Goal: Task Accomplishment & Management: Complete application form

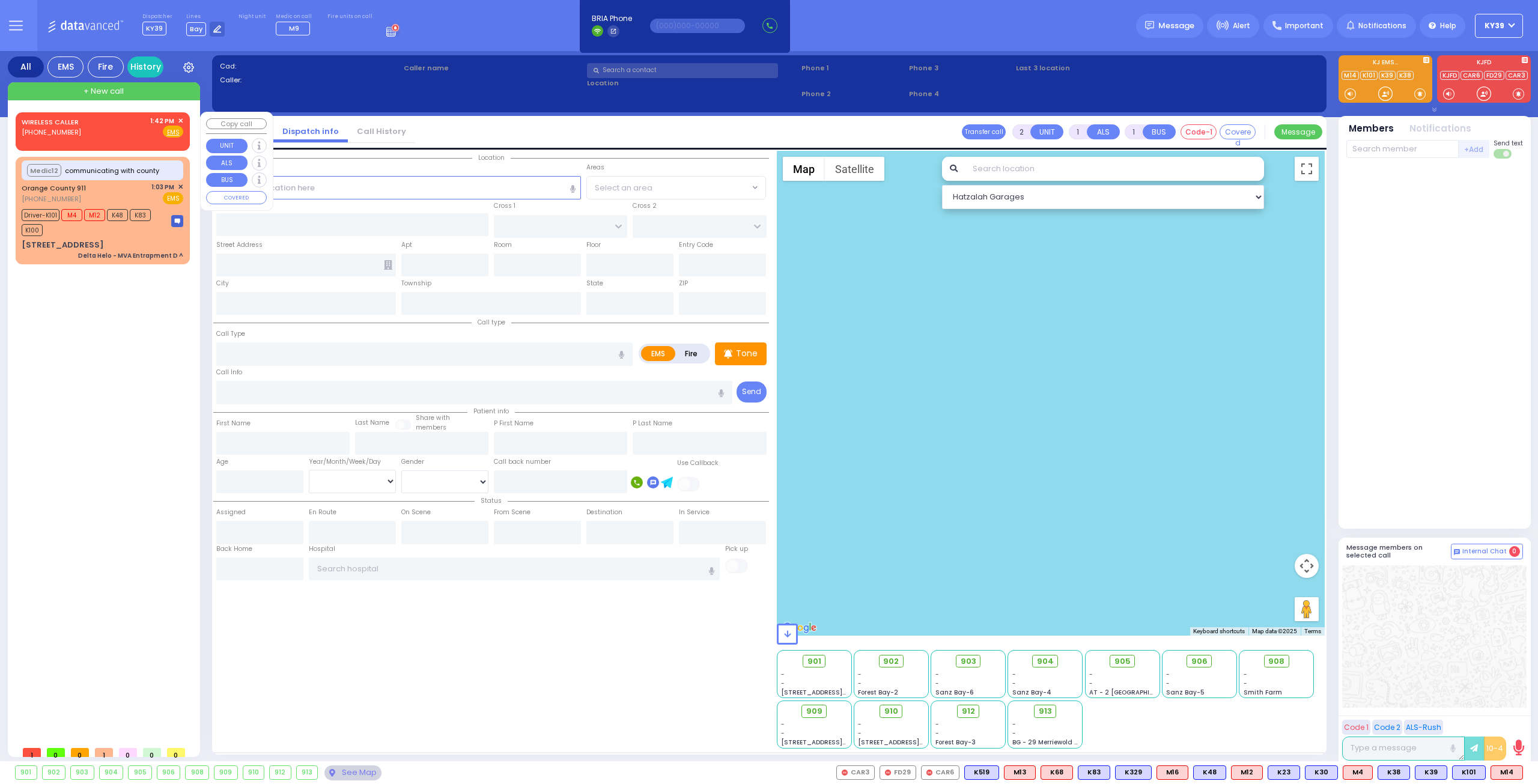
click at [88, 130] on div "WIRELESS CALLER [PHONE_NUMBER] 1:42 PM ✕ Fire EMS" at bounding box center [102, 126] width 162 height 22
select select
radio input "true"
select select
type input "13:42"
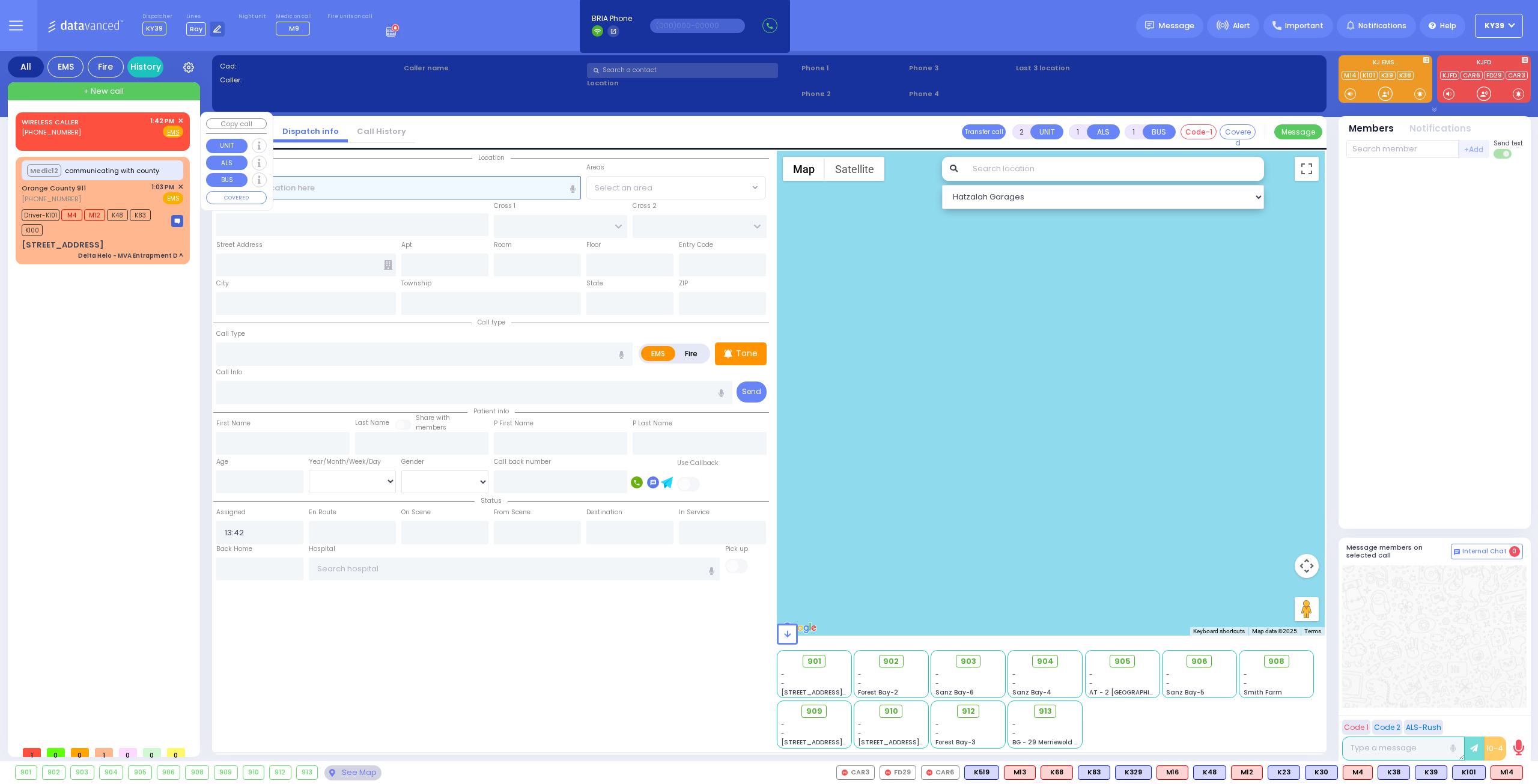
select select "Hatzalah Garages"
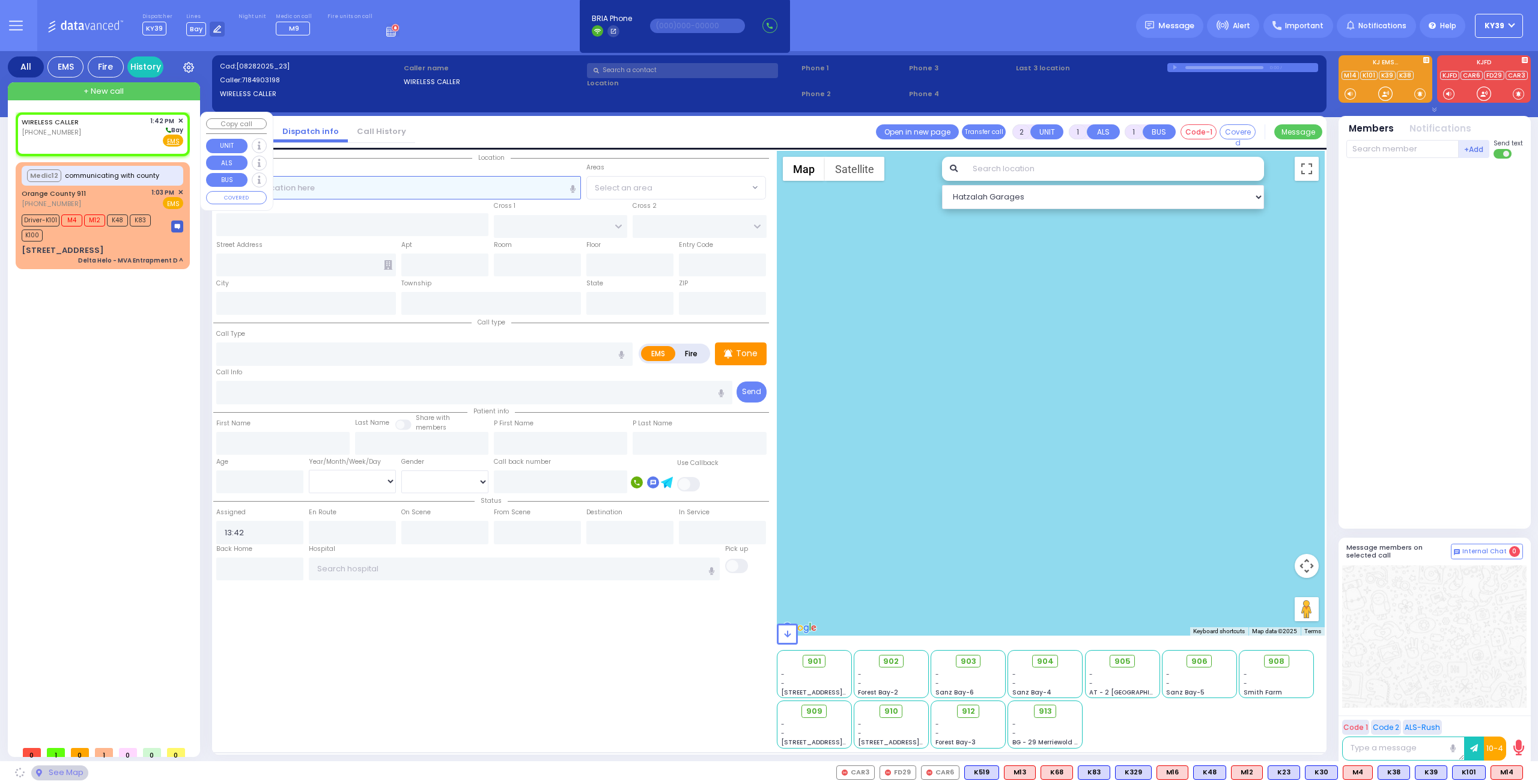
select select
radio input "true"
select select
select select "Hatzalah Garages"
click at [340, 187] on input "text" at bounding box center [399, 187] width 365 height 23
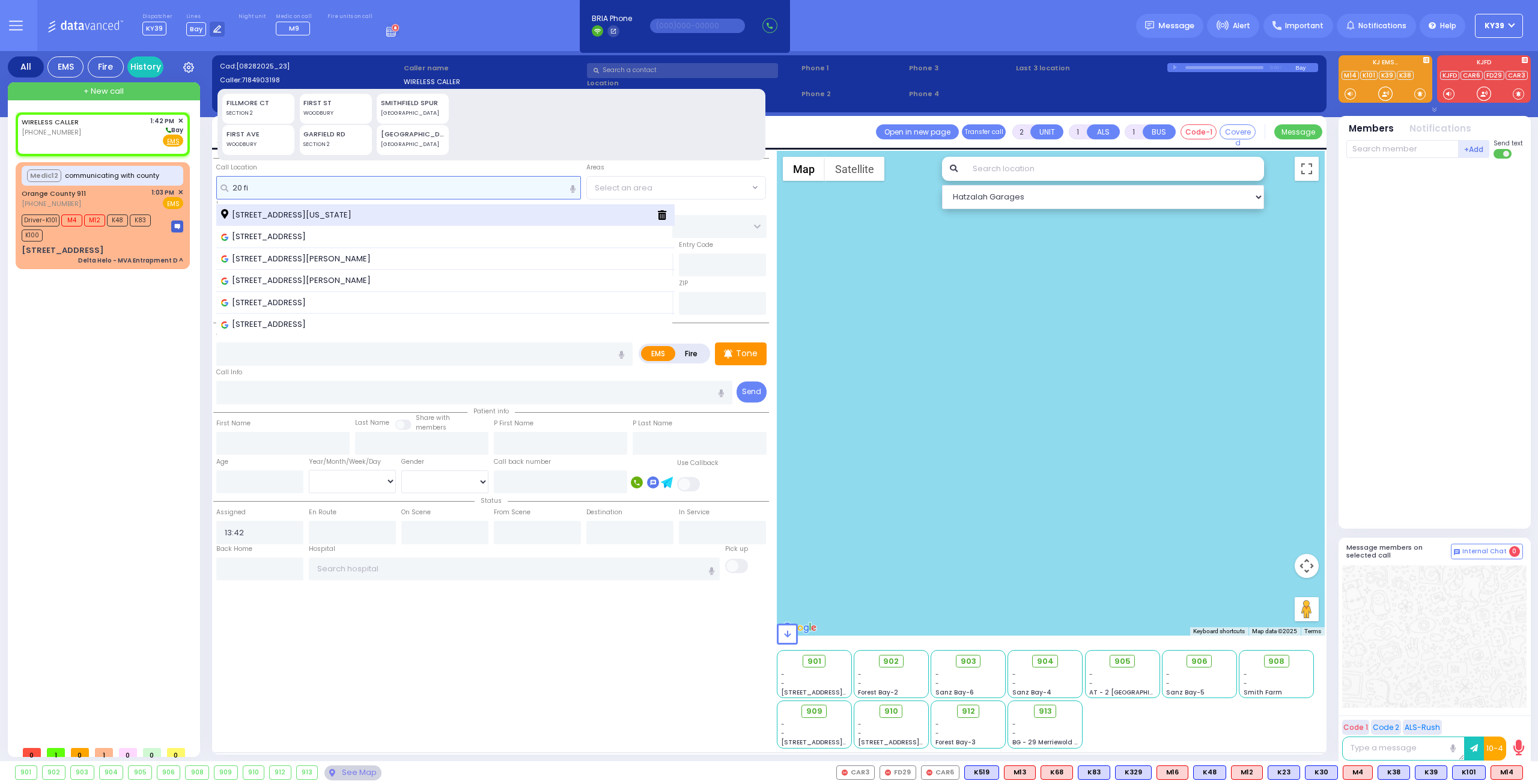
type input "20 fi"
click at [281, 215] on span "[STREET_ADDRESS][US_STATE]" at bounding box center [288, 215] width 135 height 12
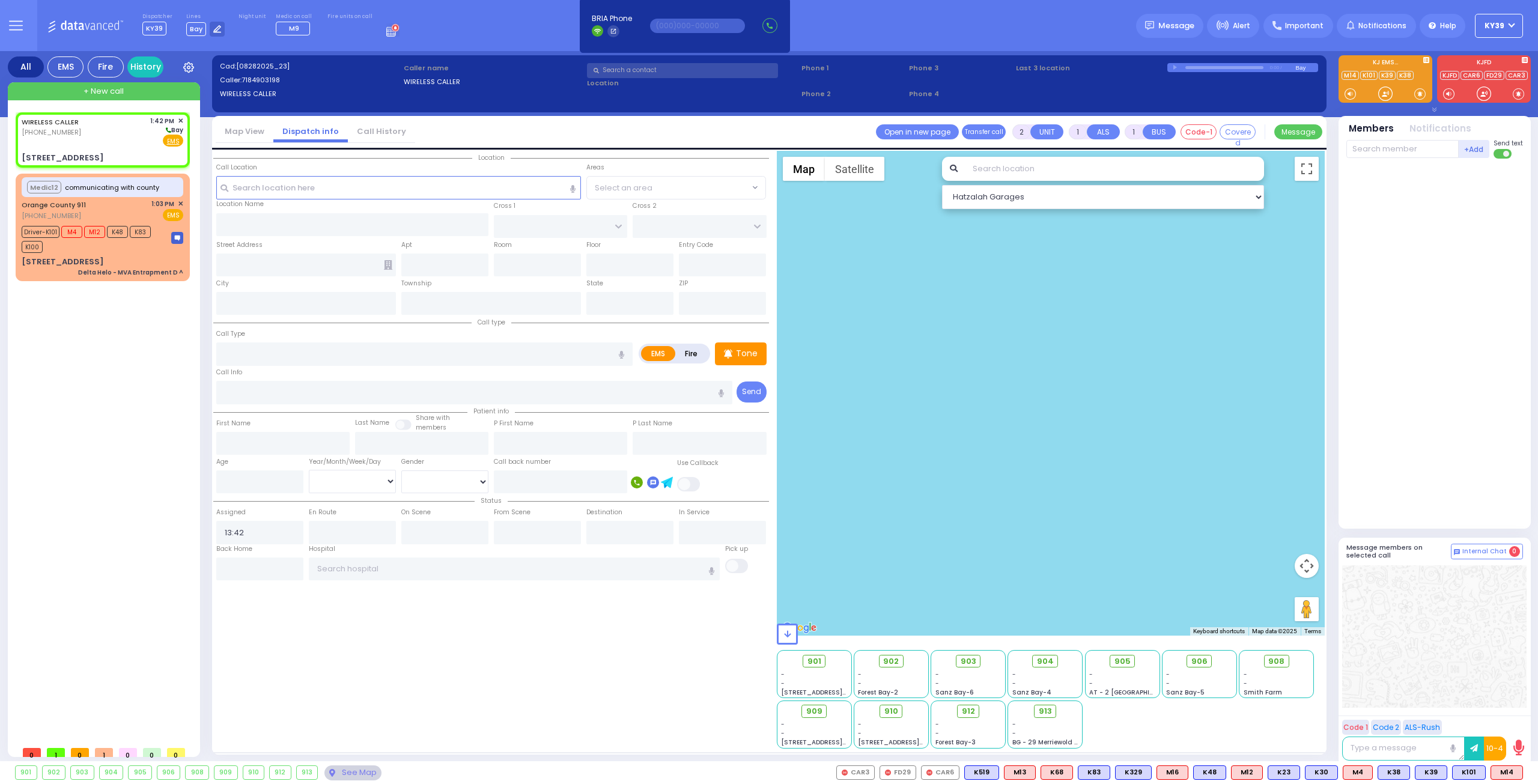
select select
radio input "true"
select select
select select "Hatzalah Garages"
type input "KALEV WAY"
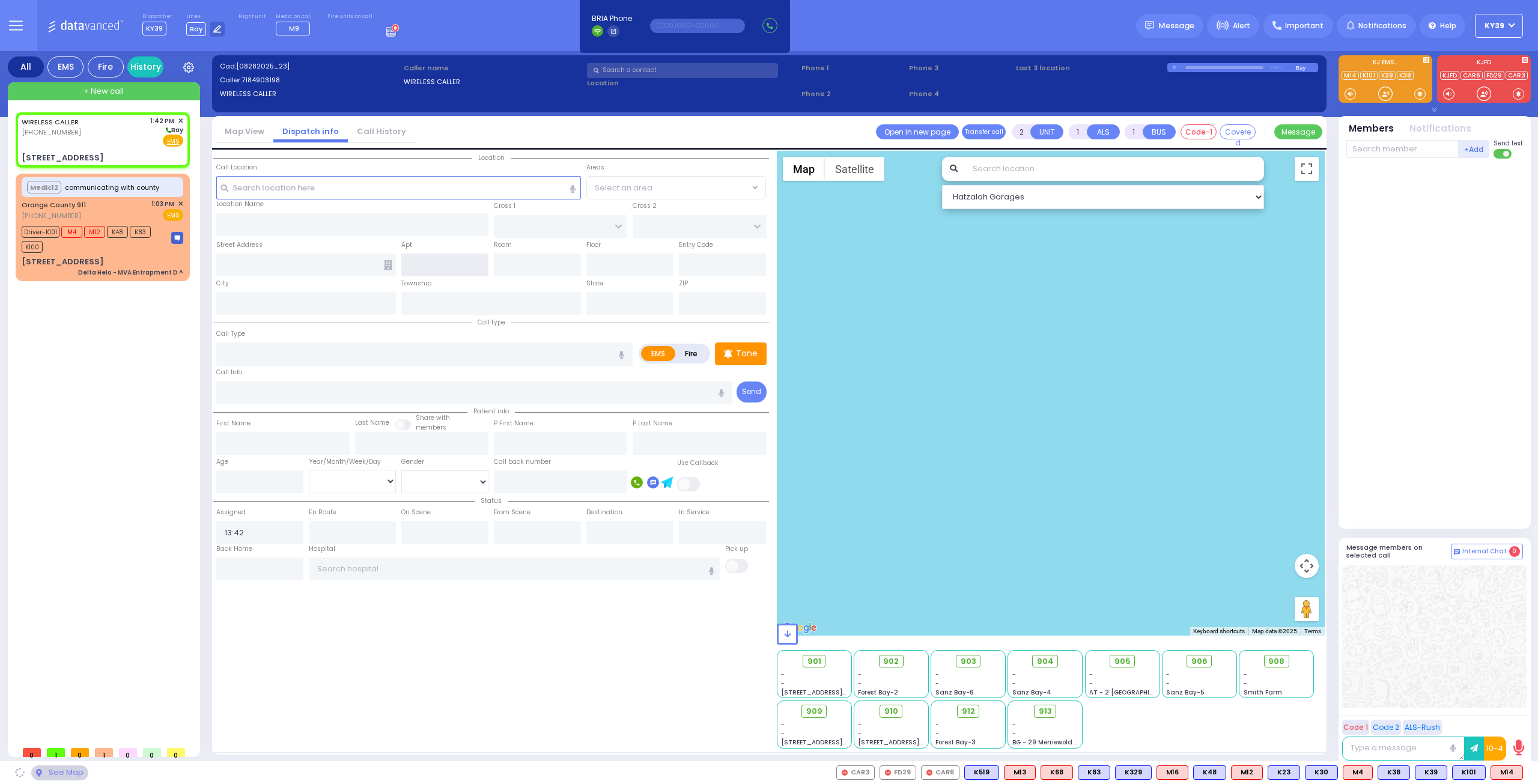
type input "TARNOPOL WAY"
type input "[STREET_ADDRESS]"
type input "Monroe"
type input "[US_STATE]"
type input "10950"
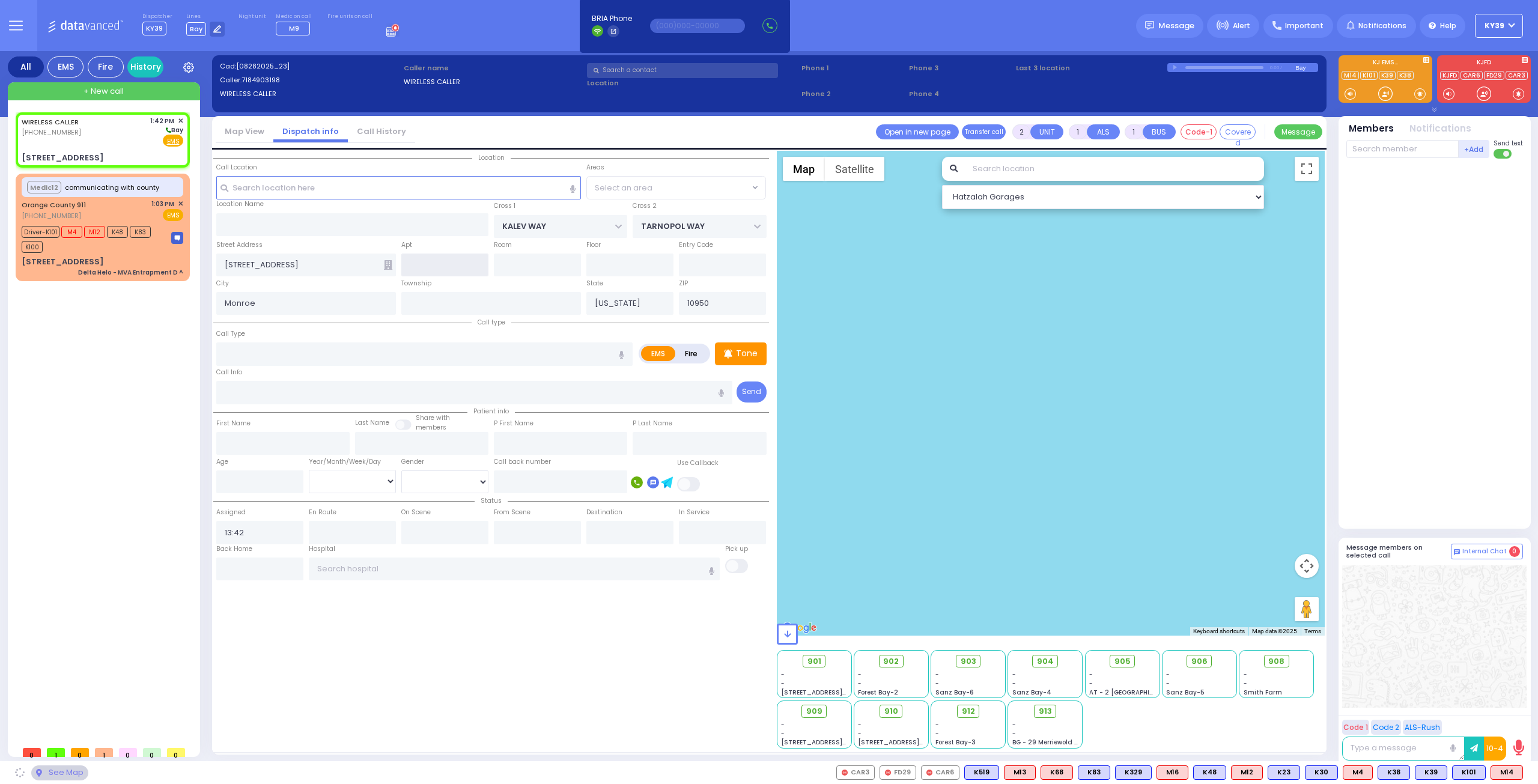
select select "SECTION 3"
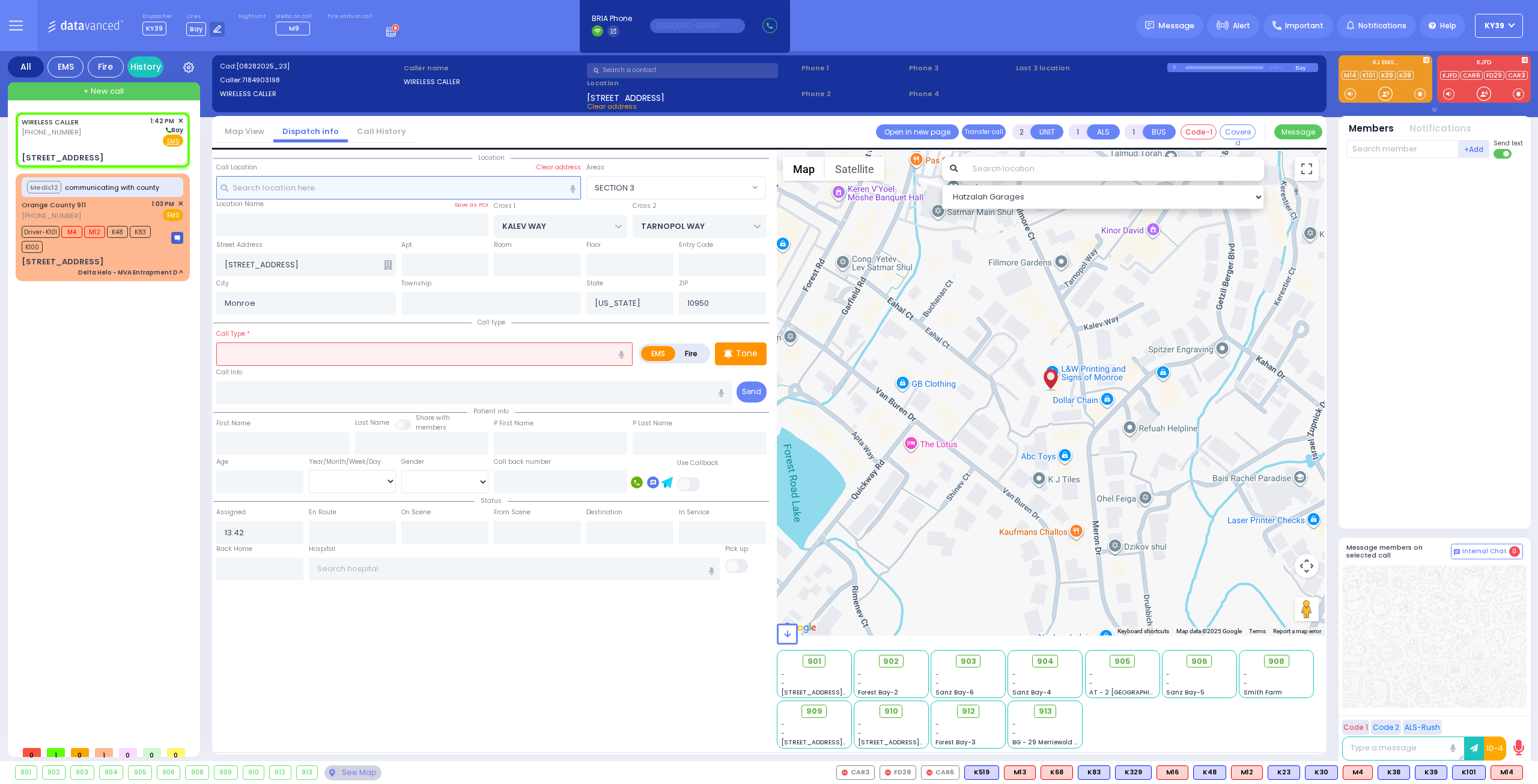
click at [296, 180] on input "text" at bounding box center [399, 187] width 365 height 23
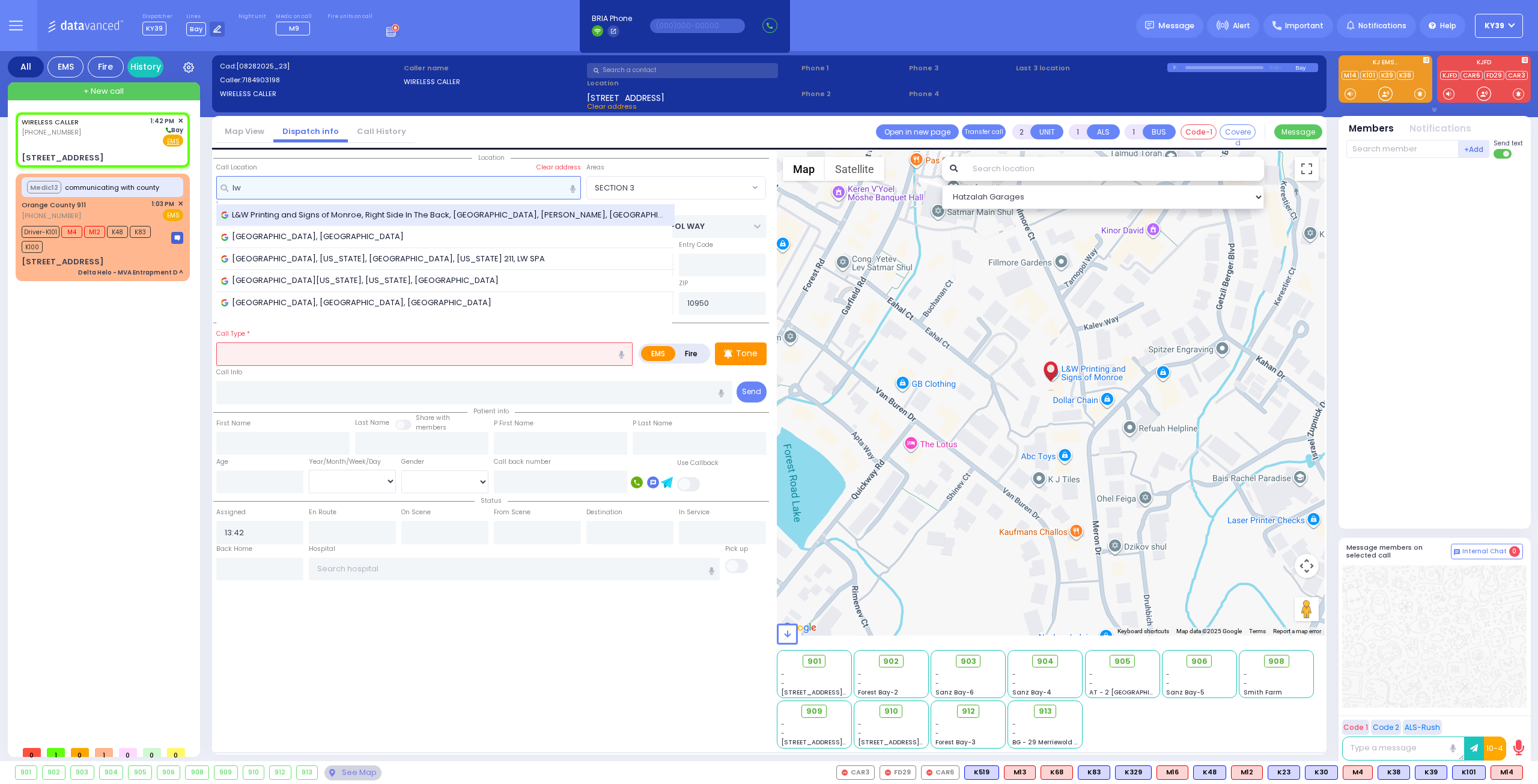
type input "lw"
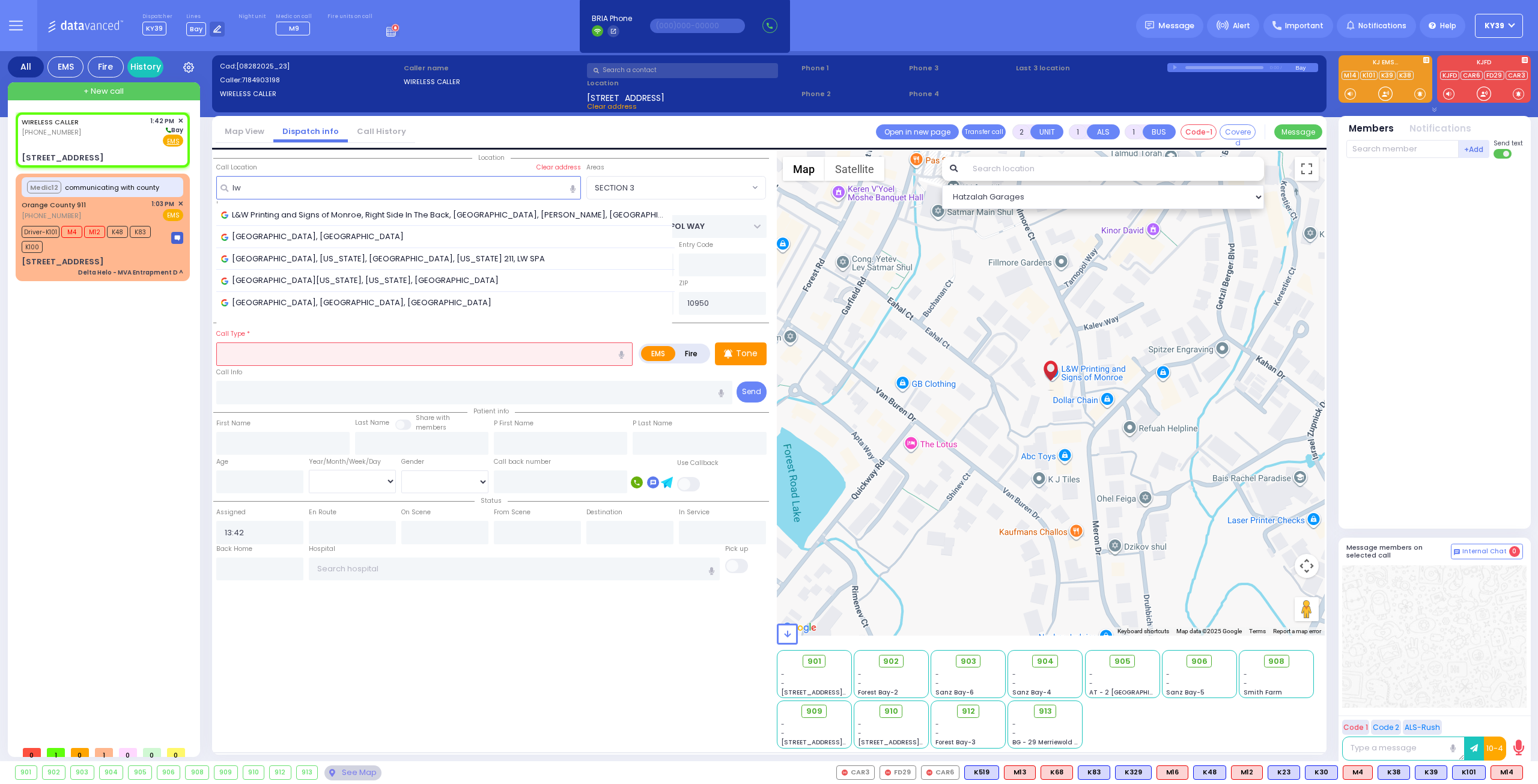
click at [292, 213] on span "L&W Printing and Signs of Monroe, Right Side In The Back, [GEOGRAPHIC_DATA], [P…" at bounding box center [446, 215] width 449 height 12
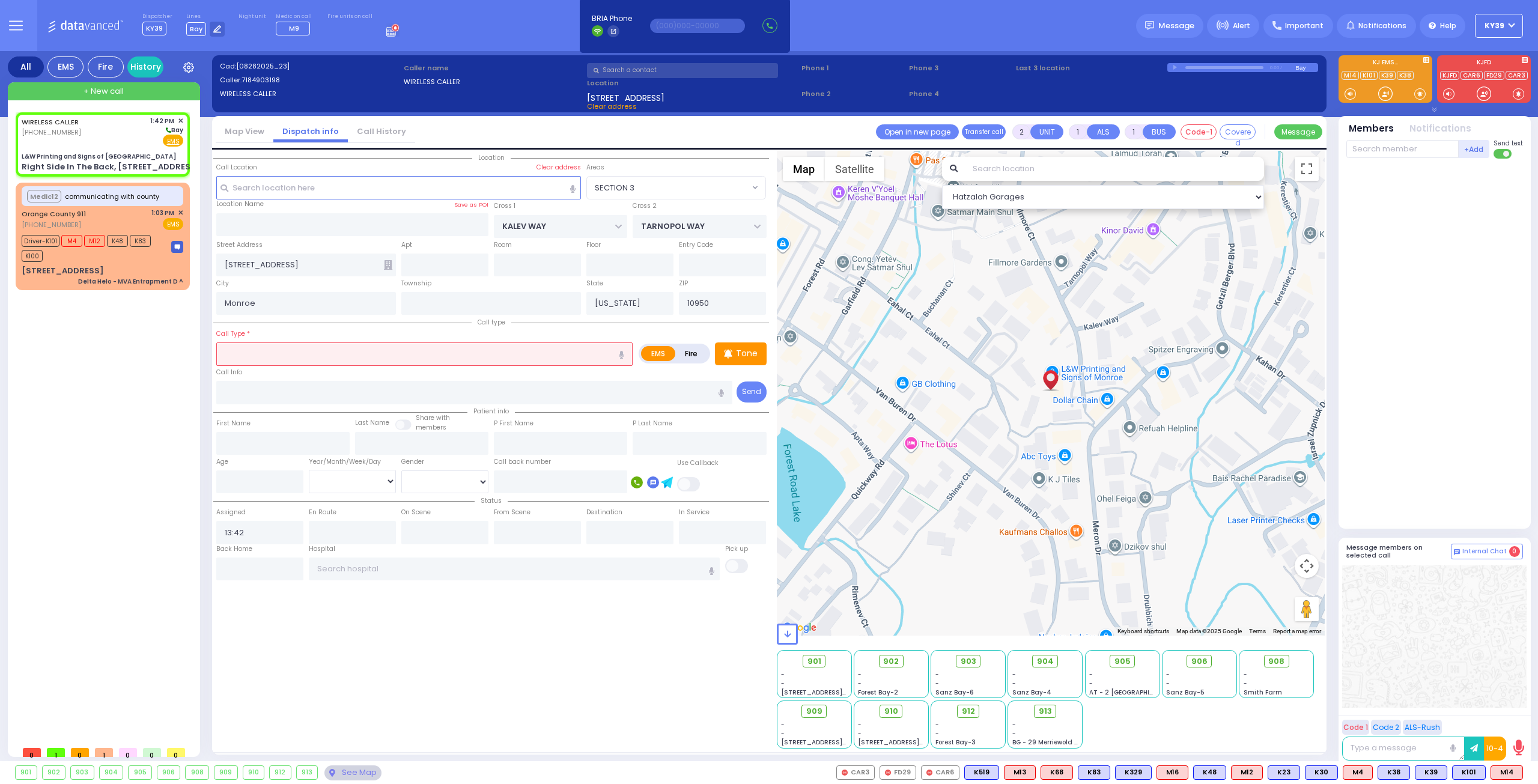
select select
radio input "true"
select select
select select "Hatzalah Garages"
type input "L&W Printing and Signs of [GEOGRAPHIC_DATA]"
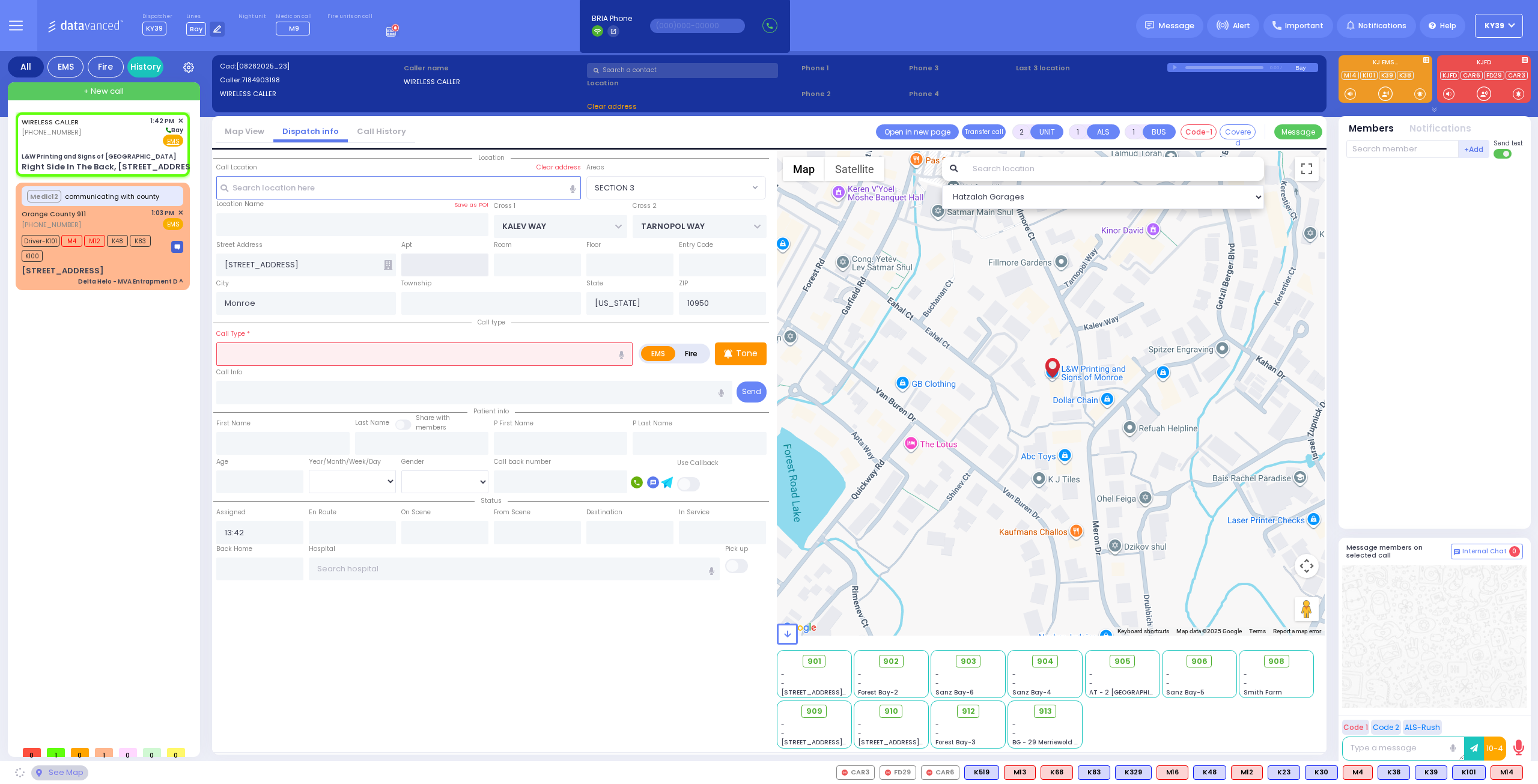
type input "Right Side In The Back, [STREET_ADDRESS]"
type input "[PERSON_NAME]"
select select "SECTION 3"
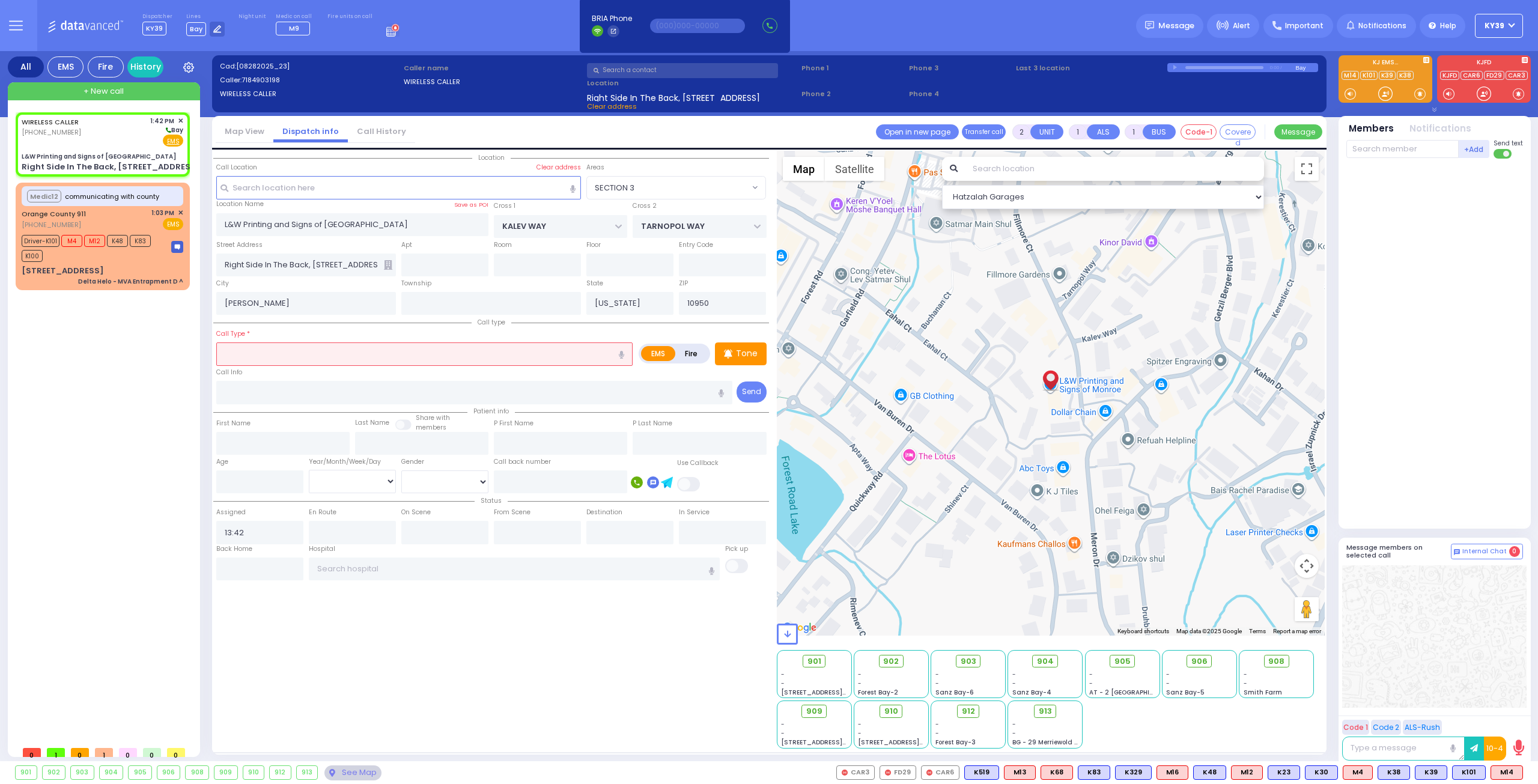
click at [336, 352] on input "text" at bounding box center [424, 354] width 416 height 23
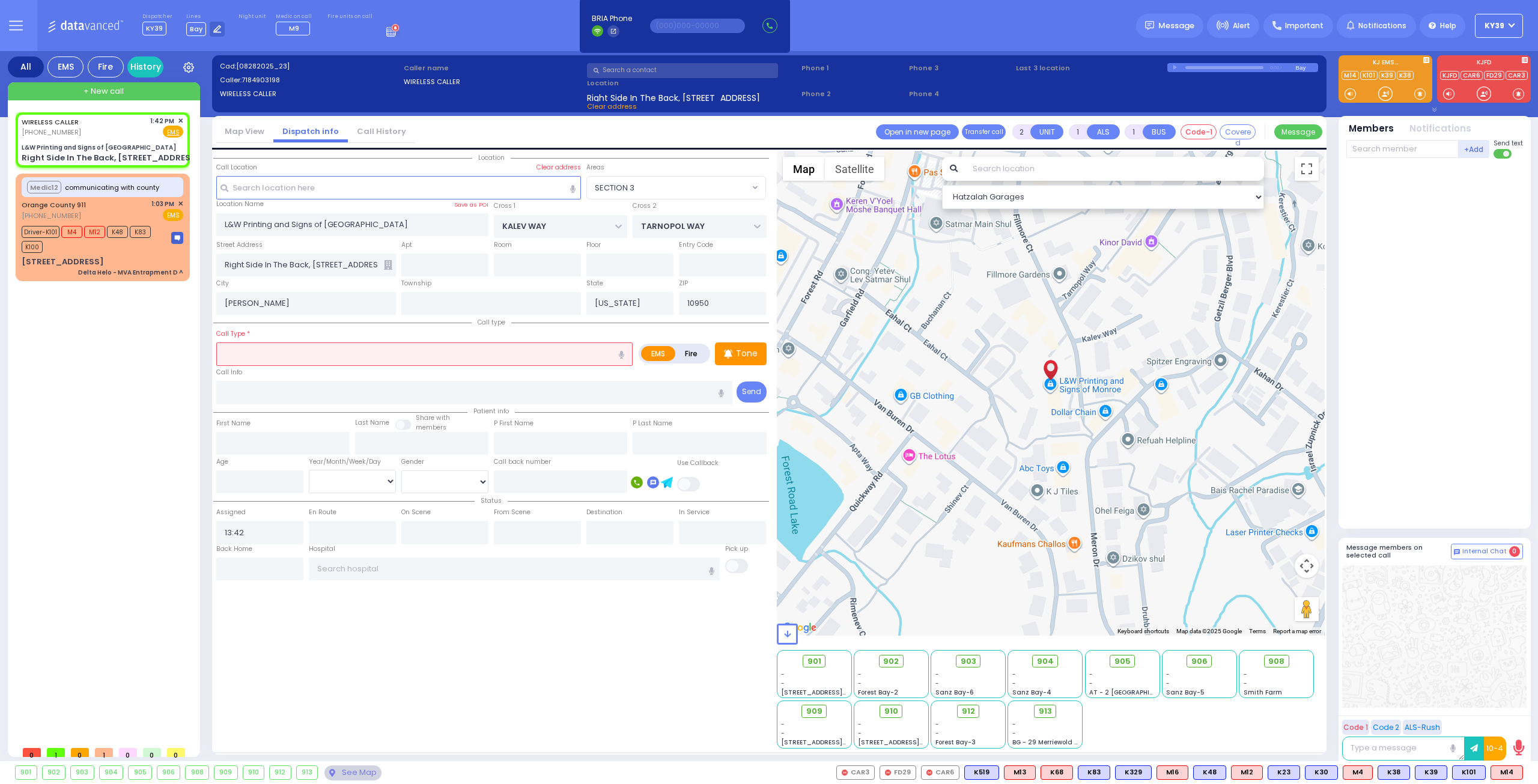
select select
radio input "true"
select select
select select "Hatzalah Garages"
select select "SECTION 3"
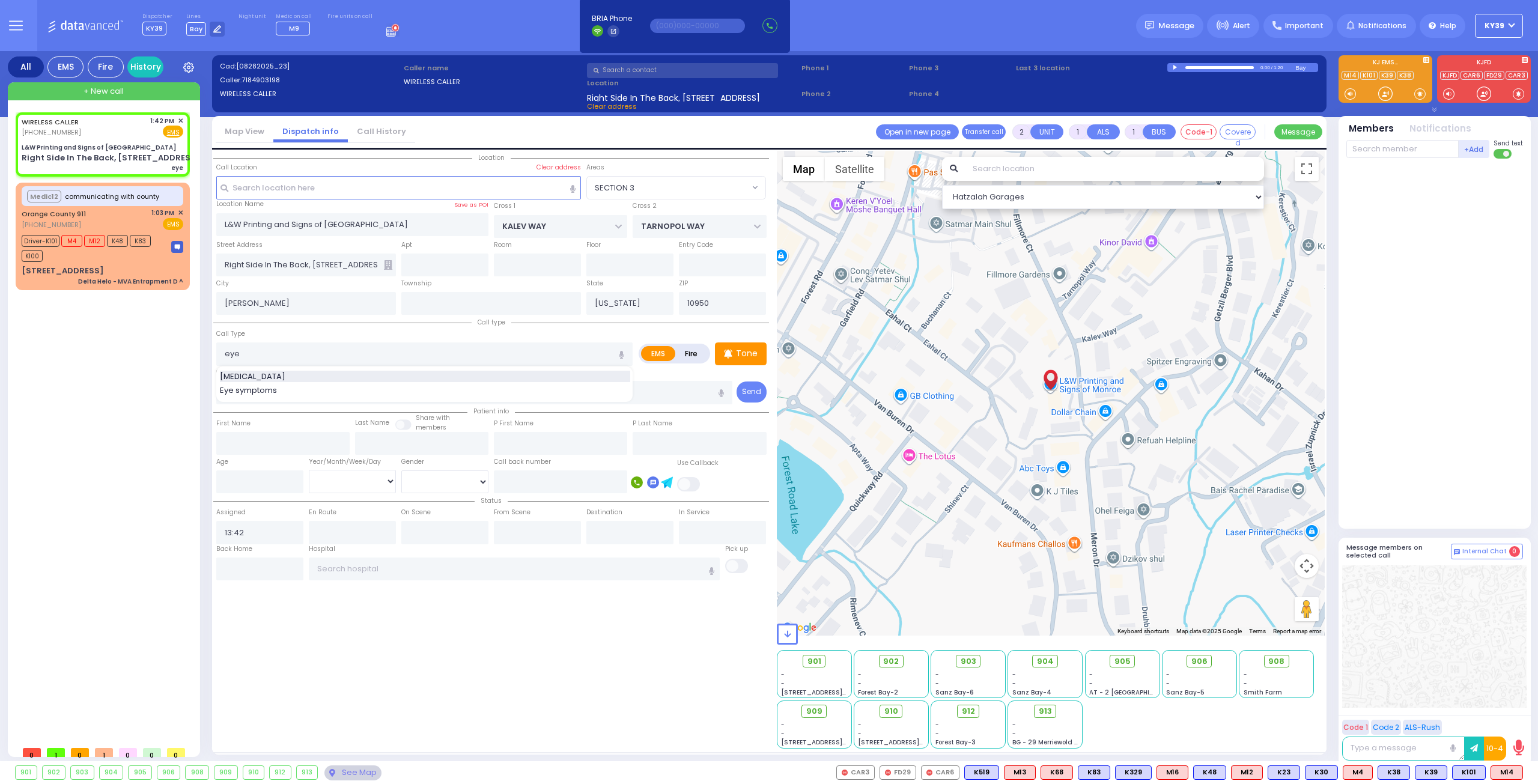
click at [299, 374] on div "[MEDICAL_DATA]" at bounding box center [424, 376] width 410 height 12
type input "[MEDICAL_DATA]"
type input "0"
type input "1"
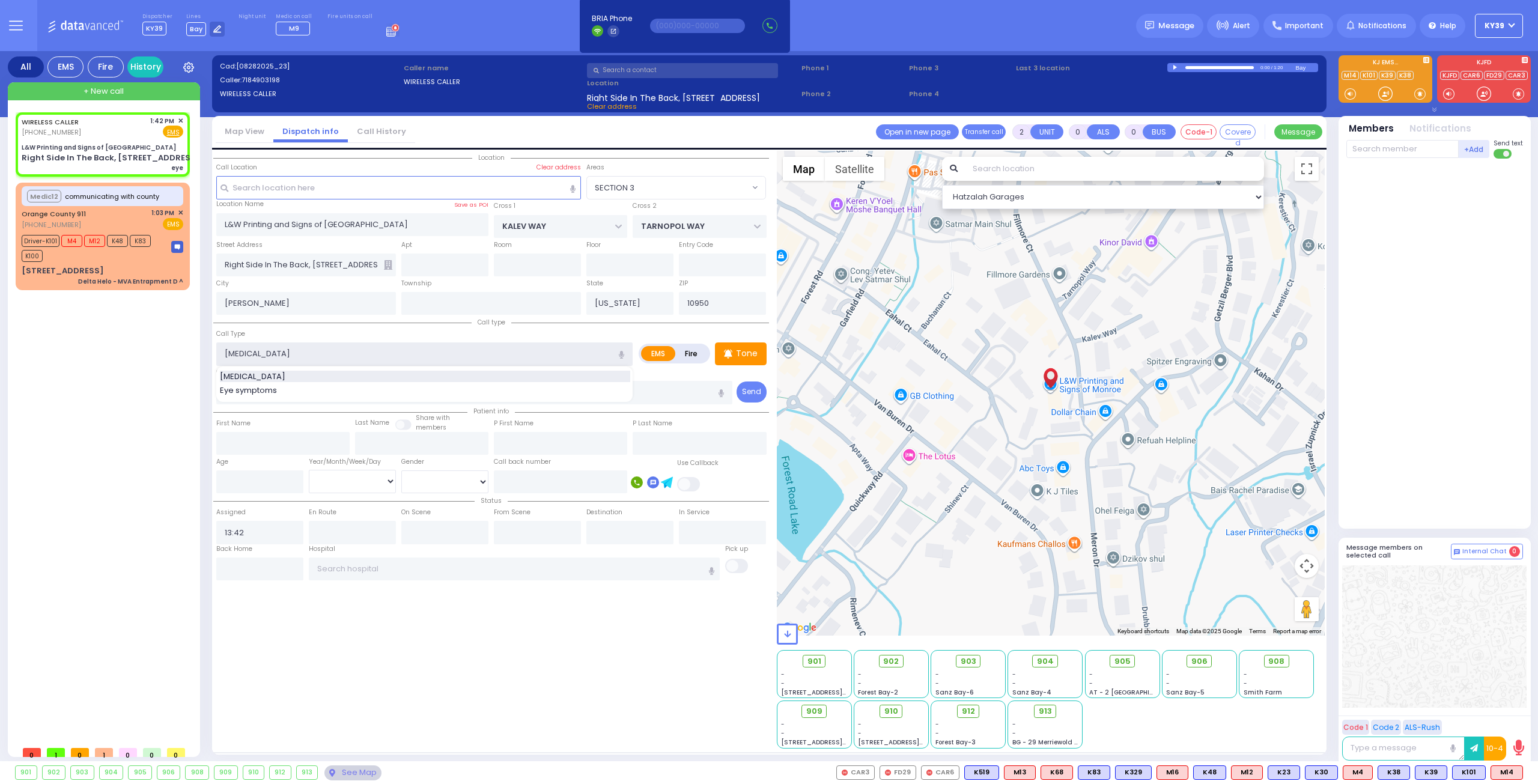
type input "1"
select select
radio input "true"
select select
select select "Hatzalah Garages"
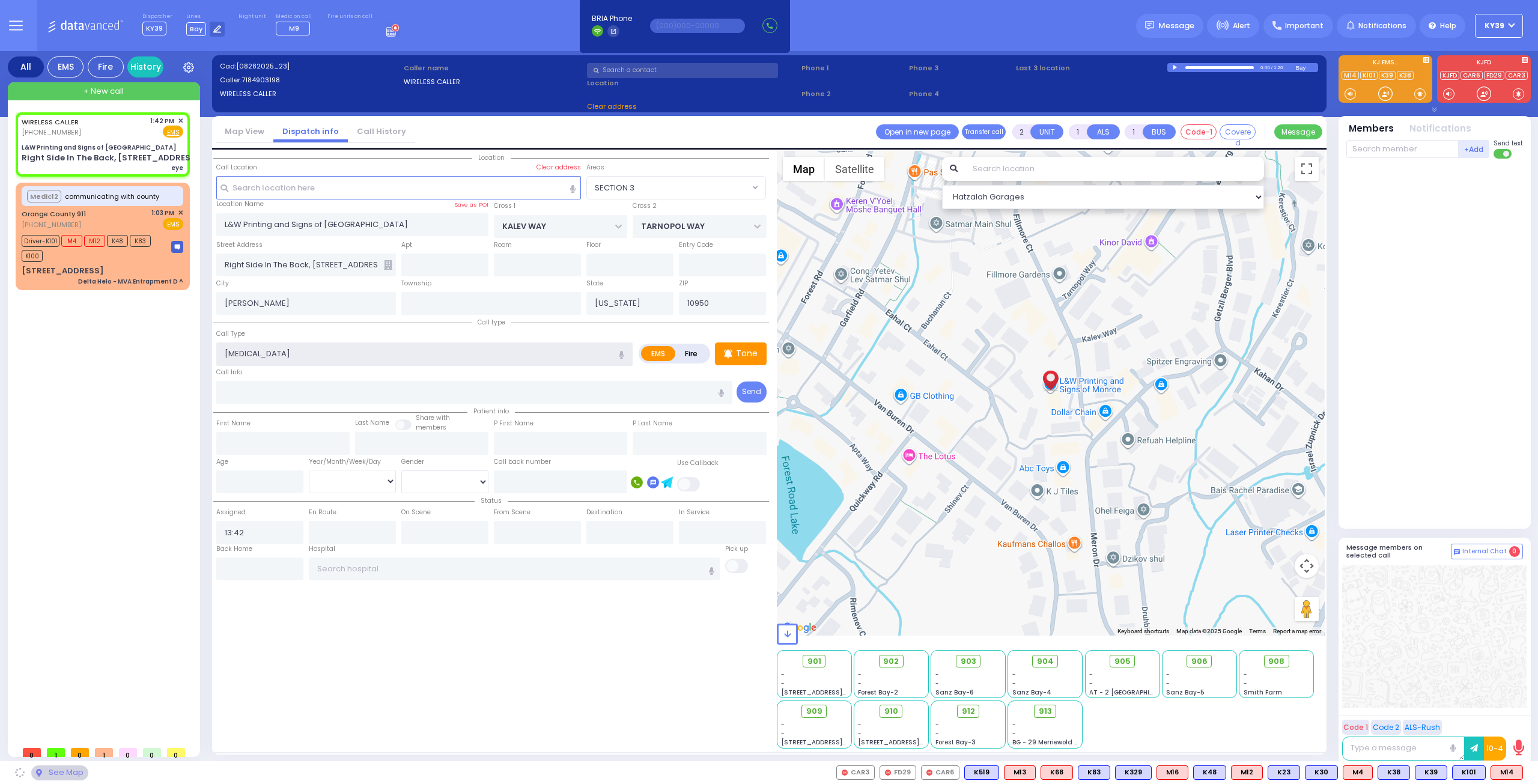
select select "SECTION 3"
type input "0"
select select
radio input "true"
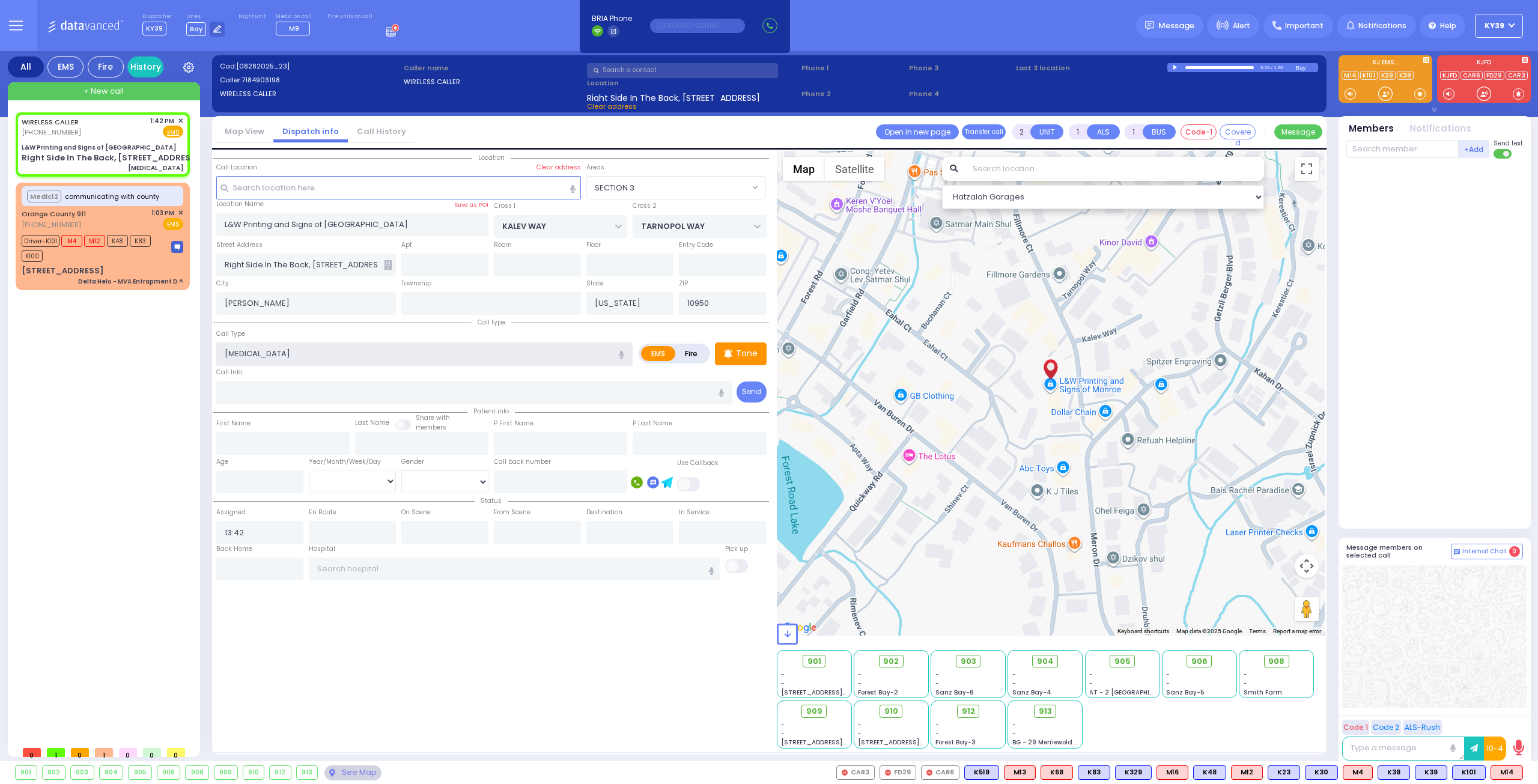
select select
select select "Hatzalah Garages"
select select "SECTION 3"
select select
radio input "true"
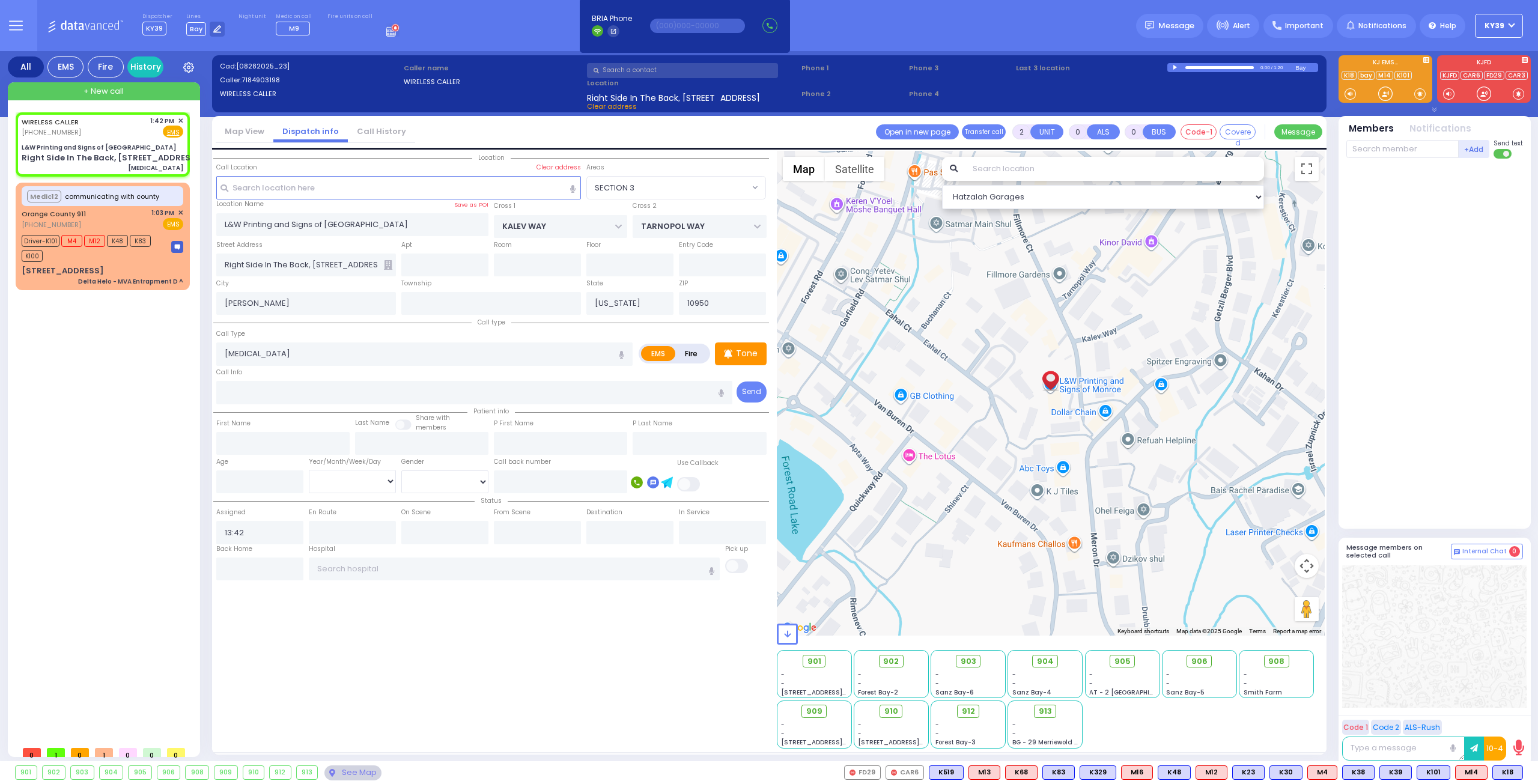
select select
select select "Hatzalah Garages"
select select "SECTION 3"
click at [56, 524] on div "WIRELESS CALLER [PHONE_NUMBER] 1:42 PM ✕ EMS Medic12" at bounding box center [105, 426] width 179 height 627
select select
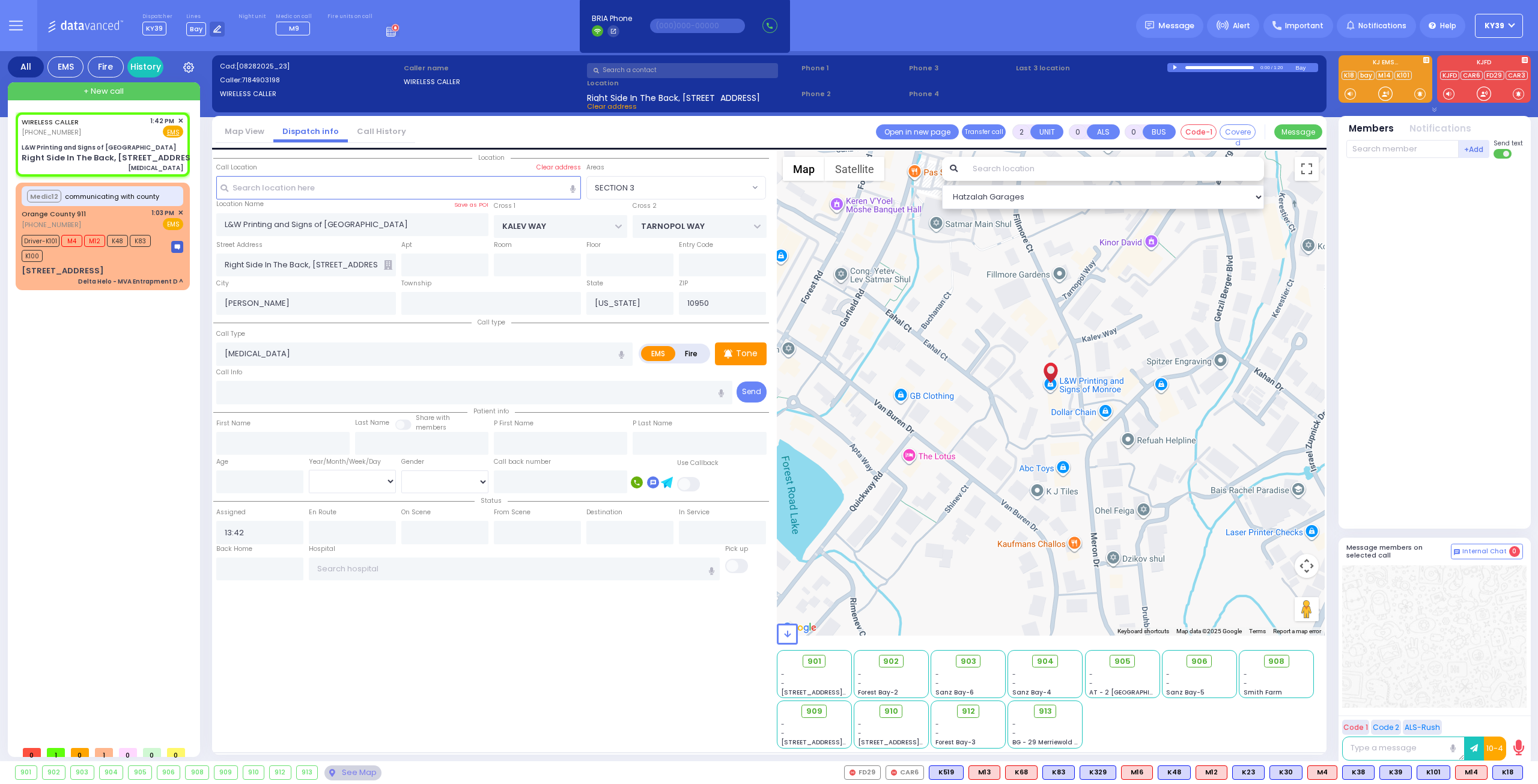
radio input "true"
select select
select select "Hatzalah Garages"
select select "SECTION 3"
click at [1507, 772] on span "K76" at bounding box center [1507, 772] width 31 height 13
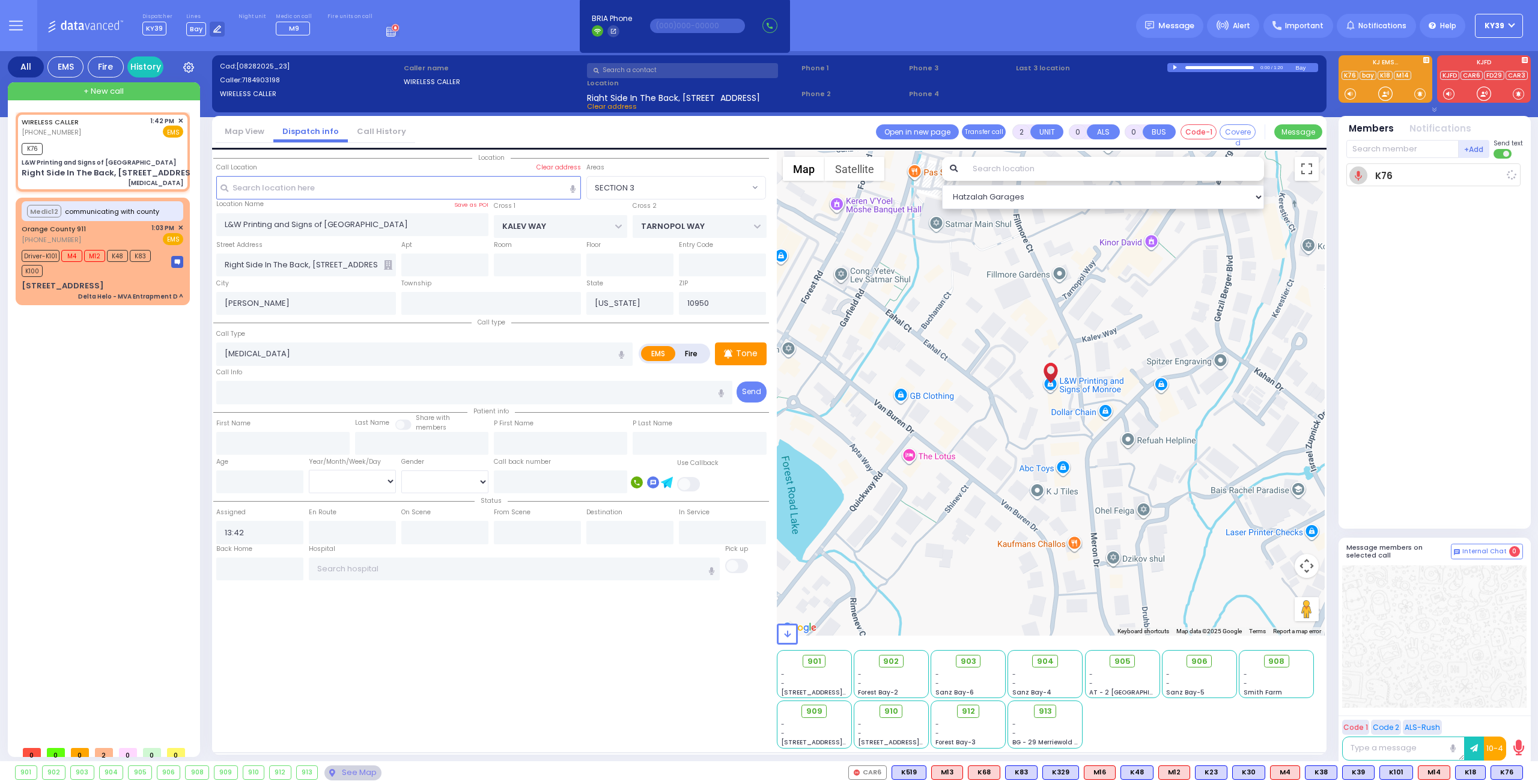
select select
radio input "true"
select select
type input "13:45"
select select "Hatzalah Garages"
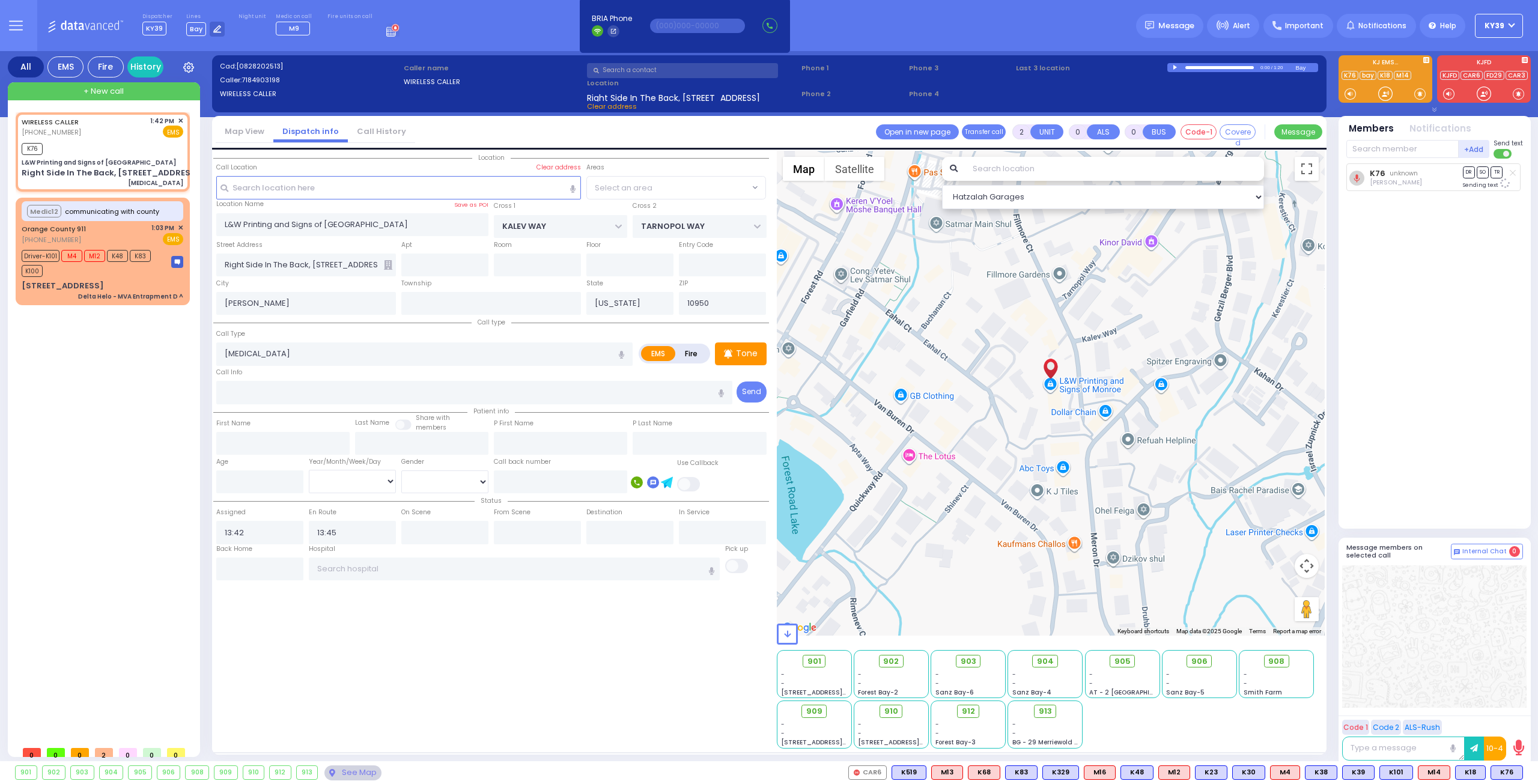
select select "SECTION 3"
click at [1504, 771] on span "K79" at bounding box center [1507, 772] width 31 height 13
select select
radio input "true"
select select
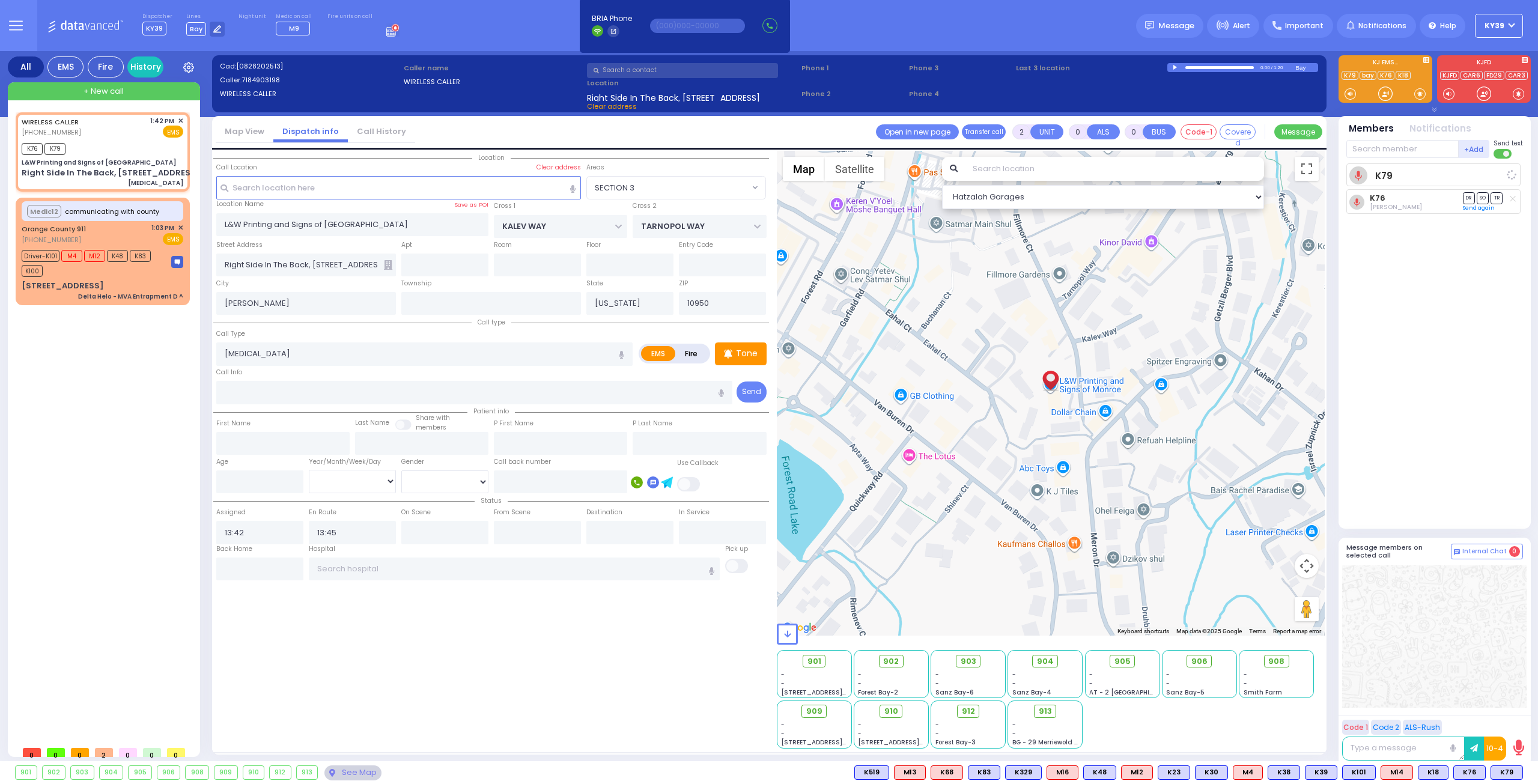
select select "SECTION 3"
select select "Hatzalah Garages"
click at [1412, 188] on div "K79 [PERSON_NAME] DR SO TR" at bounding box center [1436, 341] width 179 height 355
click at [1412, 172] on rect at bounding box center [1411, 173] width 10 height 10
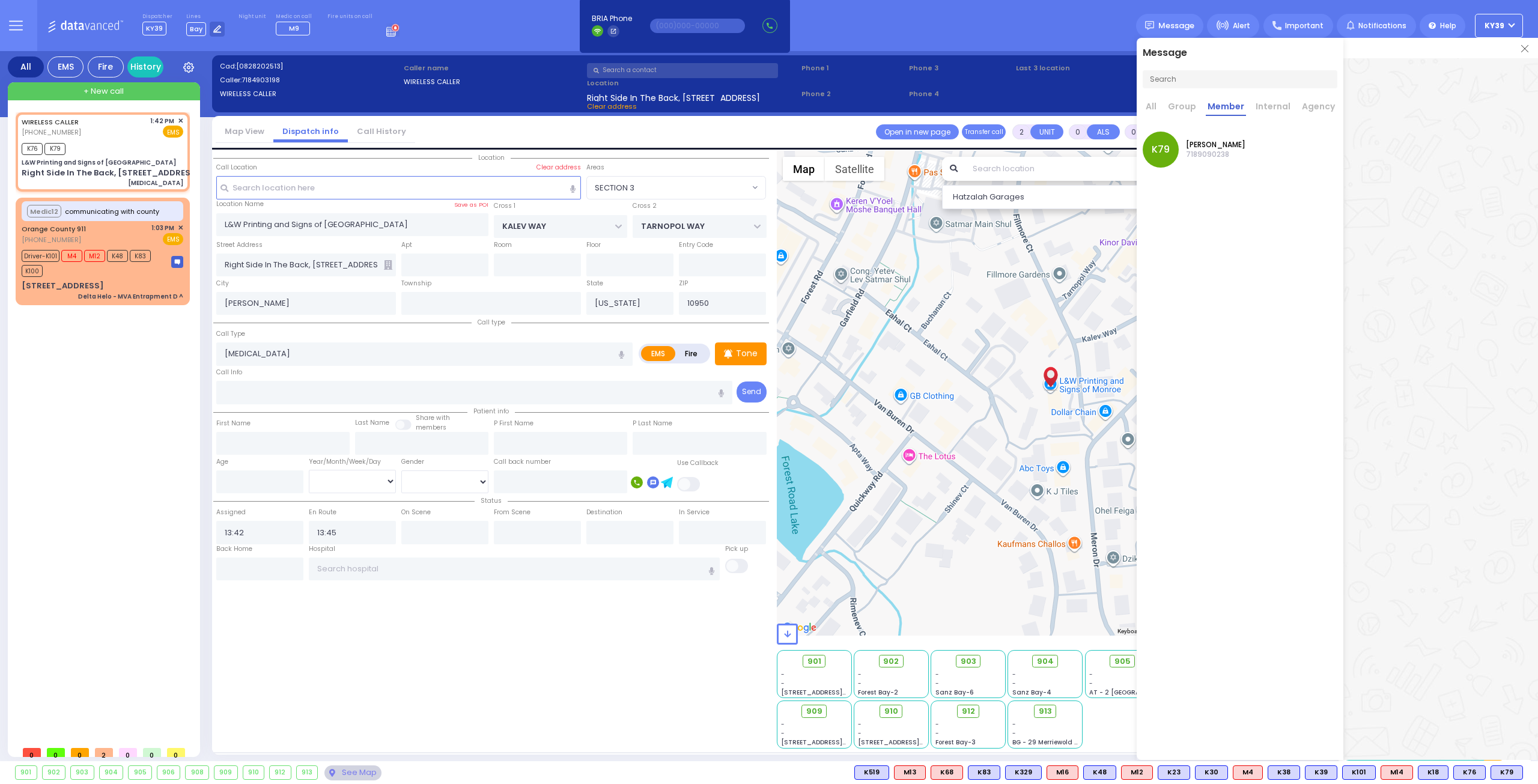
scroll to position [24599, 0]
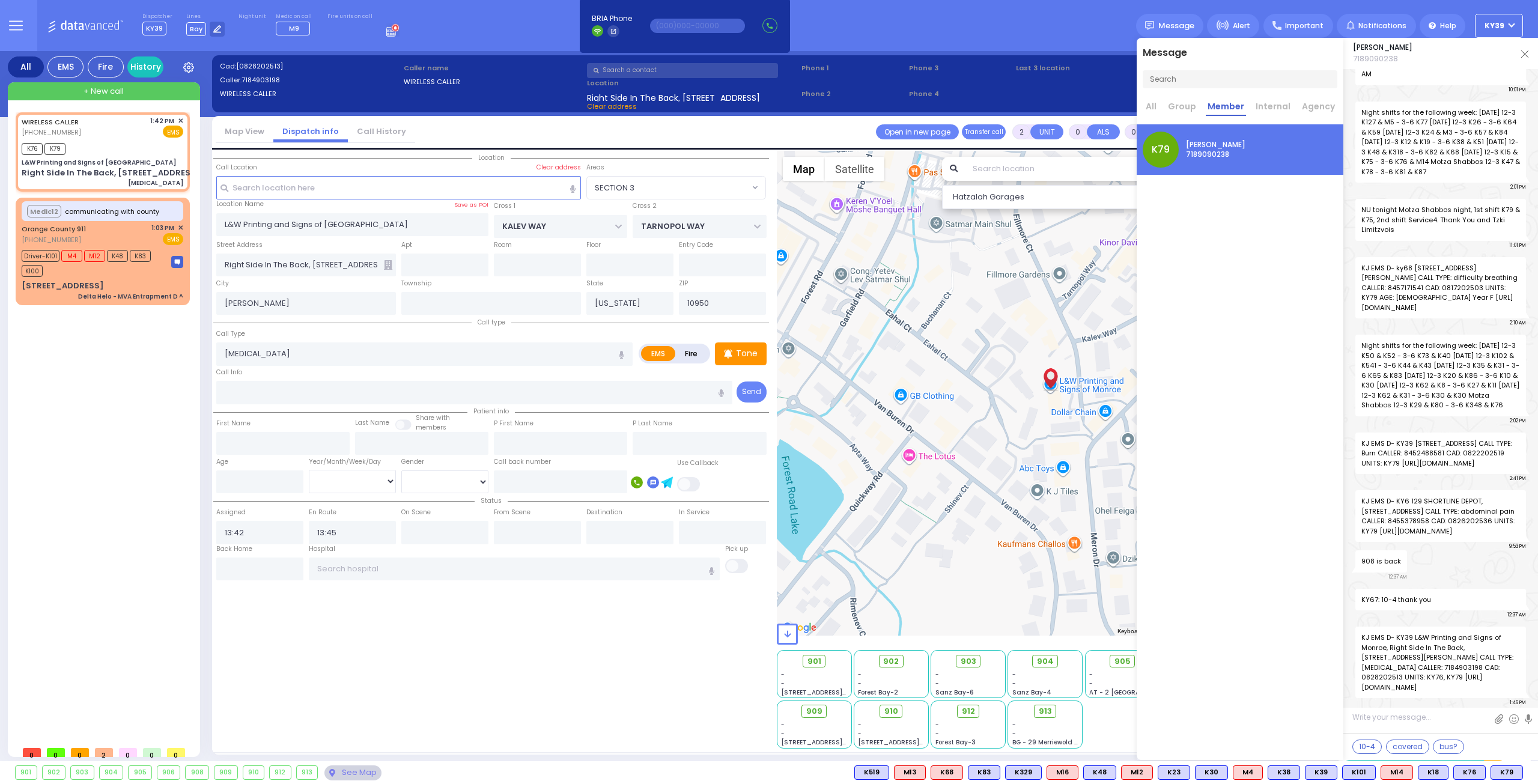
click at [1414, 726] on textarea at bounding box center [1441, 721] width 195 height 22
click at [1419, 725] on textarea "i looked it up need to flush for about 15 min" at bounding box center [1441, 720] width 195 height 24
drag, startPoint x: 1410, startPoint y: 714, endPoint x: 1333, endPoint y: 722, distance: 77.4
click at [1333, 722] on div "Message All Group Member Internal Agency K79 [PERSON_NAME] 7189090238" at bounding box center [1337, 399] width 401 height 722
drag, startPoint x: 1415, startPoint y: 716, endPoint x: 1348, endPoint y: 719, distance: 67.1
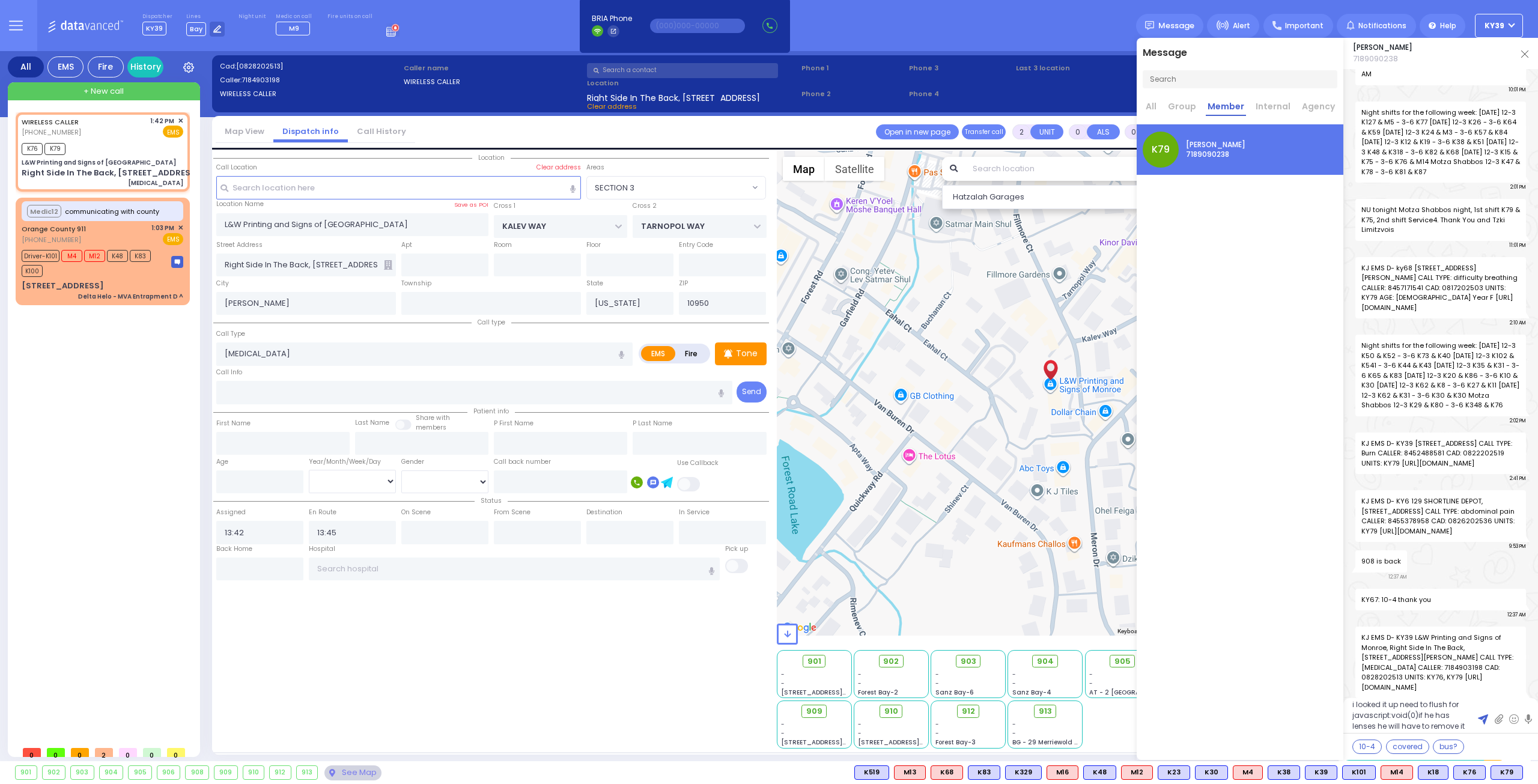
click at [1346, 719] on textarea "i looked it up need to flush for javascript:void(0)if he has lenses he will hav…" at bounding box center [1441, 715] width 195 height 35
click at [1408, 730] on textarea "i looked it up need to flush for if he has lenses he will have to remove it" at bounding box center [1441, 715] width 195 height 35
drag, startPoint x: 1529, startPoint y: 719, endPoint x: 1460, endPoint y: 731, distance: 70.0
click at [1529, 717] on link at bounding box center [1528, 718] width 7 height 12
click at [1421, 726] on textarea "i looked it up need to flush for if he has lenses he will have to remove it" at bounding box center [1441, 715] width 195 height 35
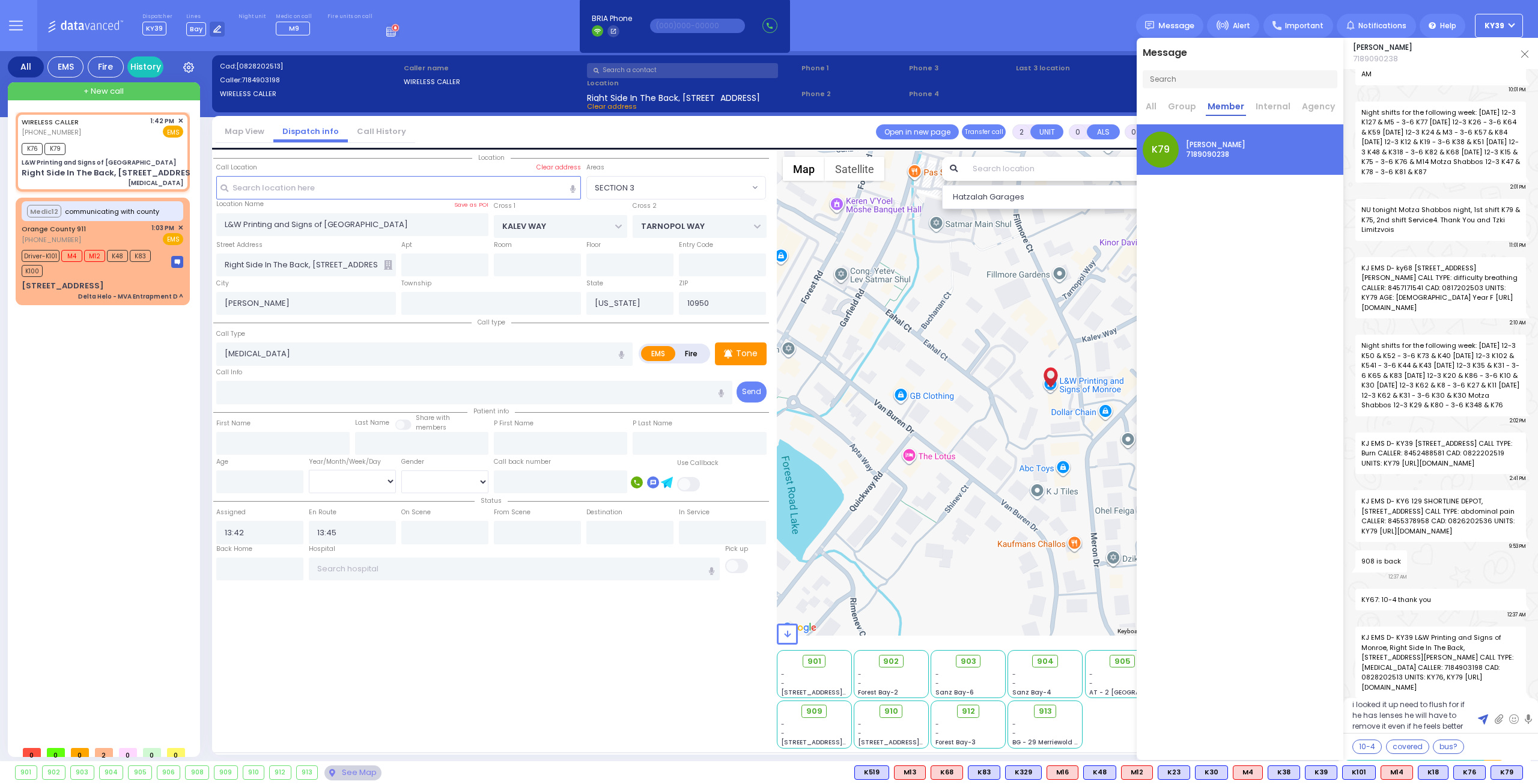
click at [1526, 717] on link at bounding box center [1528, 718] width 7 height 12
click at [1469, 727] on textarea "i looked it up need to flush for if he has lenses he will have to remove it eve…" at bounding box center [1441, 715] width 195 height 35
type textarea "i looked it up need to flush for if he has lenses he will have to remove it eve…"
click at [1529, 717] on link at bounding box center [1528, 718] width 7 height 12
click at [1466, 725] on textarea "i looked it up need to flush for if he has lenses he will have to remove it eve…" at bounding box center [1441, 715] width 195 height 35
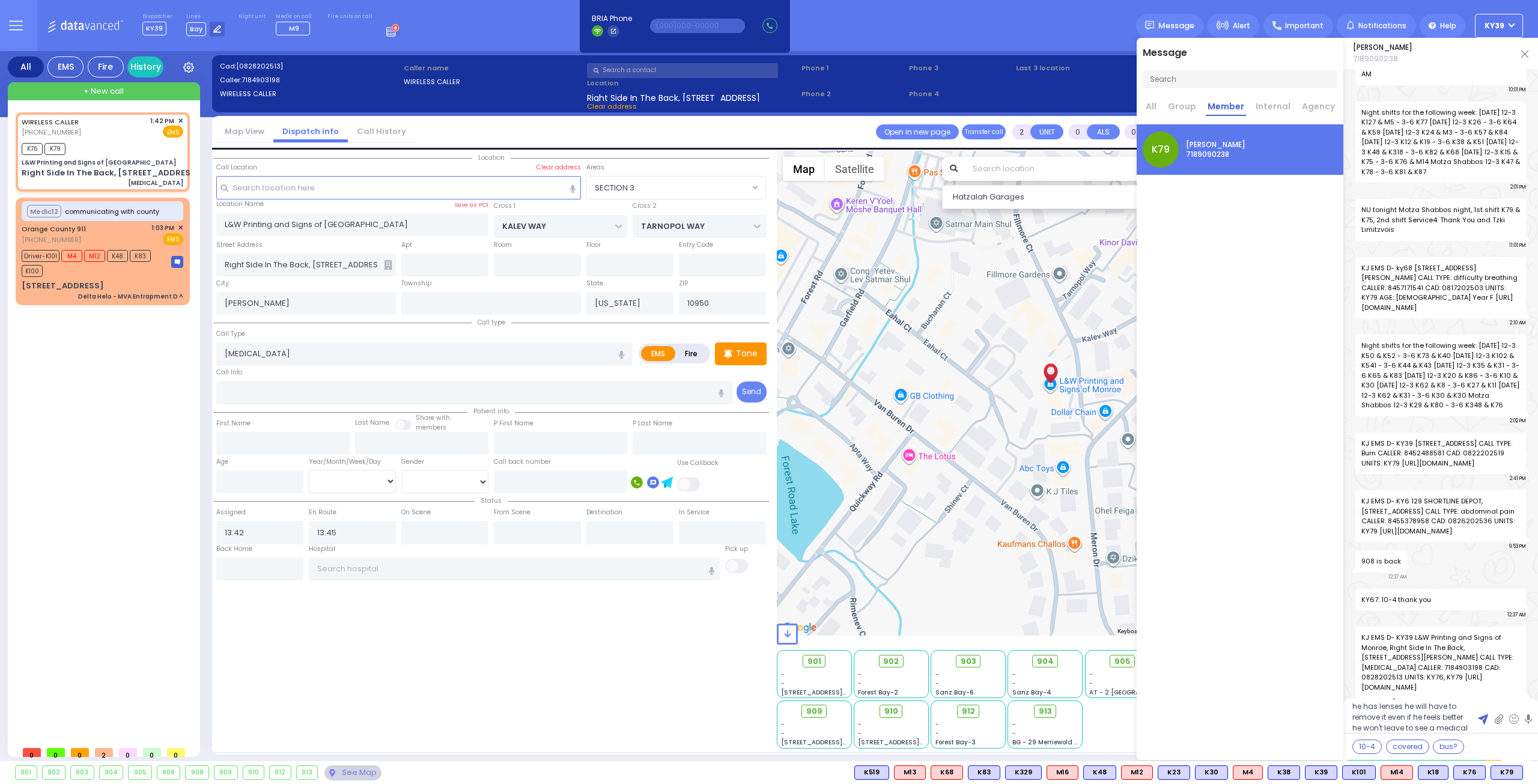
scroll to position [11, 0]
click at [1476, 724] on button at bounding box center [1482, 719] width 21 height 23
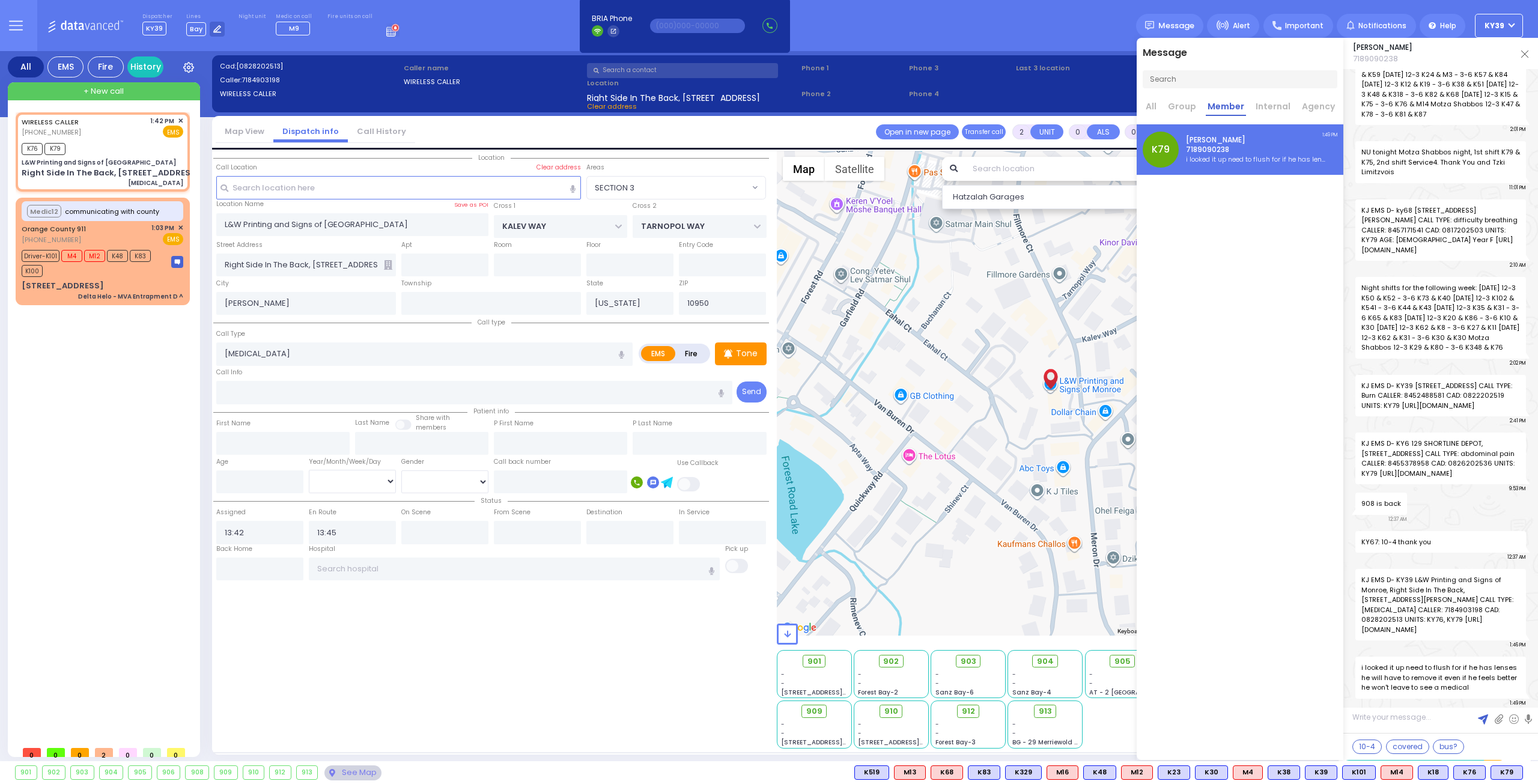
scroll to position [0, 0]
click at [1375, 722] on textarea at bounding box center [1441, 721] width 195 height 22
click at [1528, 716] on link at bounding box center [1528, 718] width 7 height 12
type textarea "he will need to go to a eye doctor even if he feels better"
click at [1483, 718] on img at bounding box center [1483, 719] width 10 height 10
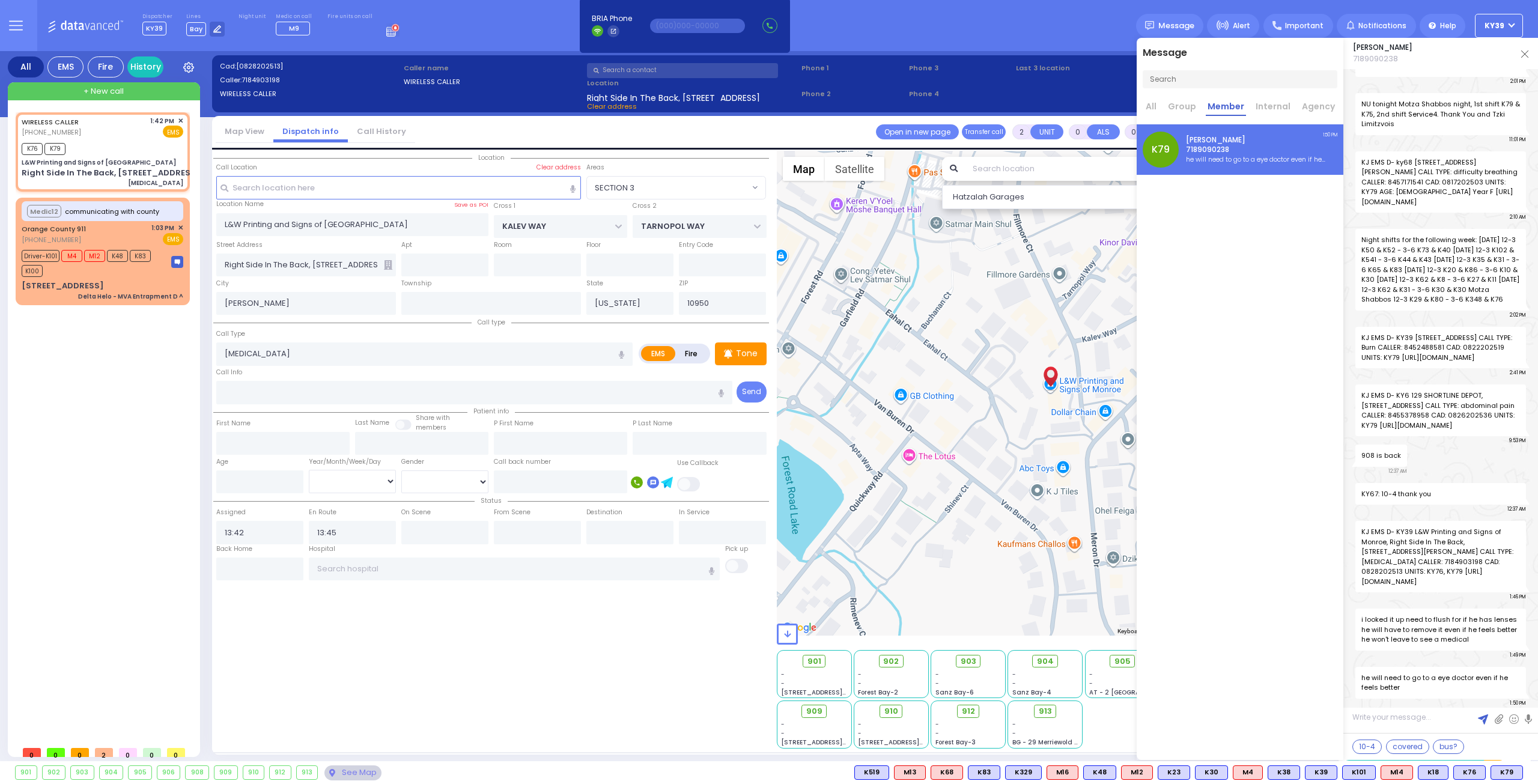
scroll to position [24706, 0]
click at [1527, 55] on img at bounding box center [1524, 54] width 7 height 7
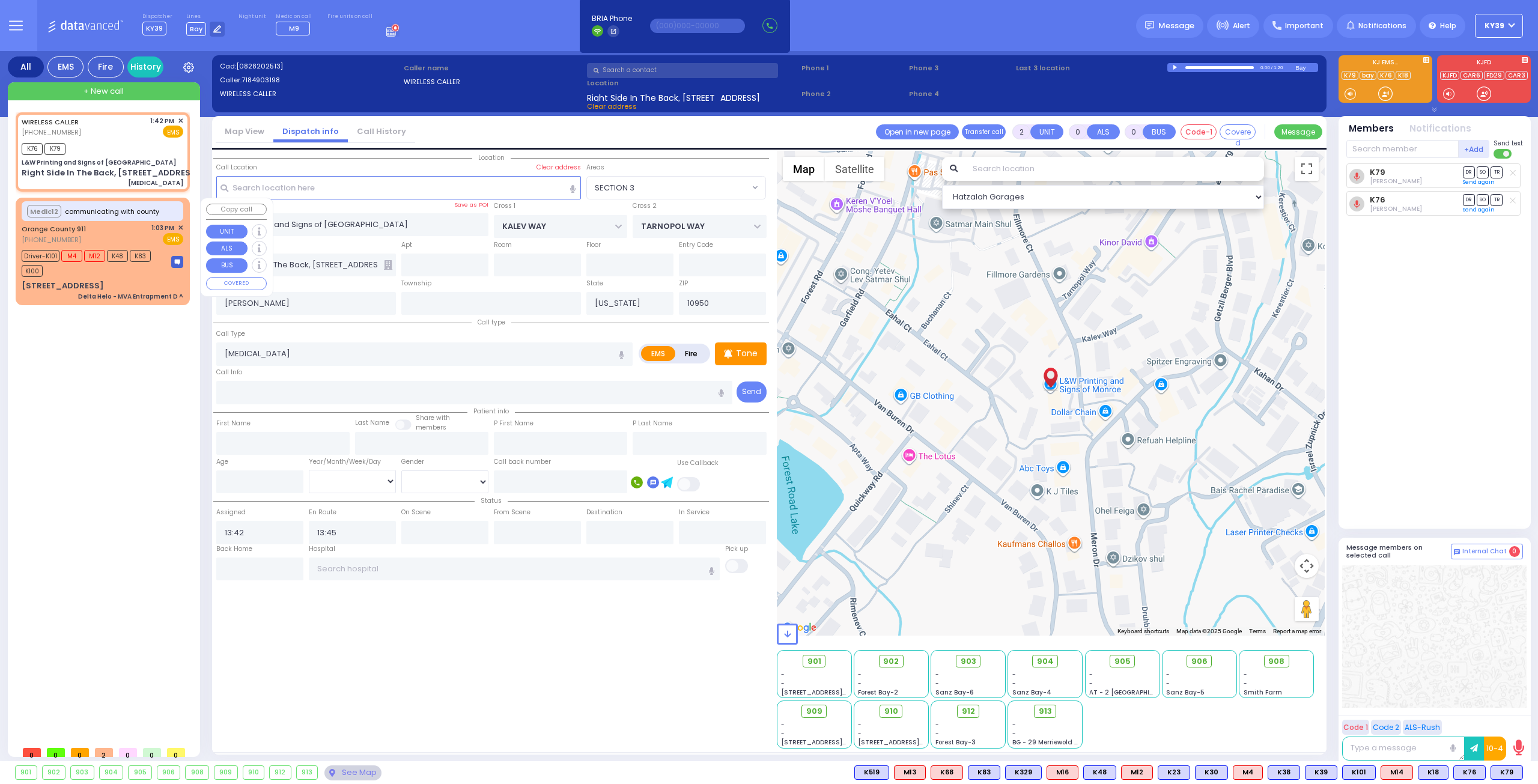
click at [130, 275] on div "Driver-K101 M4 M12 K48 K83 K100" at bounding box center [90, 262] width 138 height 30
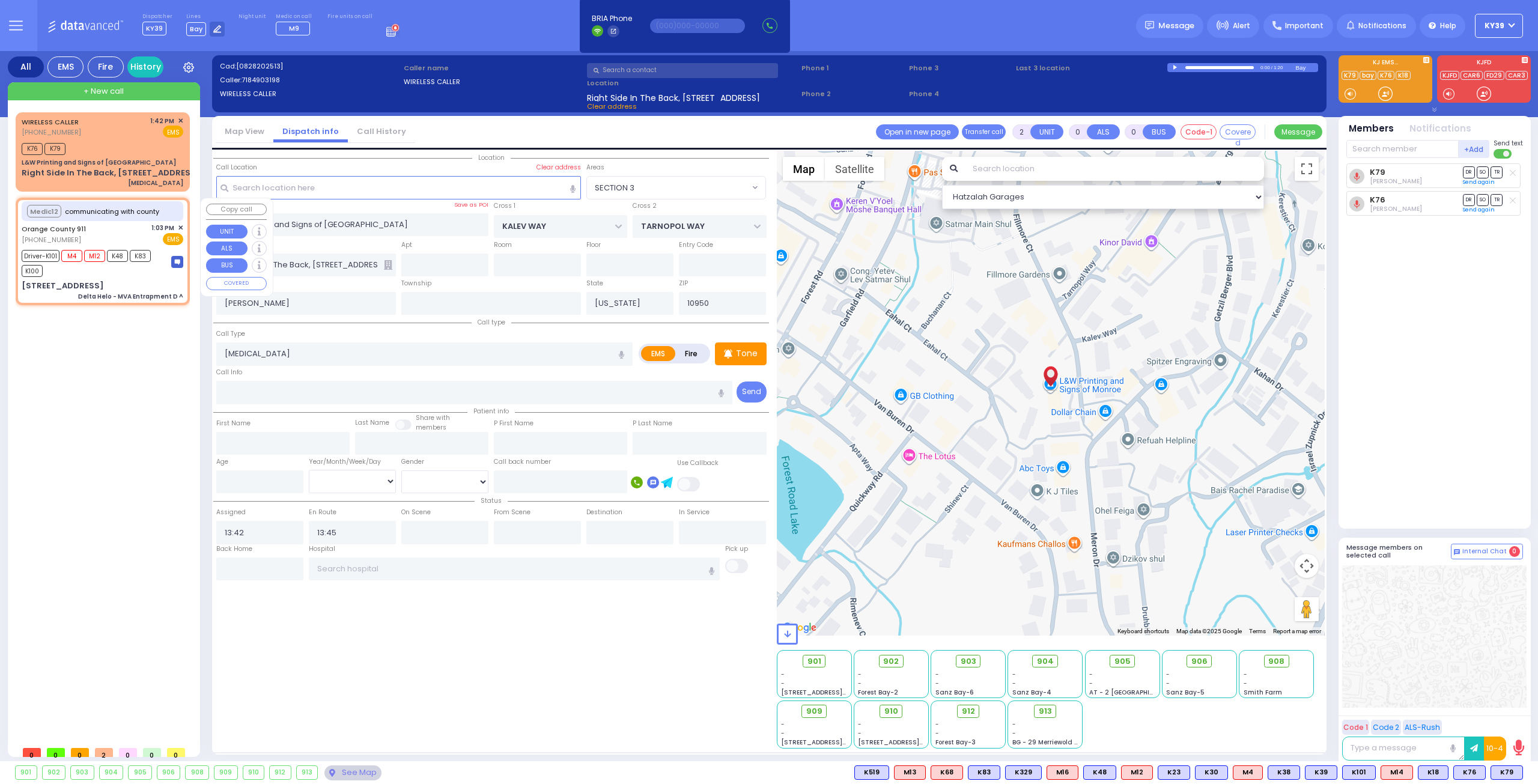
type input "6"
select select
type input "Delta Helo - MVA Entrapment D ^"
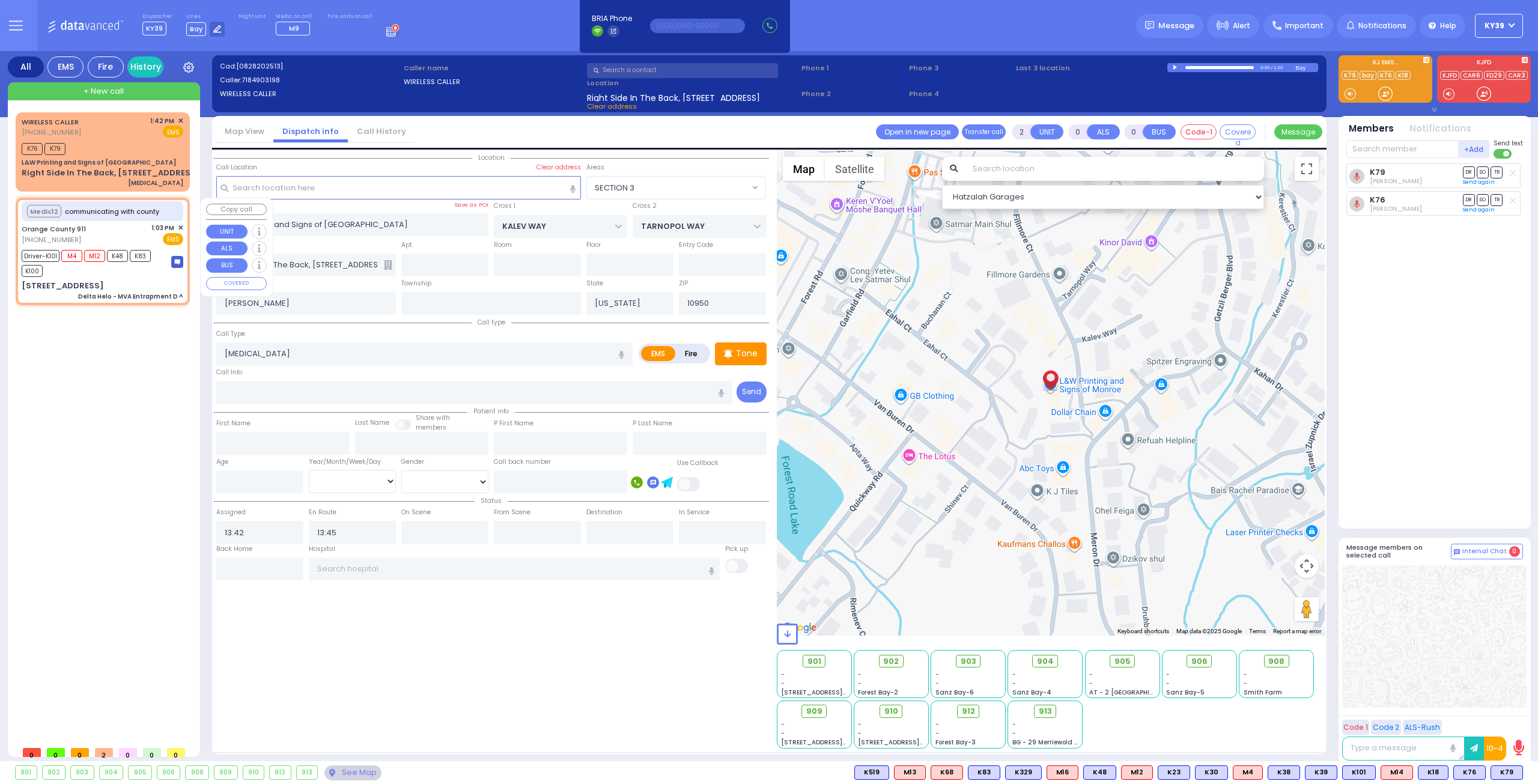
radio input "true"
type input "Nature: : Delta Helo - MVA Entrapment D ^ Address: : [STREET_ADDRESS][GEOGRAPHI…"
select select
type input "13:03"
select select "Hatzalah Garages"
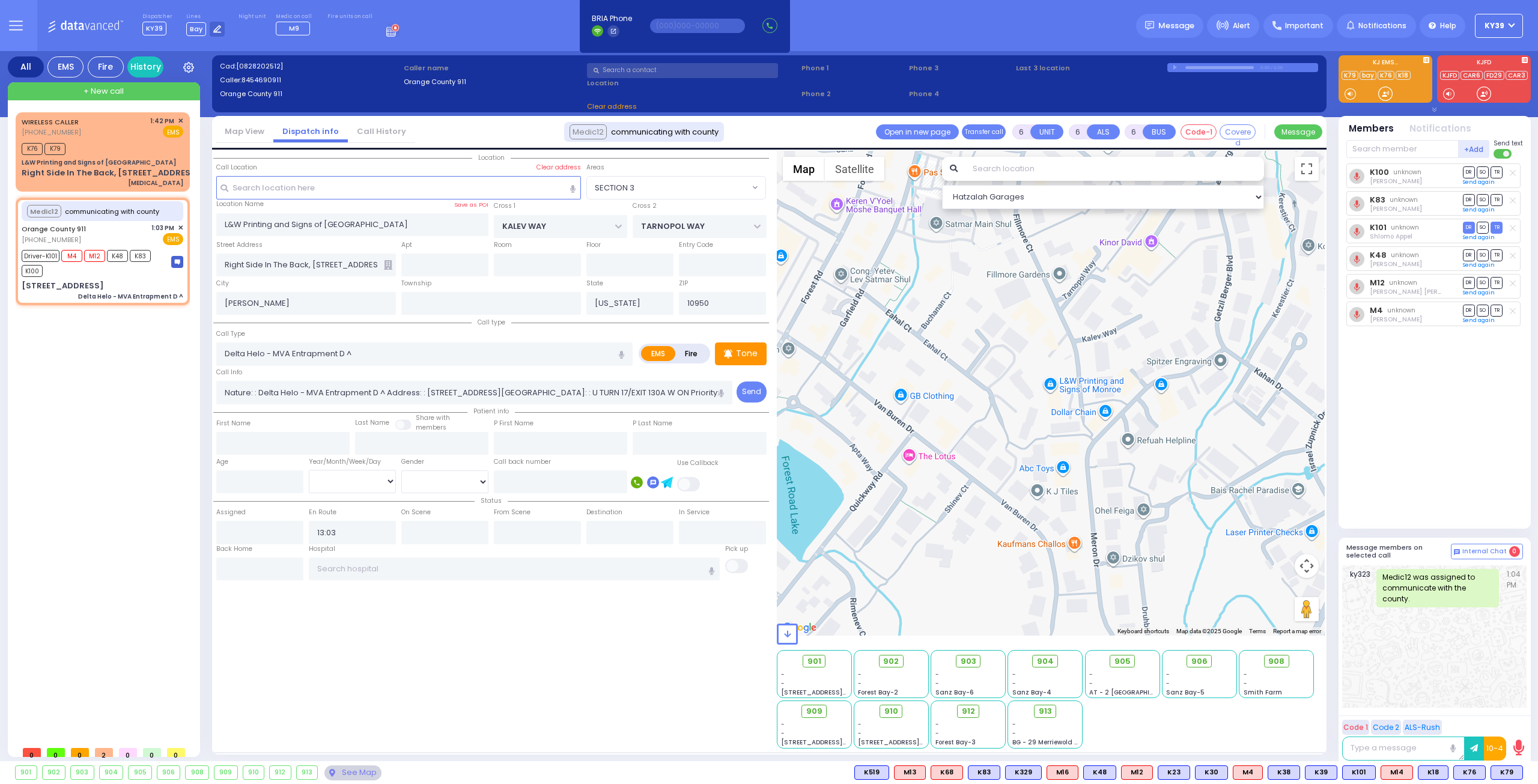
type input "[STREET_ADDRESS]"
type input "Monroe"
click at [258, 560] on input "text" at bounding box center [260, 569] width 88 height 23
click at [258, 560] on input "text" at bounding box center [260, 569] width 88 height 23
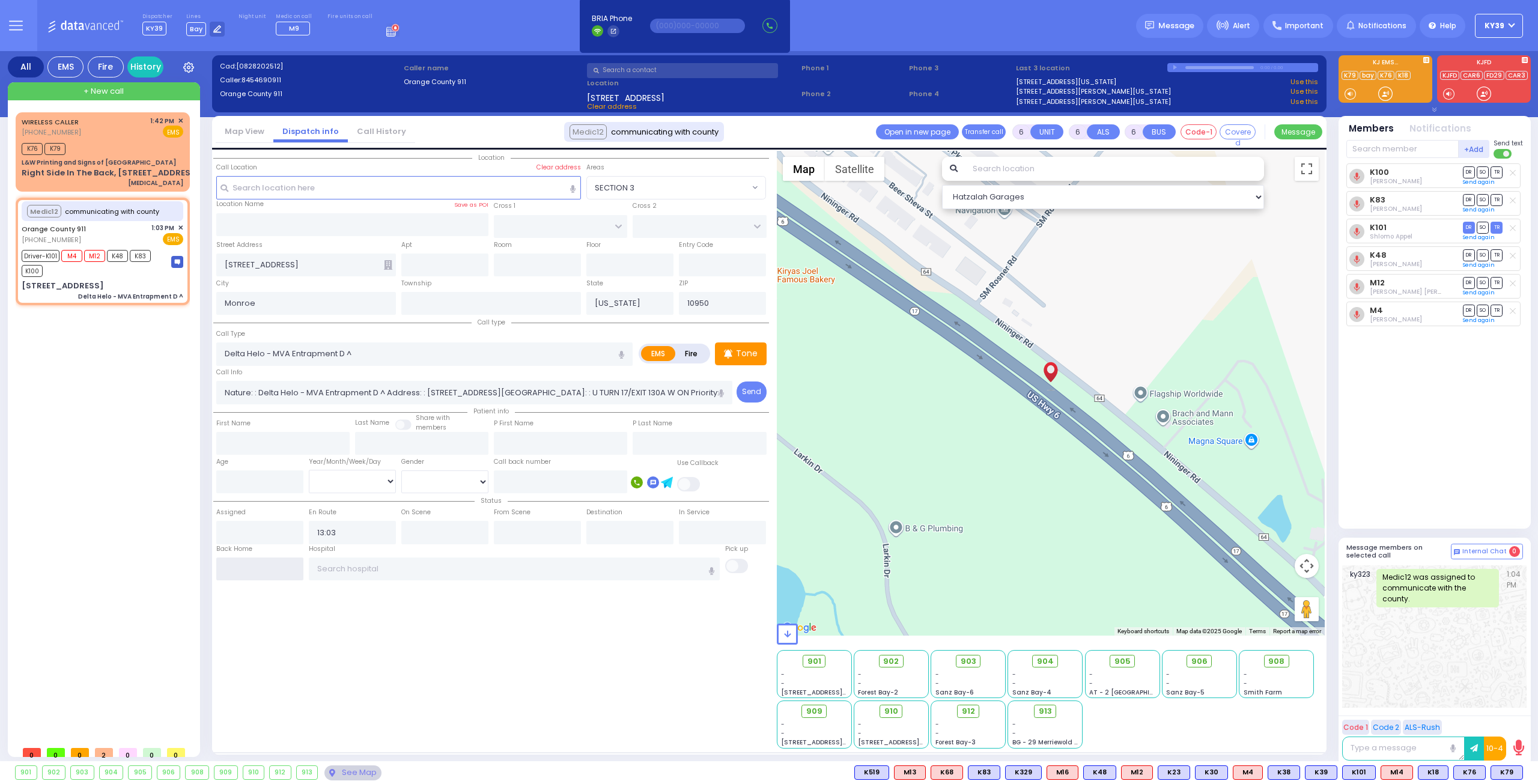
click at [258, 560] on input "text" at bounding box center [260, 569] width 88 height 23
type input "13:55"
select select
radio input "true"
select select
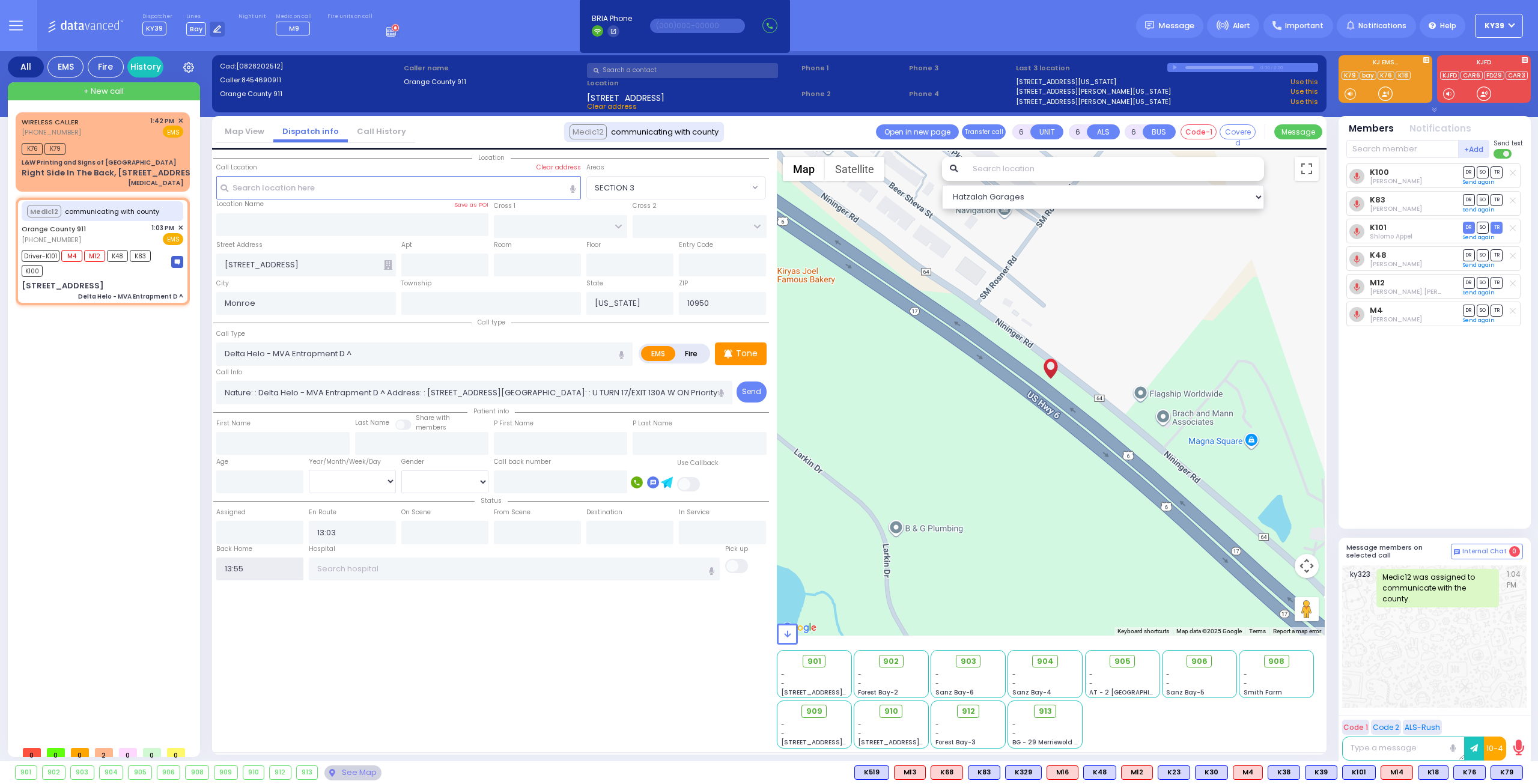
select select
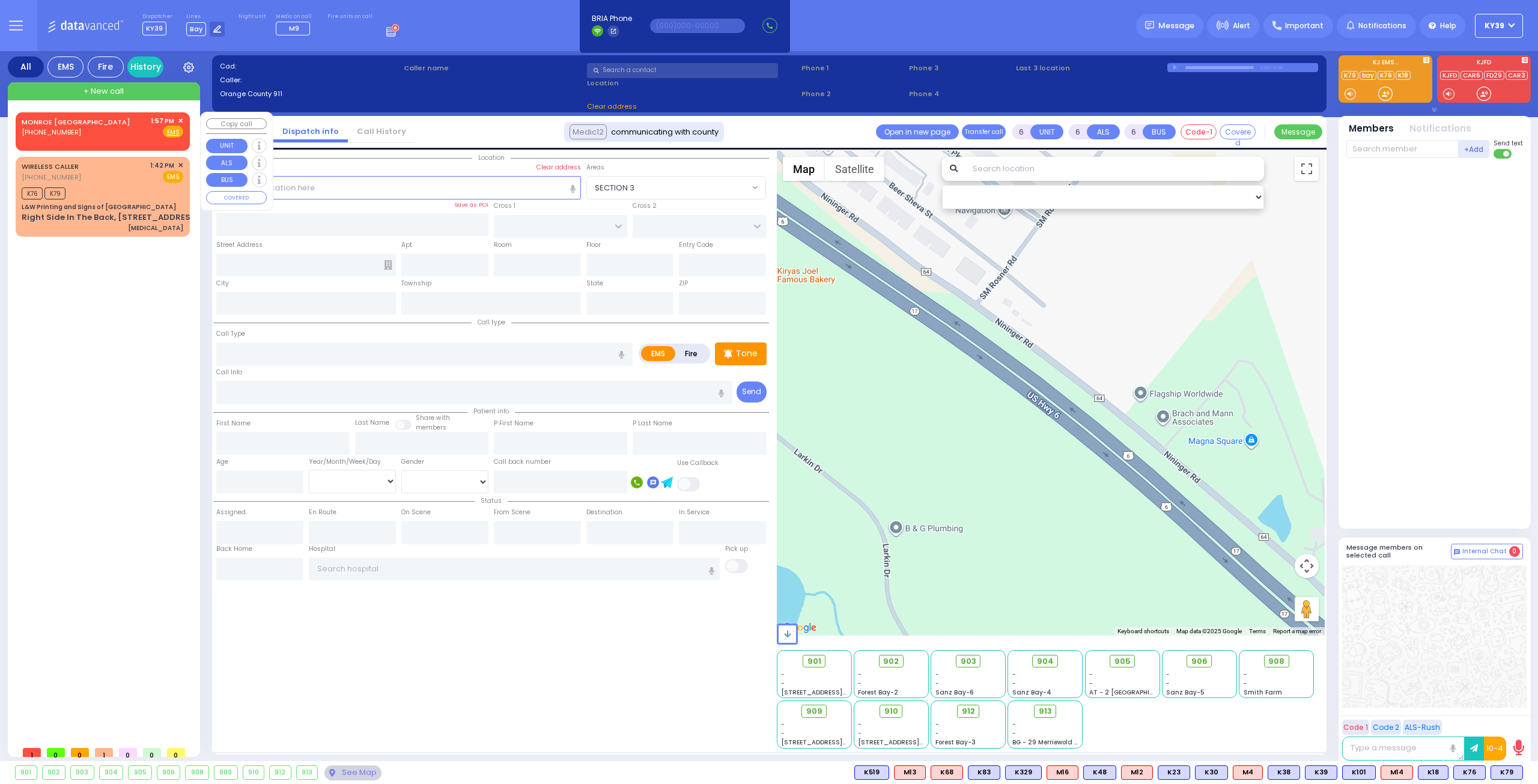
click at [88, 127] on div "MONROE [GEOGRAPHIC_DATA] [PHONE_NUMBER] 1:57 PM ✕ Fire EMS" at bounding box center [102, 126] width 162 height 22
type input "2"
type input "1"
select select
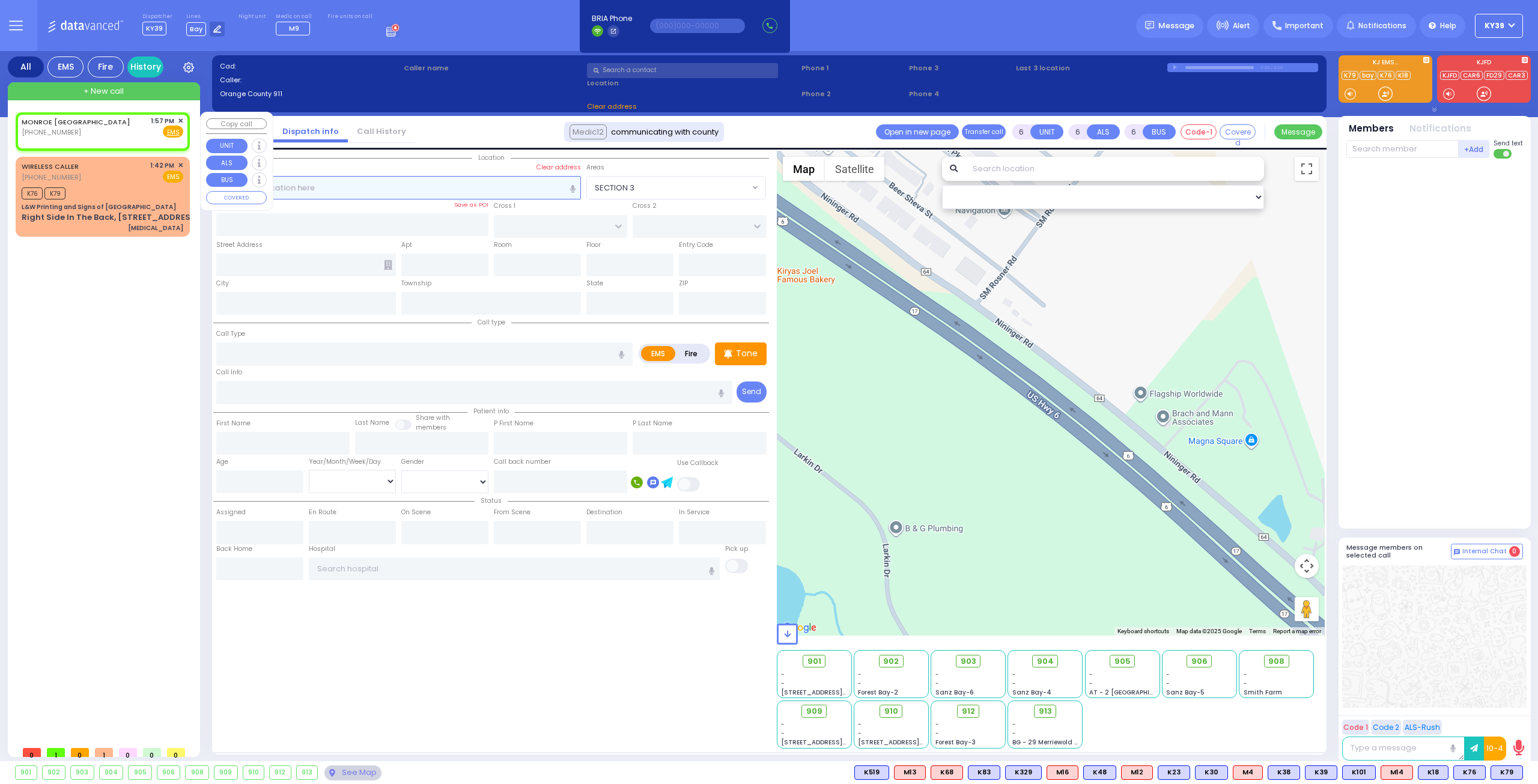
radio input "true"
select select
type input "13:57"
select select "Hatzalah Garages"
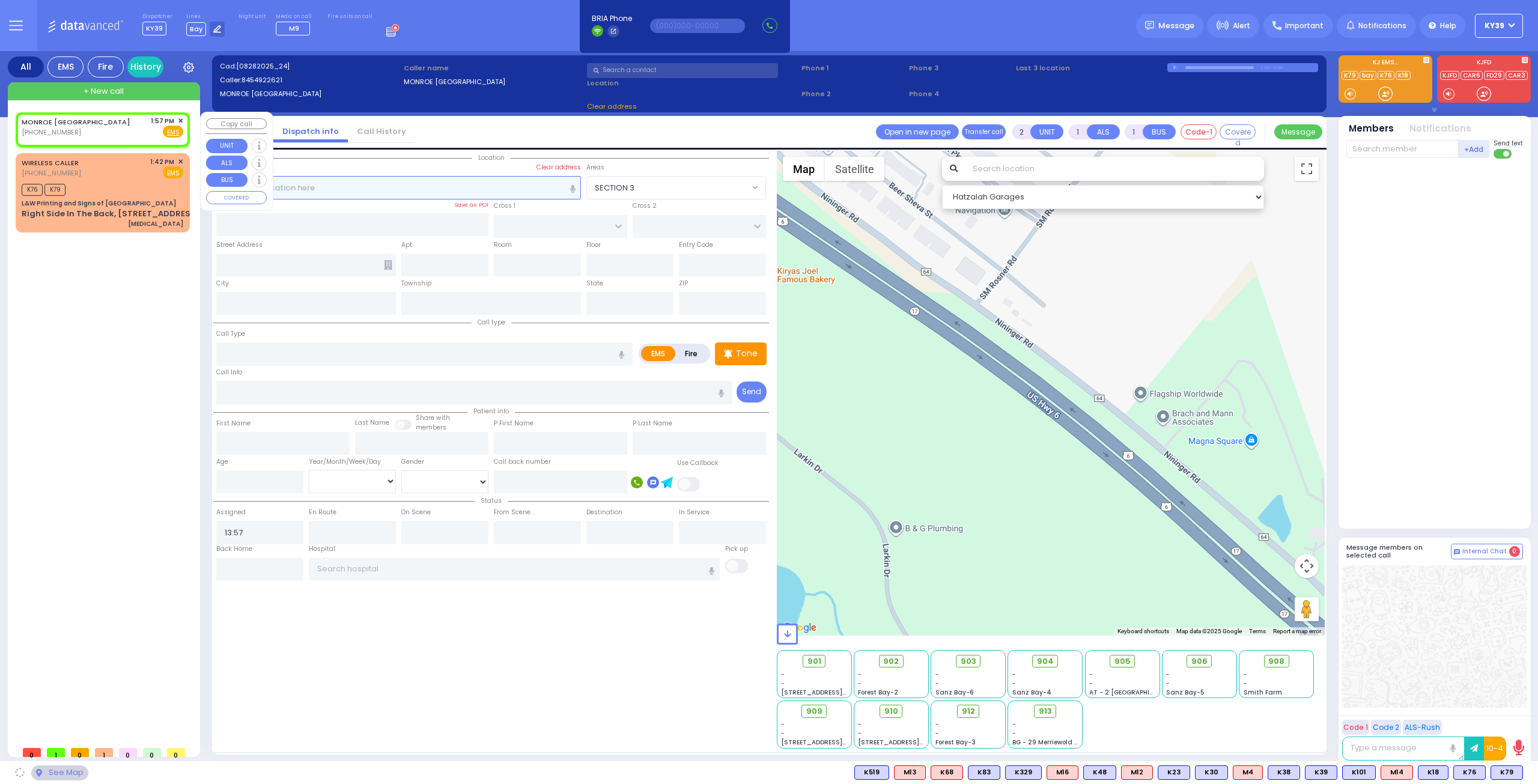
select select
radio input "true"
select select
select select "Hatzalah Garages"
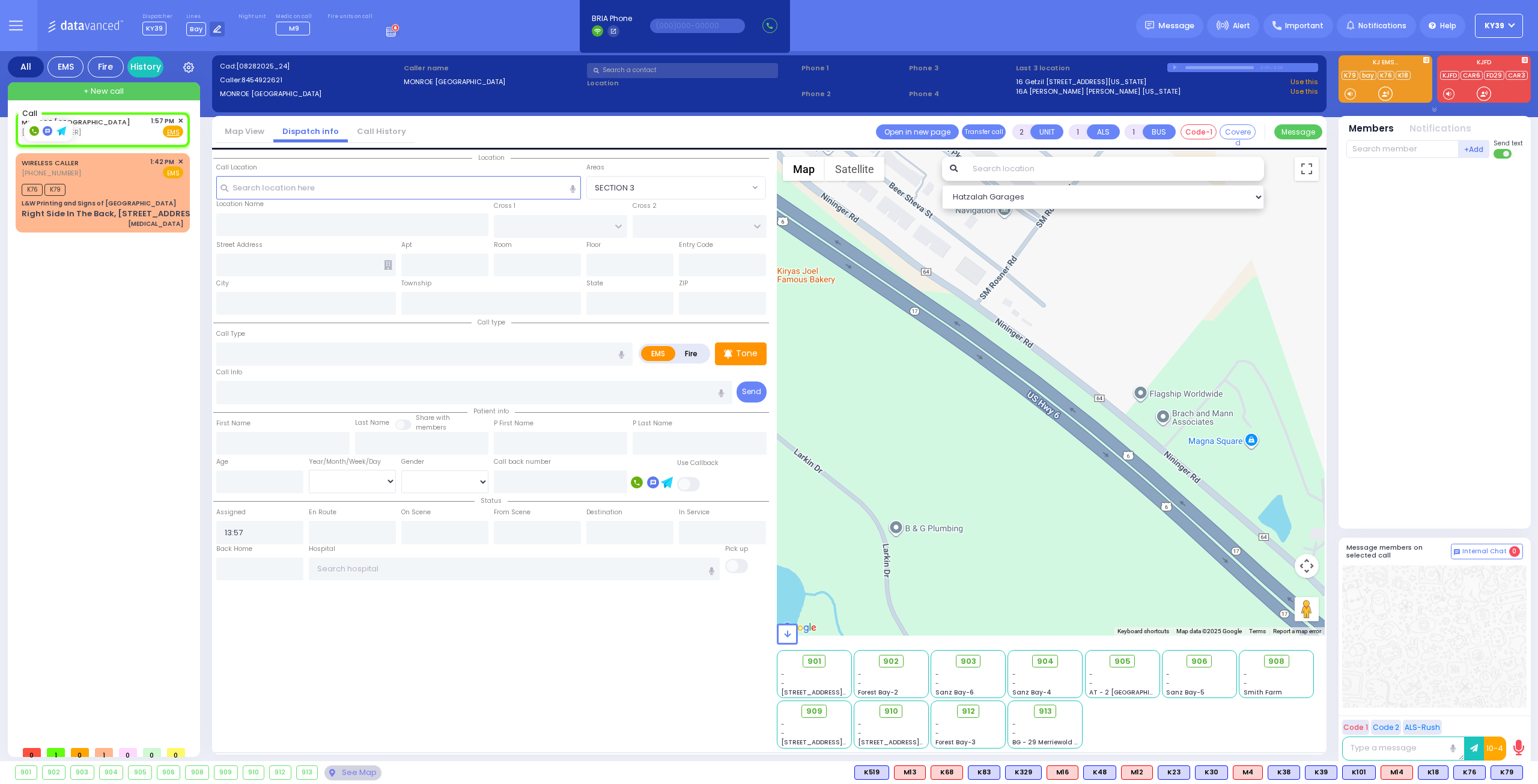
click at [34, 134] on rect at bounding box center [35, 131] width 10 height 10
type input "8454922621"
click at [73, 133] on div "MONROE [GEOGRAPHIC_DATA] [PHONE_NUMBER] 1:57 PM ✕ Fire EMS" at bounding box center [102, 126] width 162 height 22
select select
radio input "true"
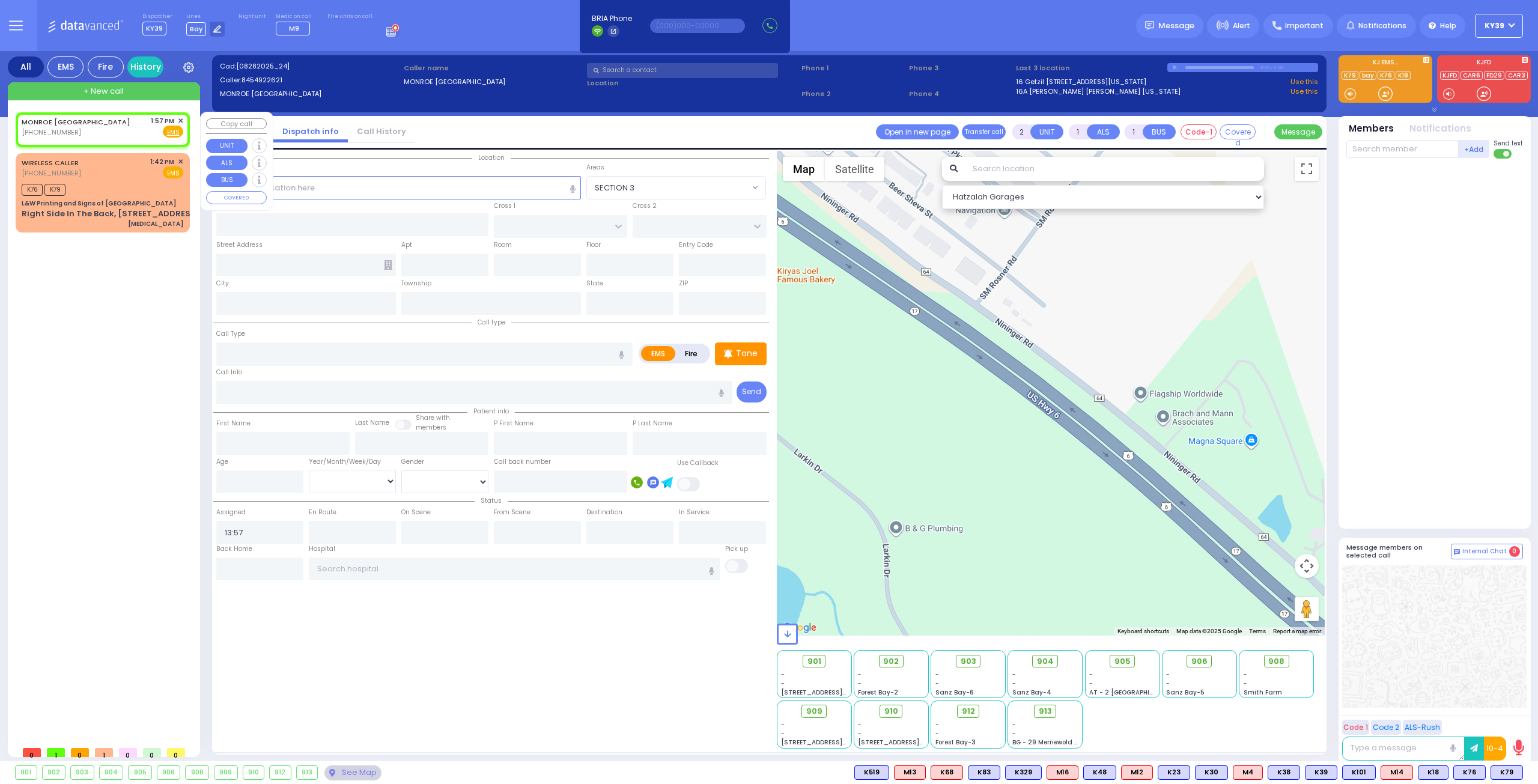
select select
select select "Hatzalah Garages"
click at [182, 122] on span "✕" at bounding box center [180, 120] width 6 height 10
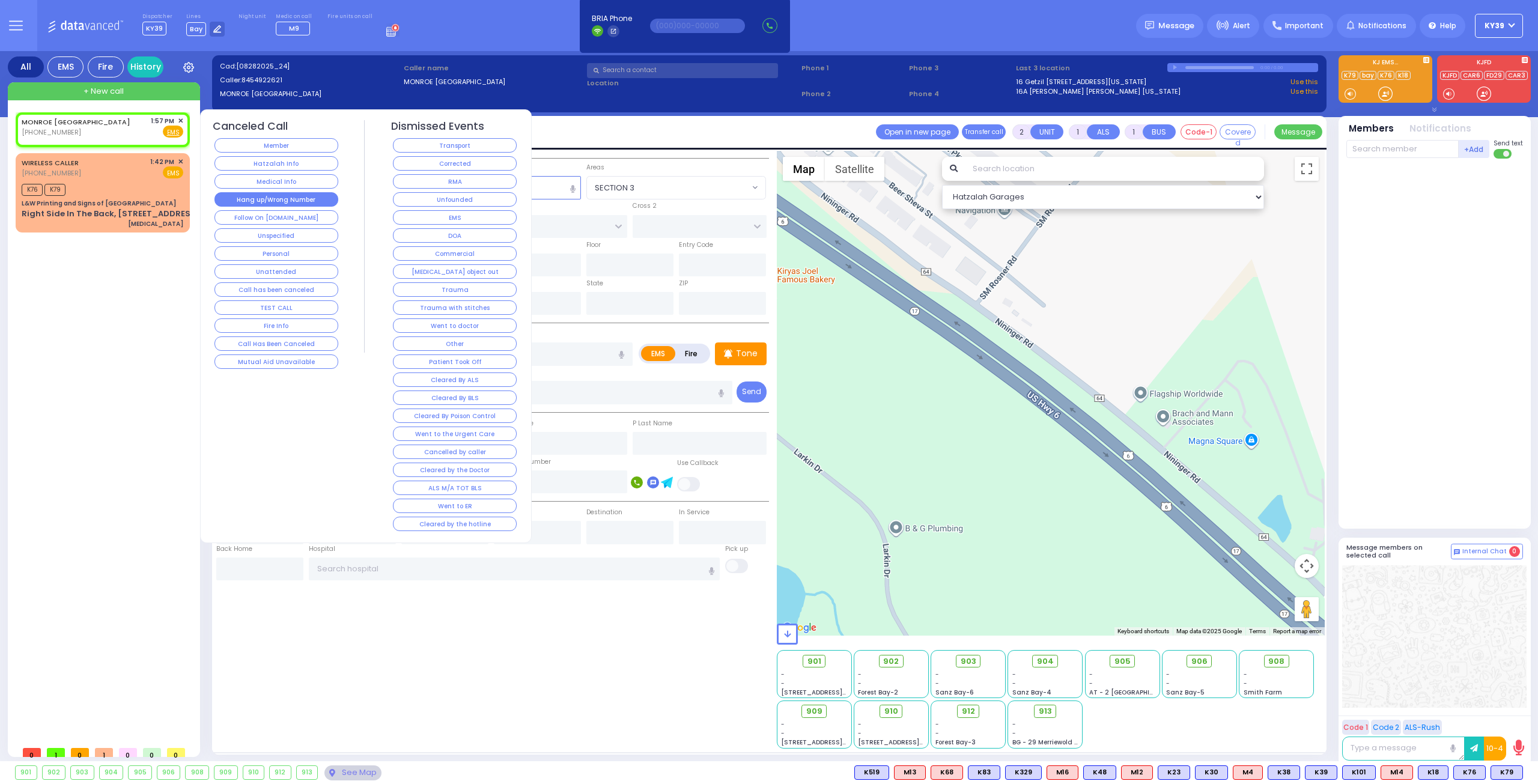
click at [294, 193] on button "Hang up/Wrong Number" at bounding box center [277, 199] width 124 height 14
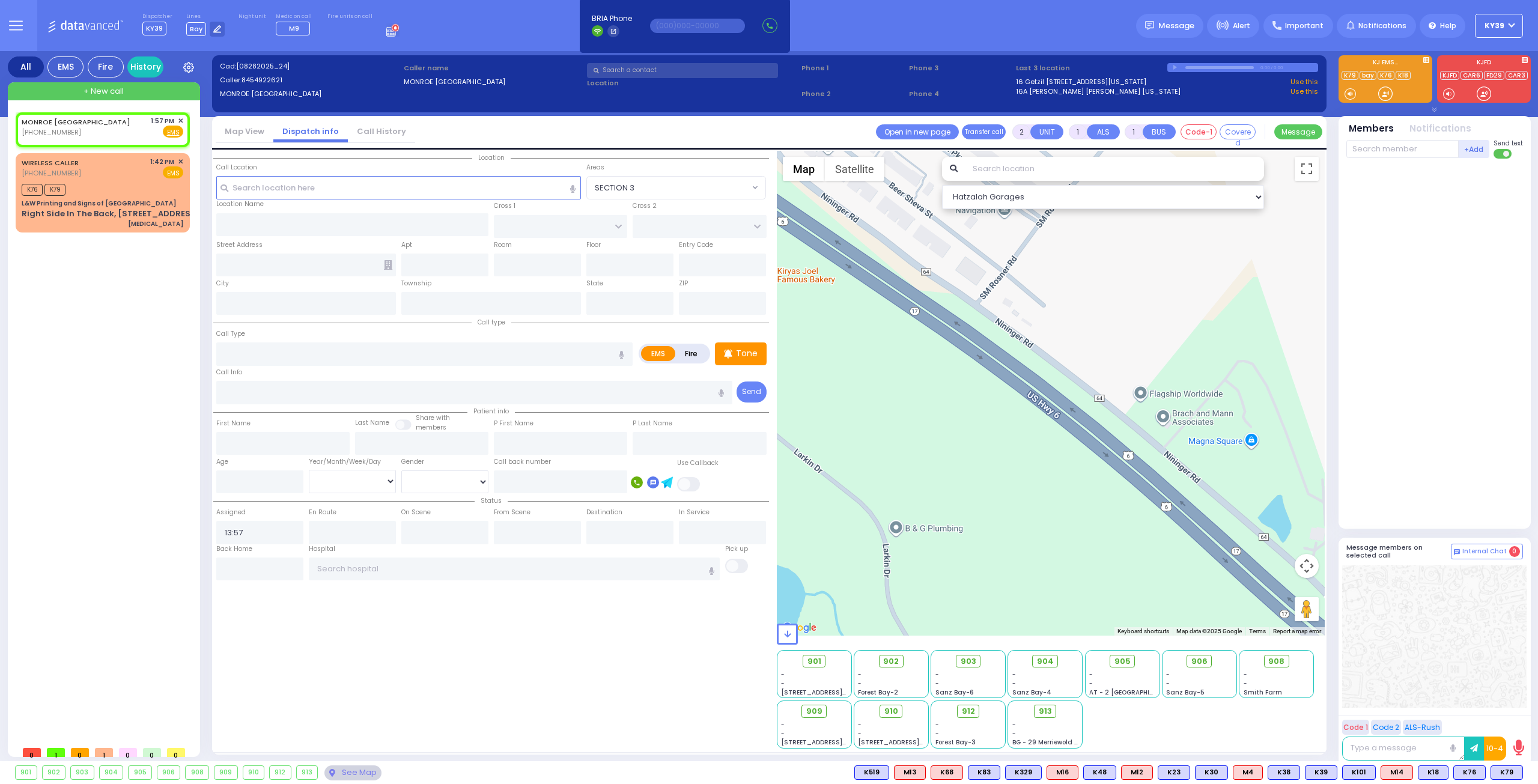
select select
radio input "true"
select select
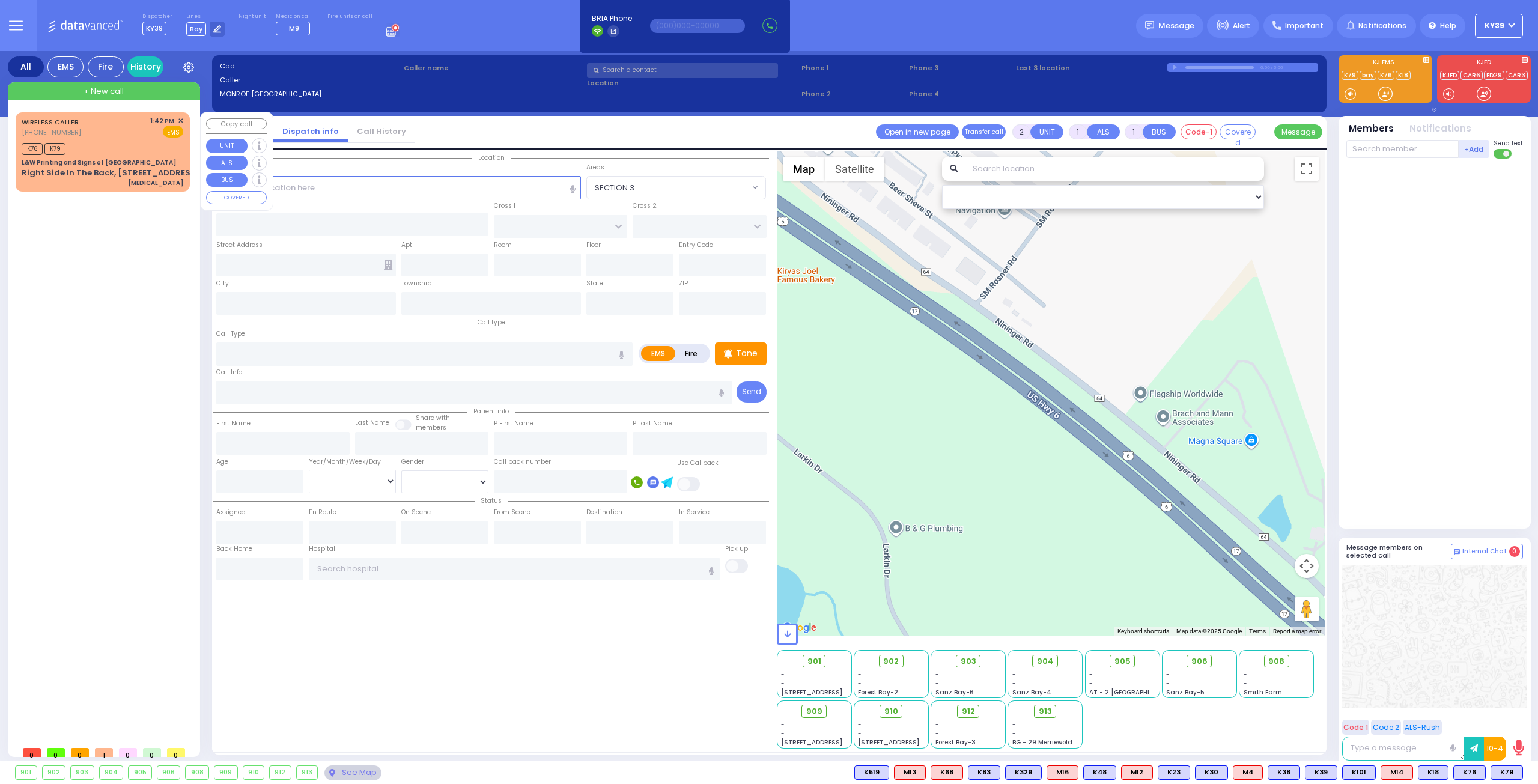
click at [89, 135] on div "WIRELESS CALLER [PHONE_NUMBER] 1:42 PM ✕ EMS" at bounding box center [102, 126] width 162 height 22
type input "0"
select select
type input "[MEDICAL_DATA]"
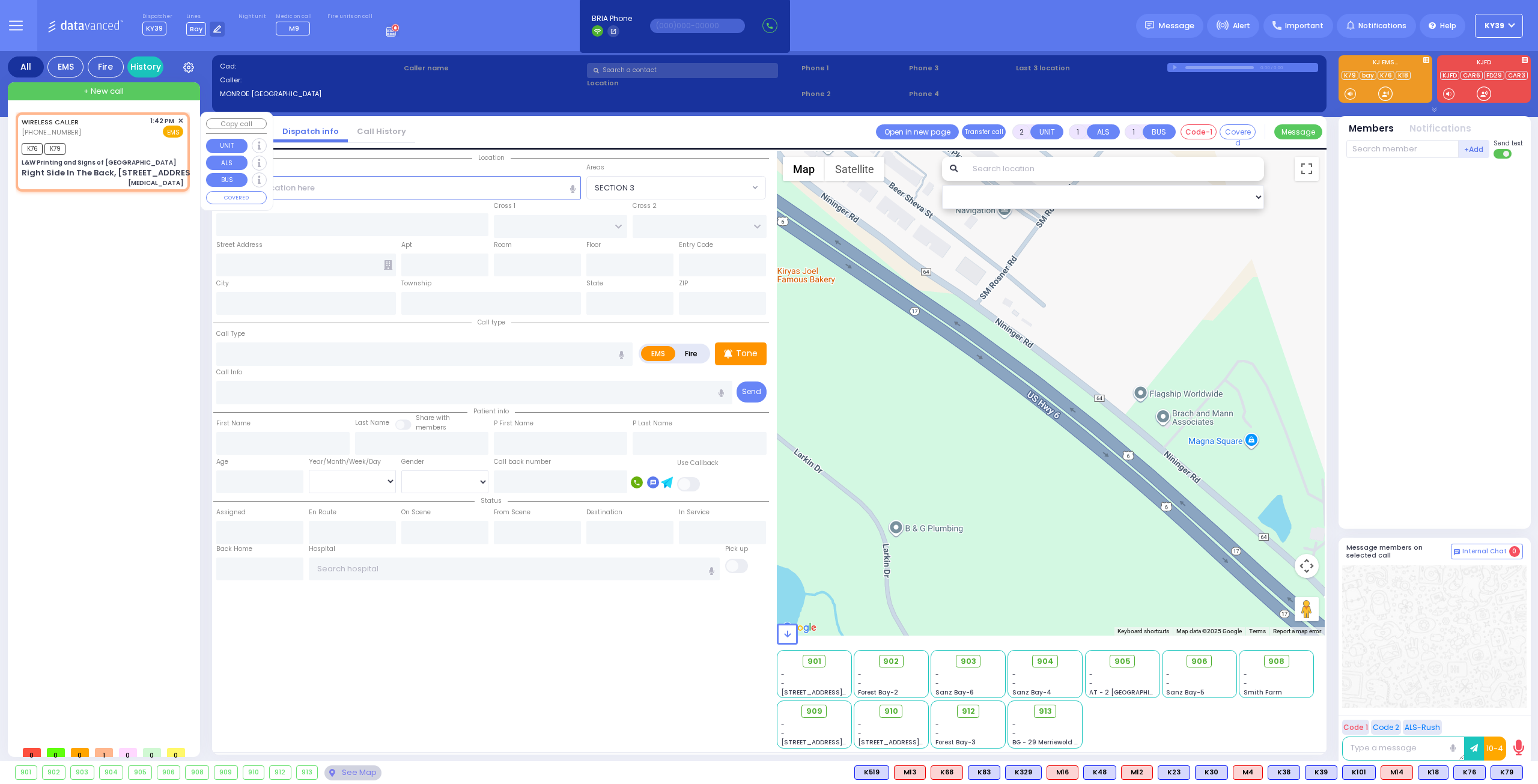
radio input "true"
select select
type input "13:42"
type input "13:45"
type input "L&W Printing and Signs of [GEOGRAPHIC_DATA]"
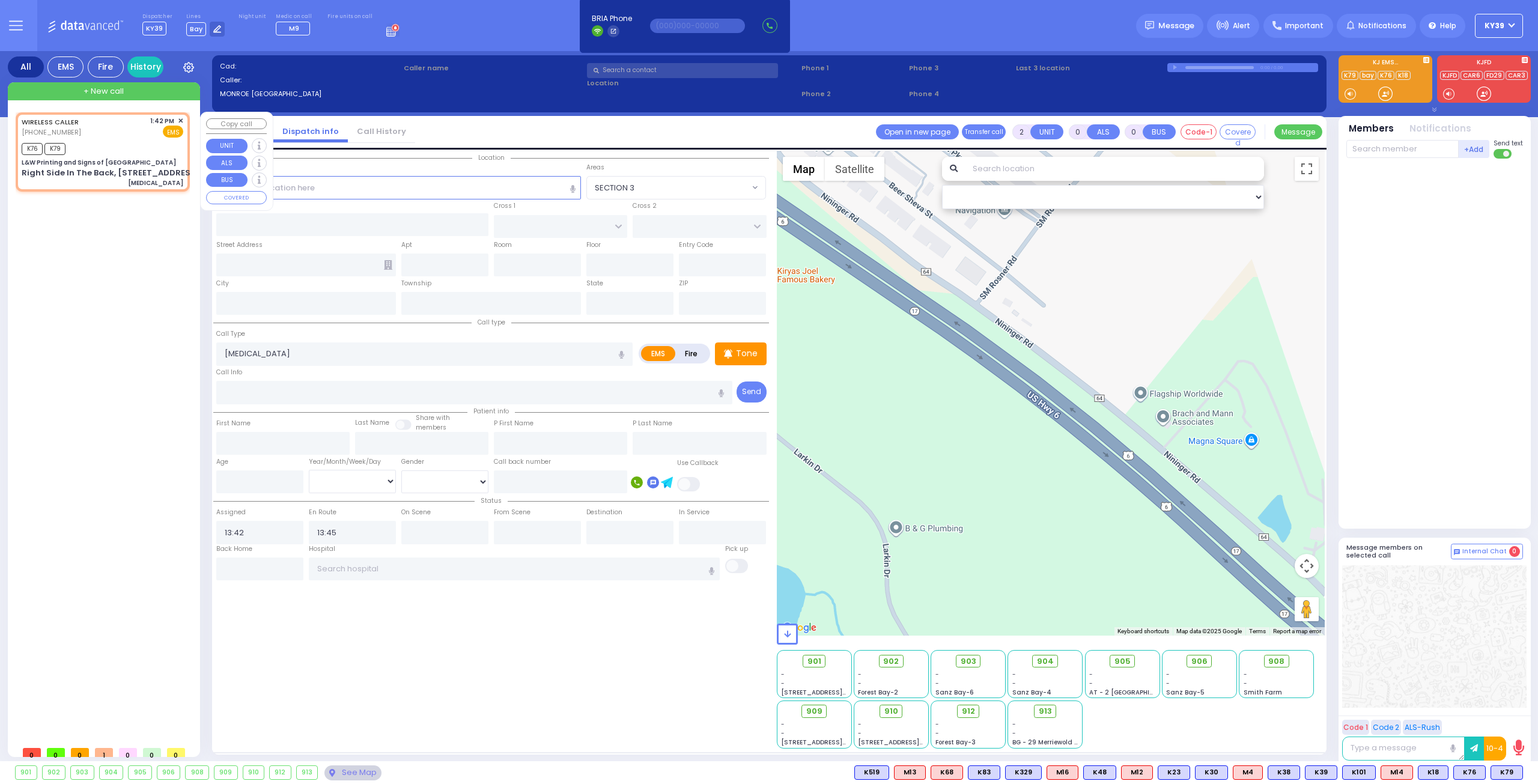
type input "KALEV WAY"
type input "TARNOPOL WAY"
type input "Right Side In The Back, [STREET_ADDRESS]"
type input "[PERSON_NAME]"
type input "[US_STATE]"
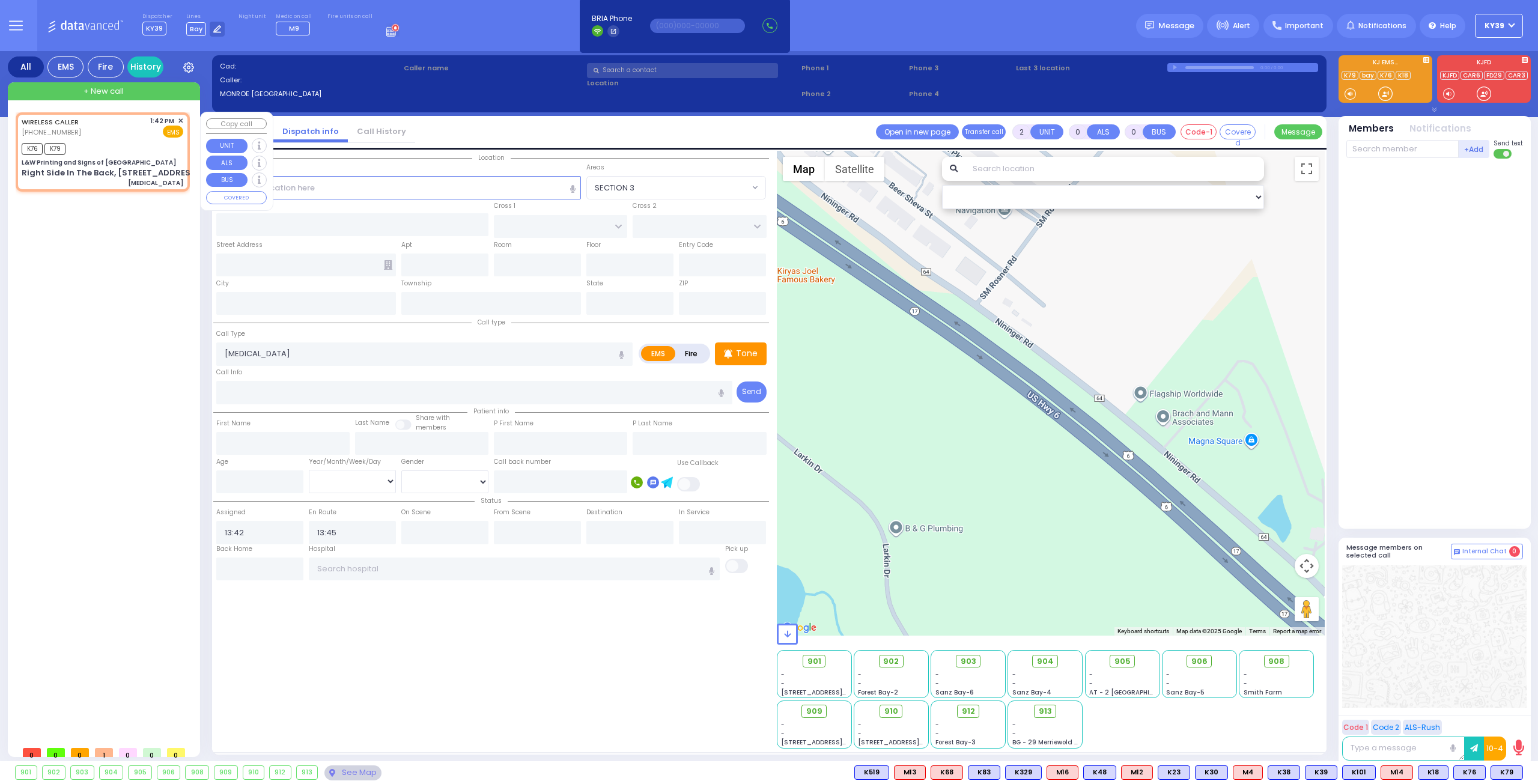
type input "10950"
select select "SECTION 3"
select select "Hatzalah Garages"
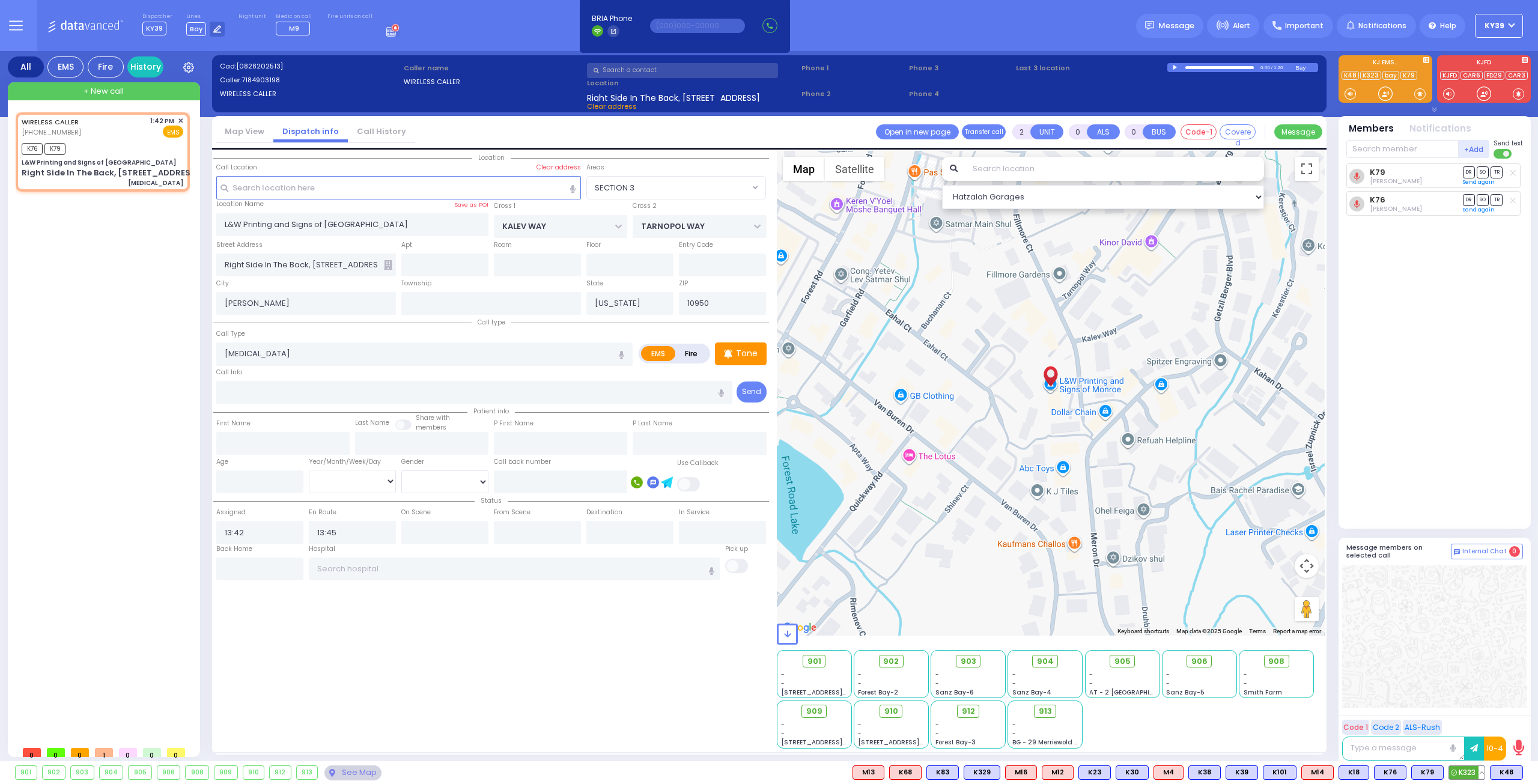
click at [1475, 771] on span "K323" at bounding box center [1466, 772] width 35 height 13
select select
radio input "true"
select select
select select "SECTION 3"
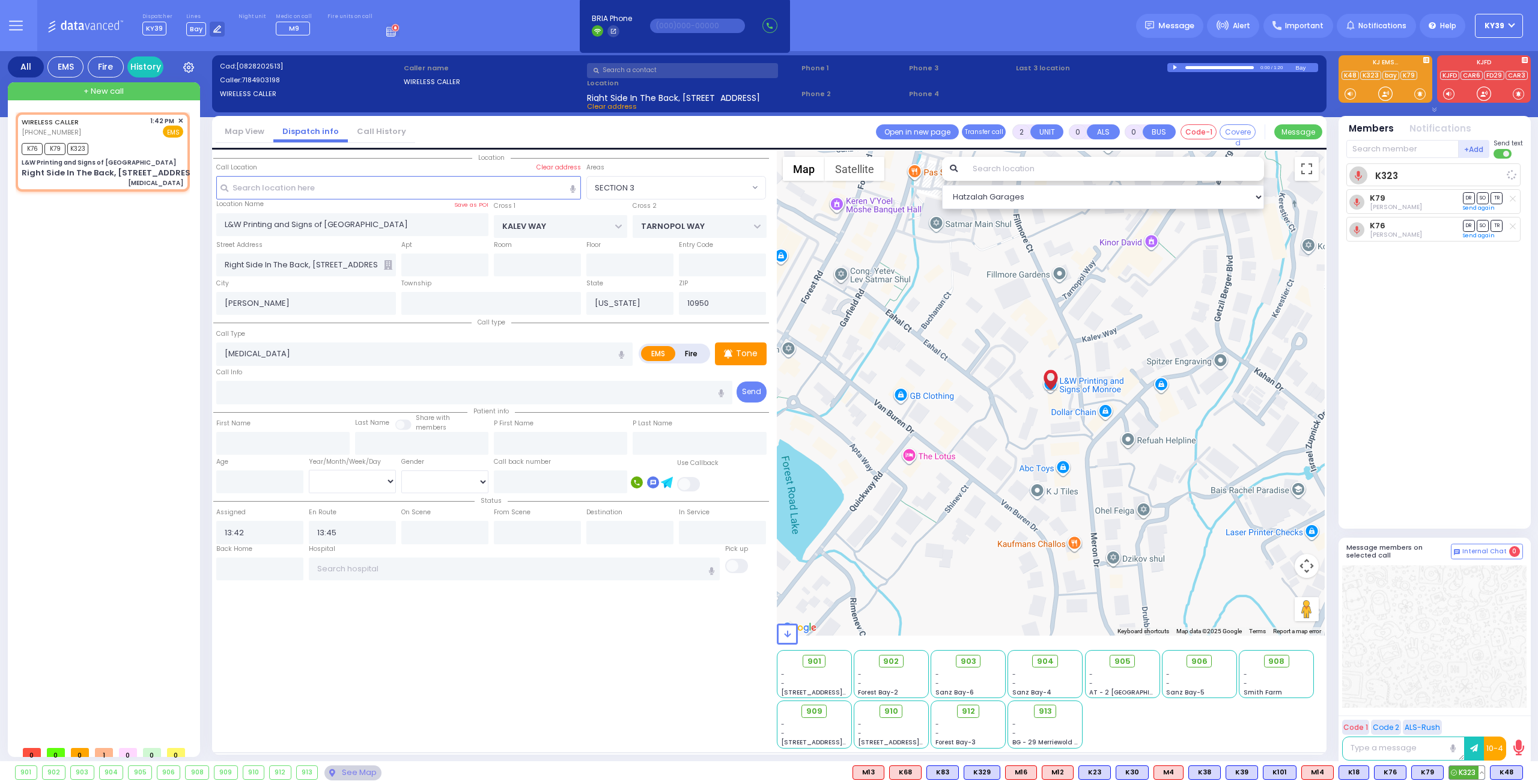
select select "Hatzalah Garages"
click at [1474, 772] on span "K48" at bounding box center [1465, 772] width 32 height 13
select select
radio input "true"
select select
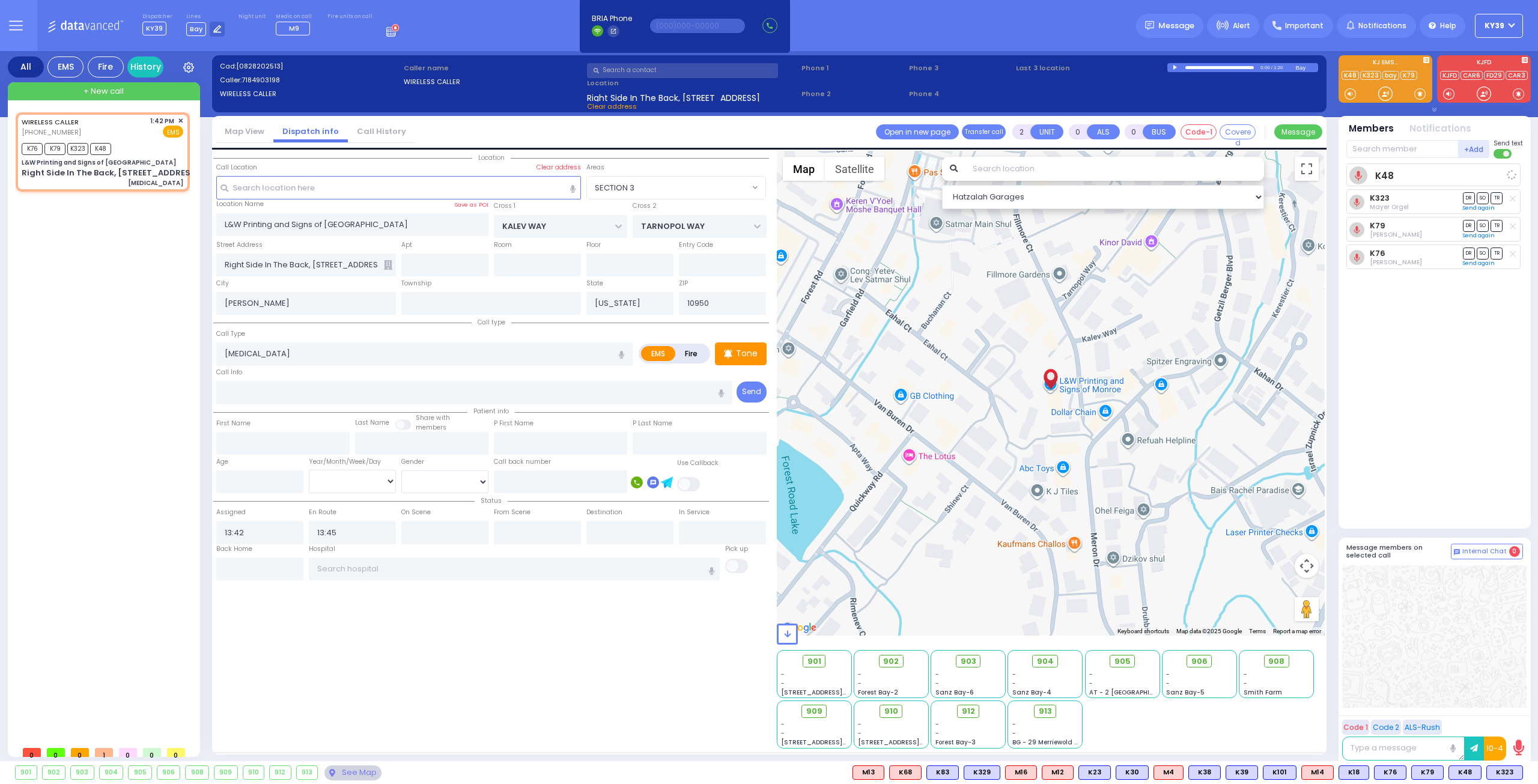
select select "Hatzalah Garages"
select select "SECTION 3"
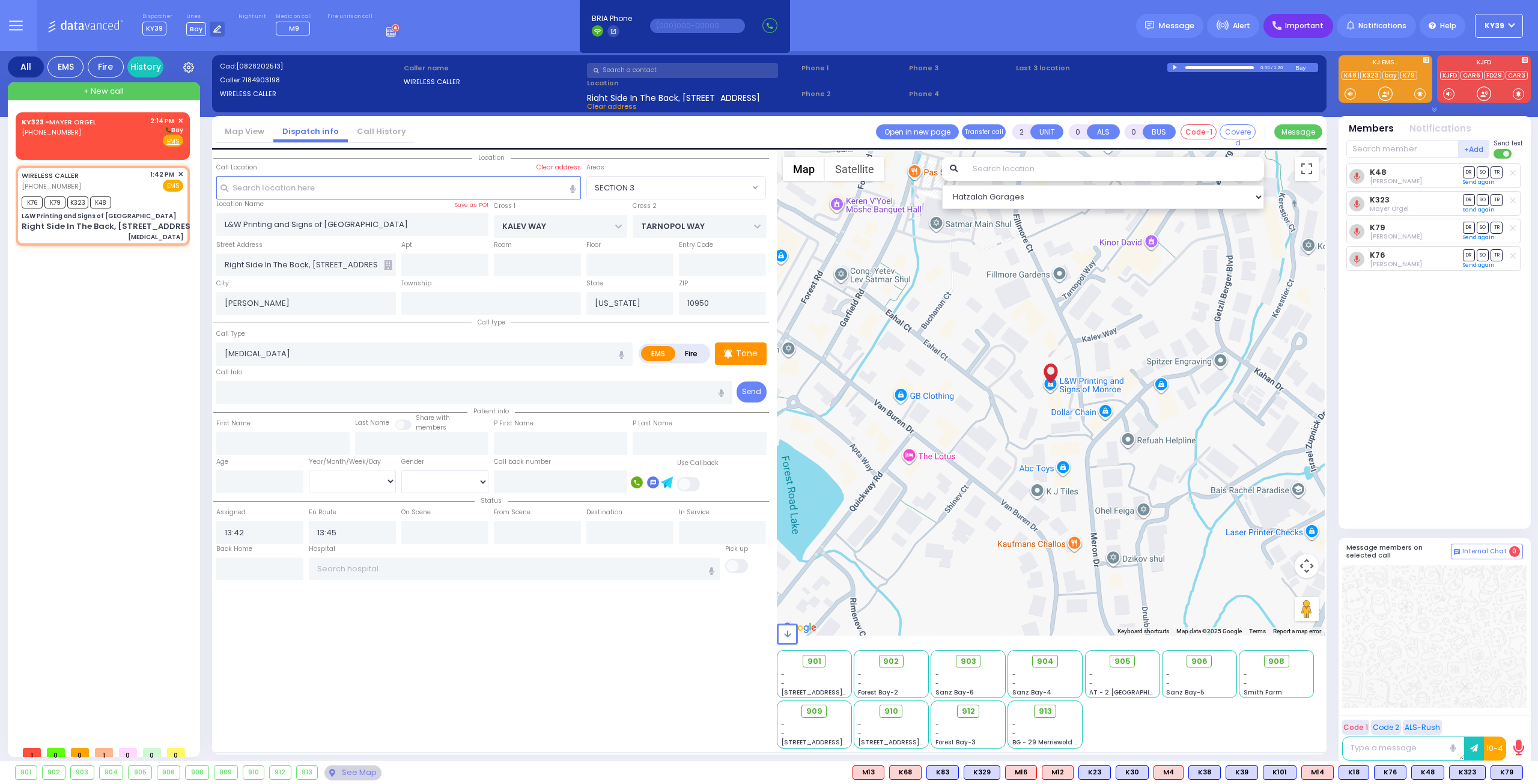
click at [1280, 22] on icon at bounding box center [1276, 25] width 9 height 9
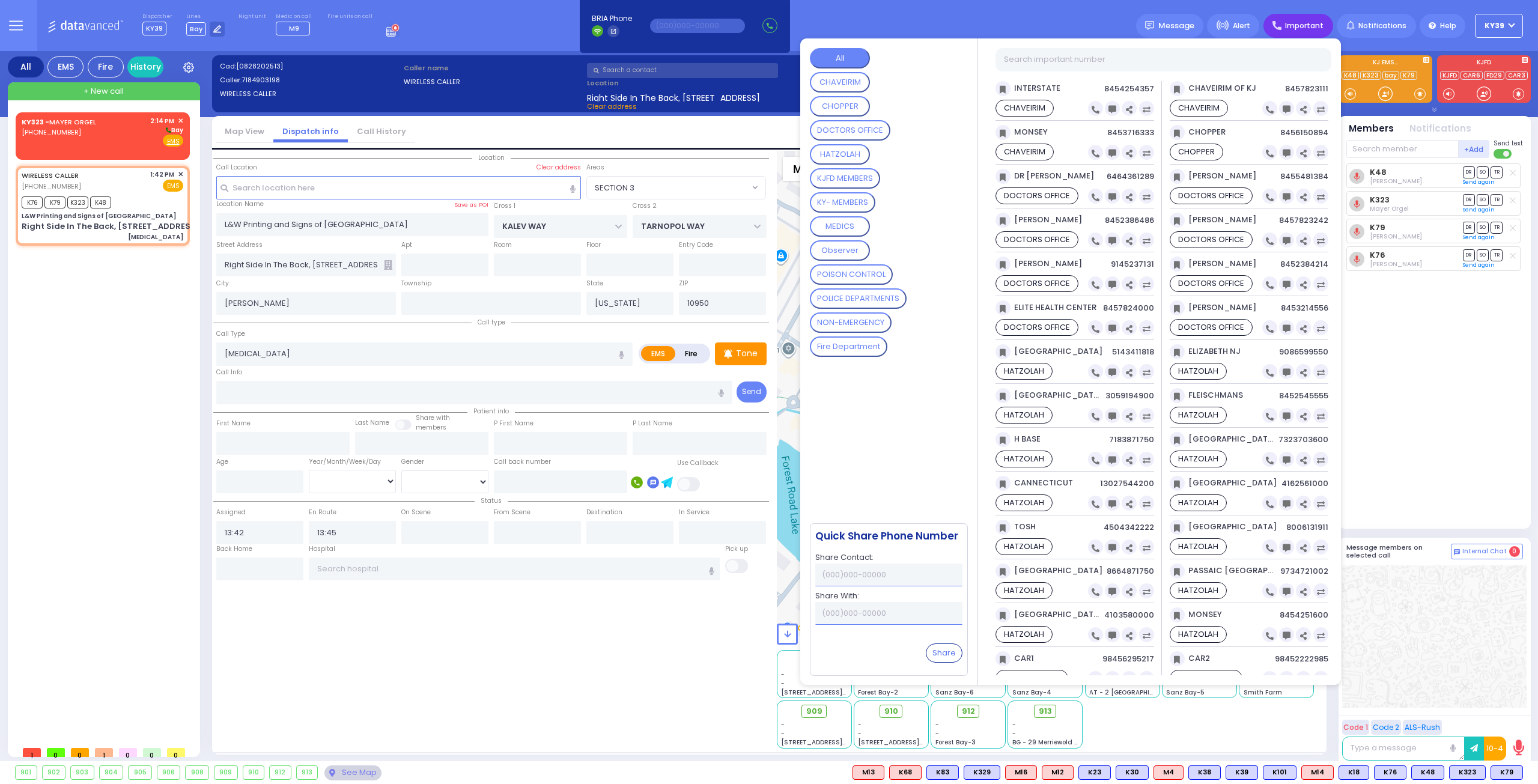
click at [845, 204] on MEMBERS "KY- MEMBERS" at bounding box center [842, 202] width 65 height 21
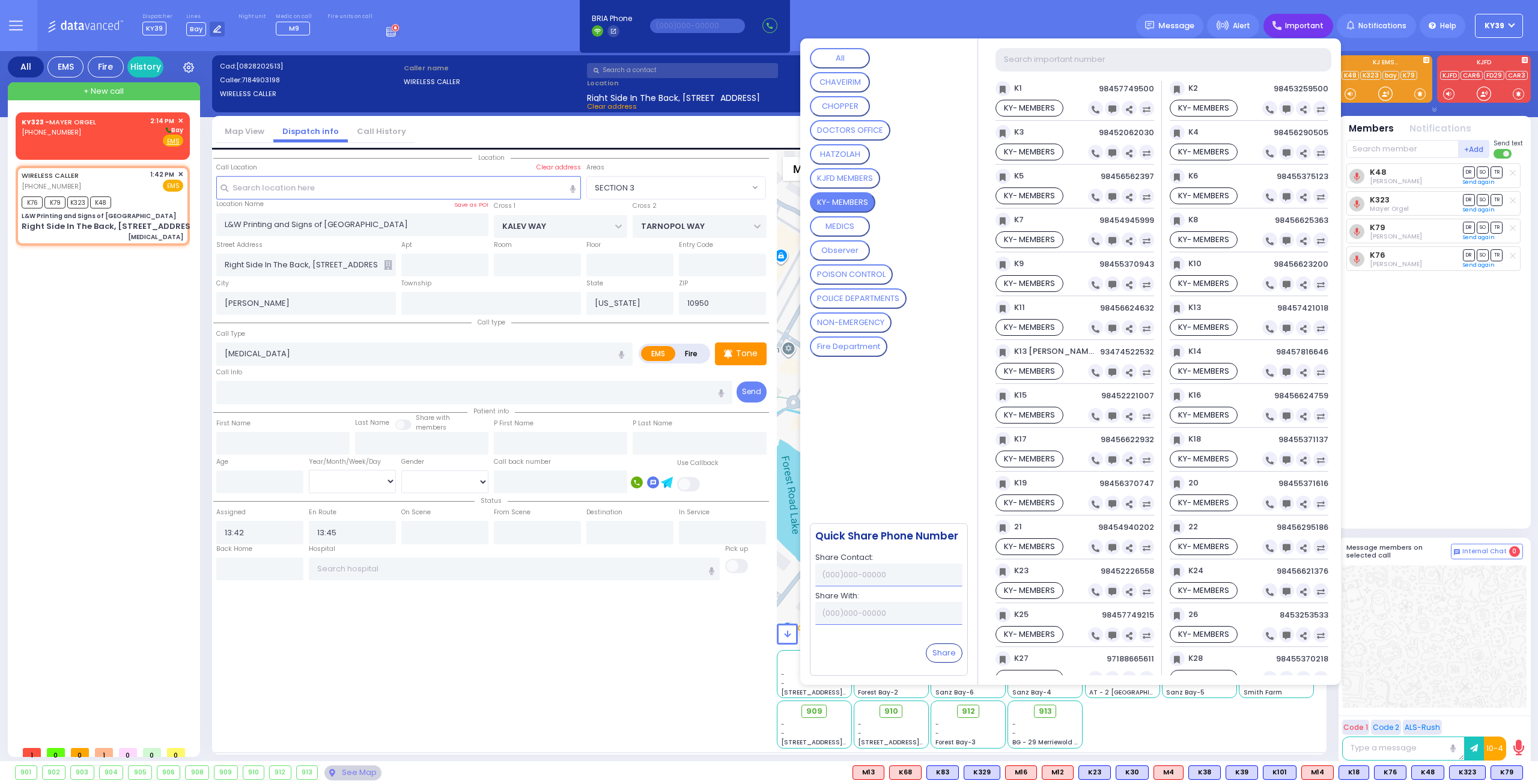
click at [1095, 59] on input "text" at bounding box center [1162, 59] width 336 height 23
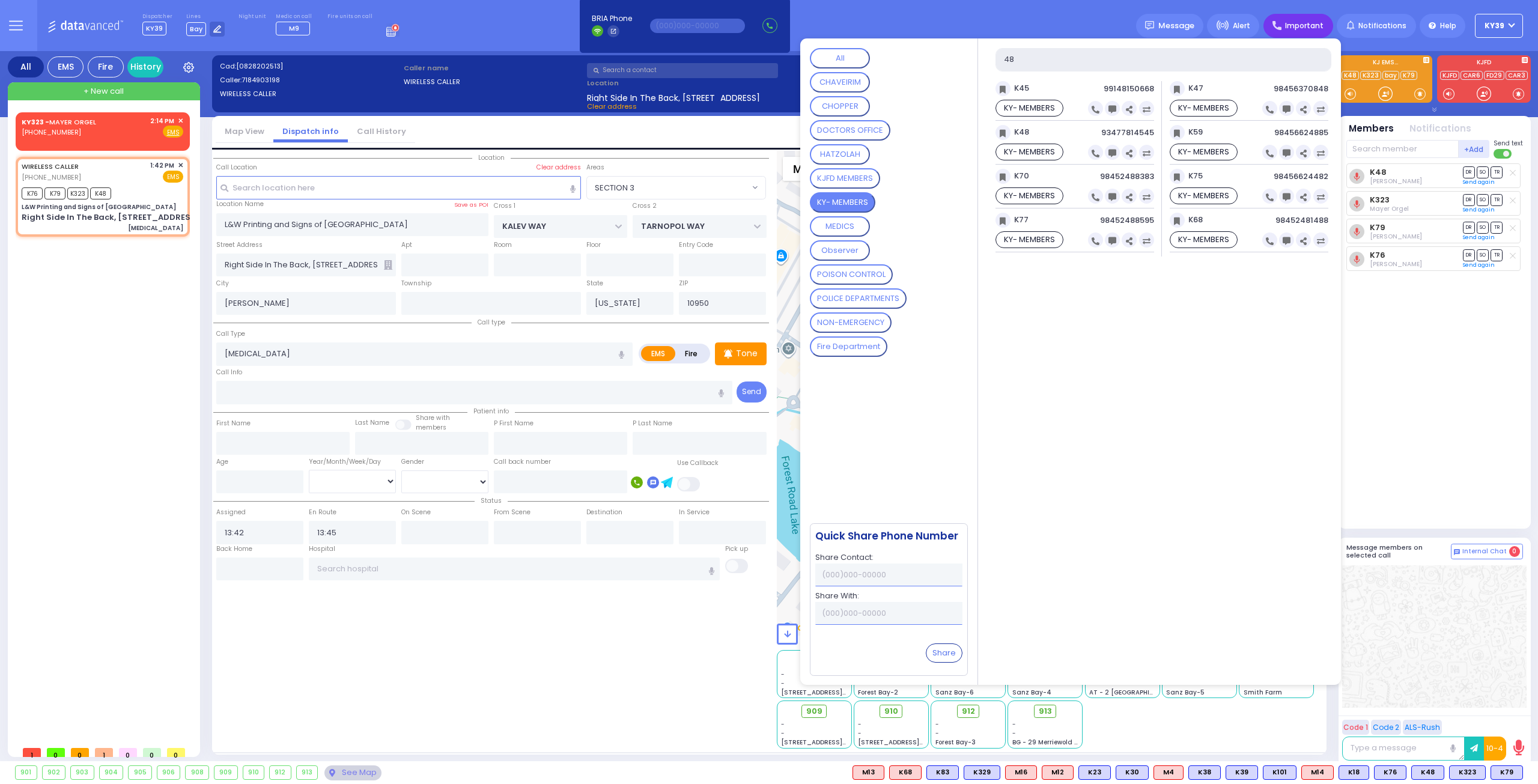
type input "48"
click at [1443, 437] on div "K48 [PERSON_NAME] DR SO TR" at bounding box center [1436, 341] width 179 height 355
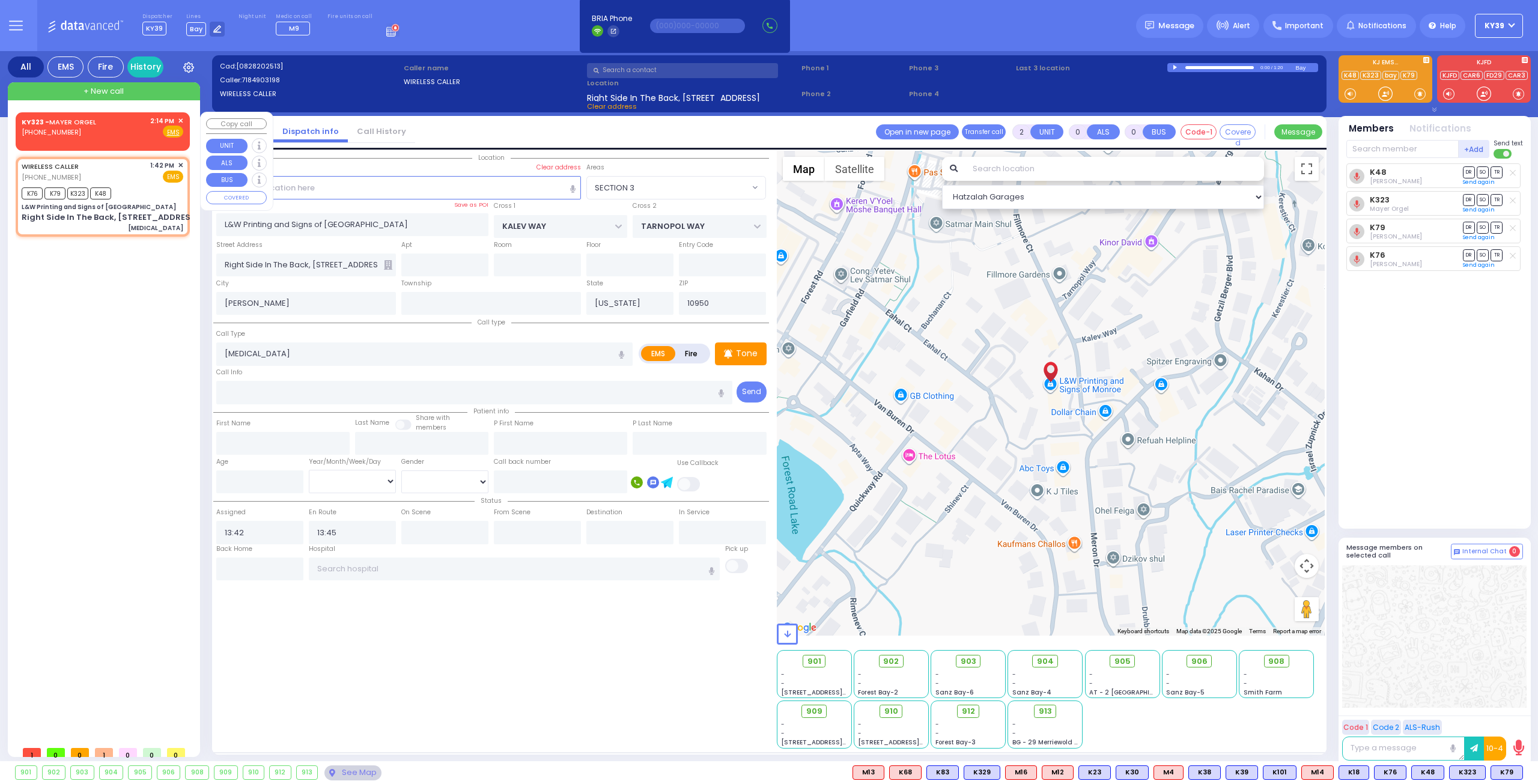
click at [107, 133] on div "KY323 - [PERSON_NAME] [PHONE_NUMBER] 2:14 PM ✕ Fire EMS" at bounding box center [102, 126] width 162 height 22
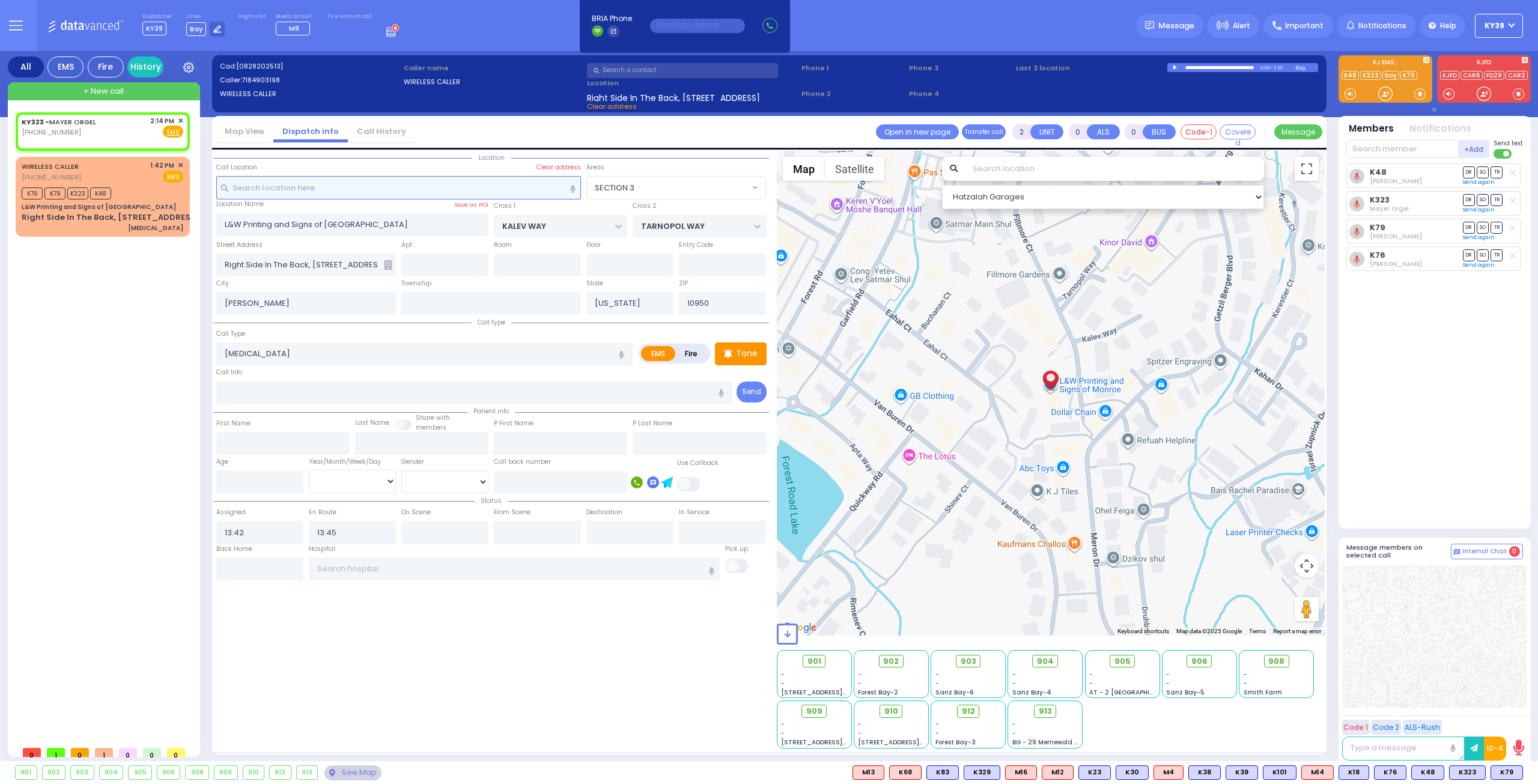
type input "1"
select select
radio input "true"
select select
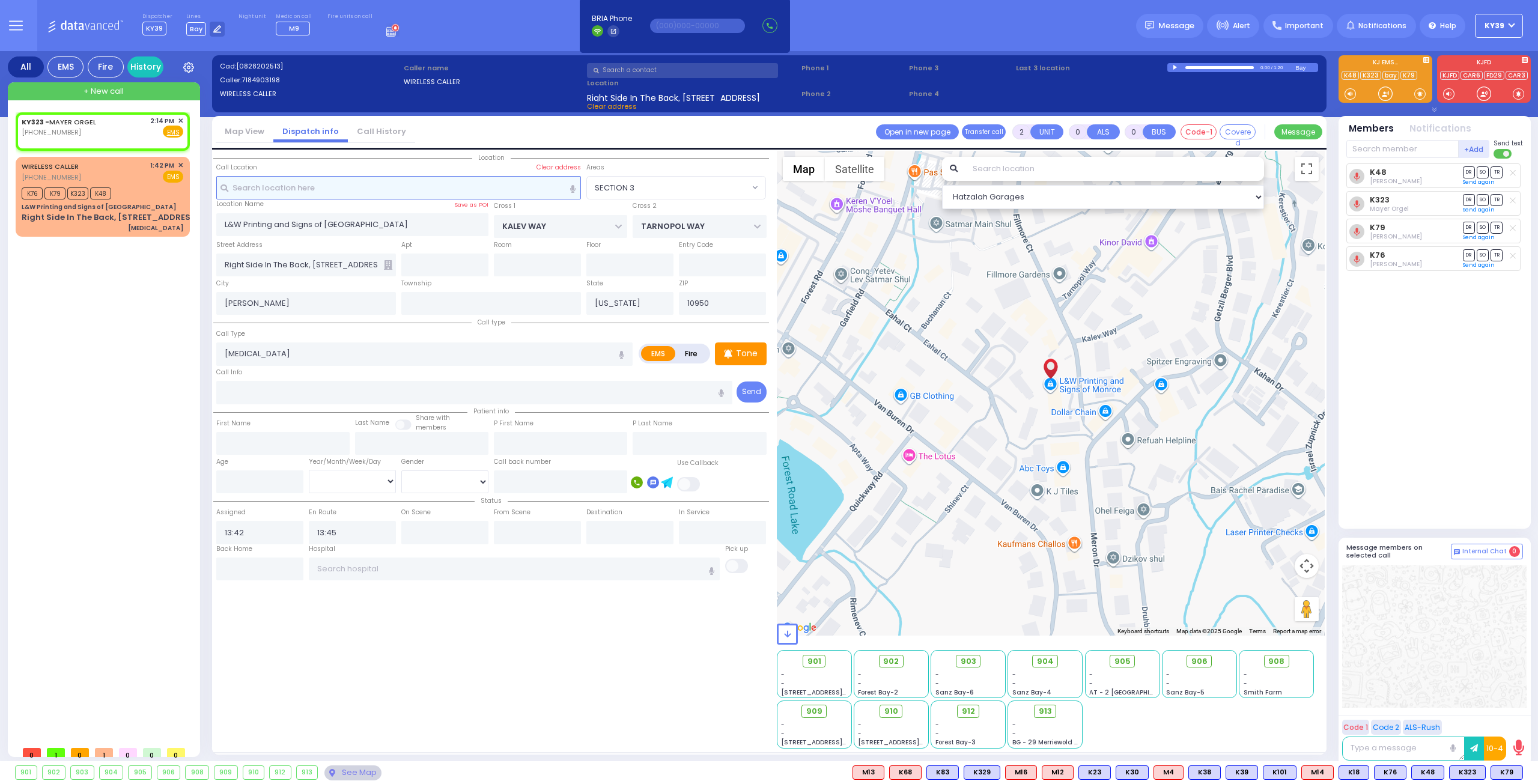
type input "14:14"
select select "Hatzalah Garages"
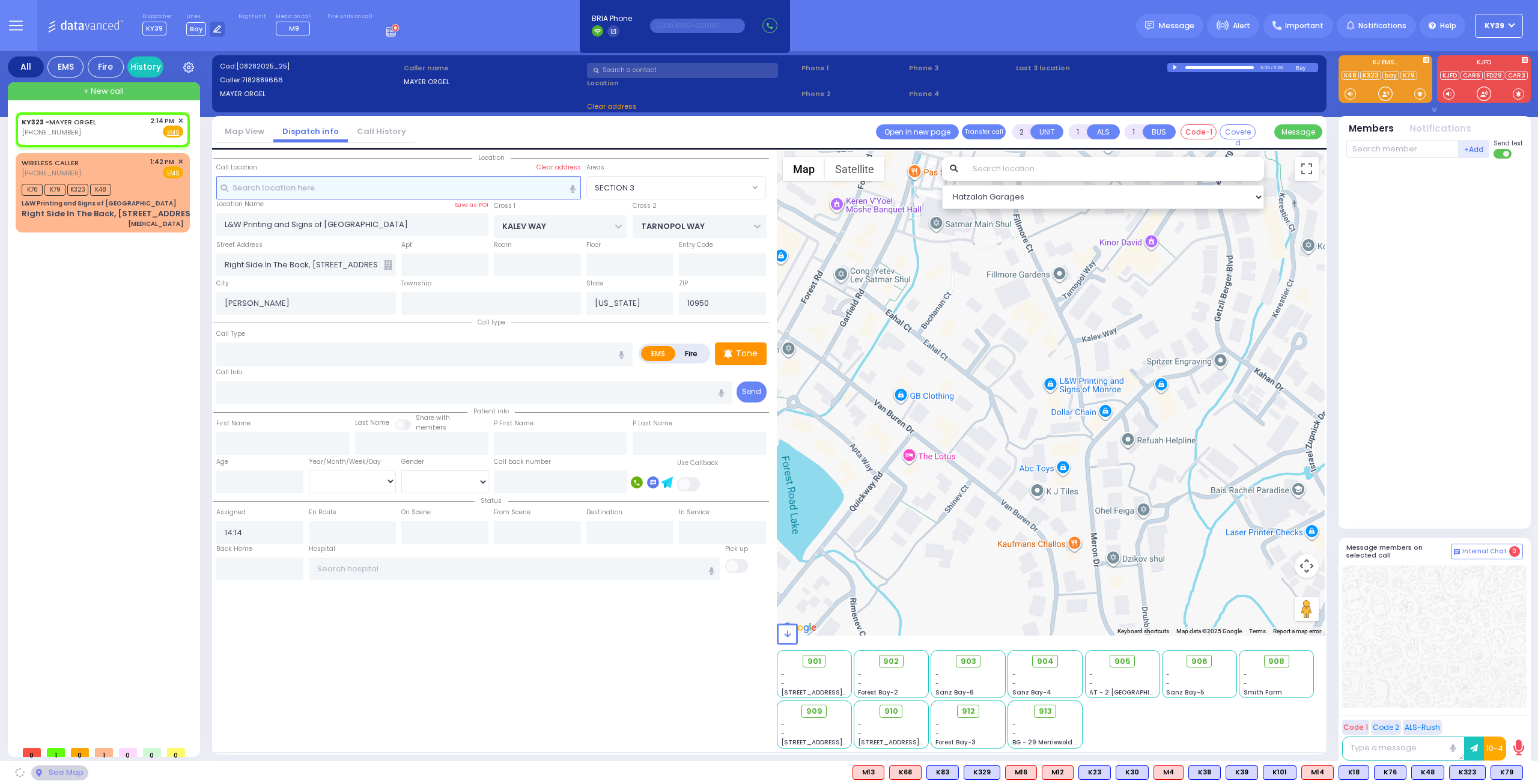
select select
radio input "true"
select select
select select "Hatzalah Garages"
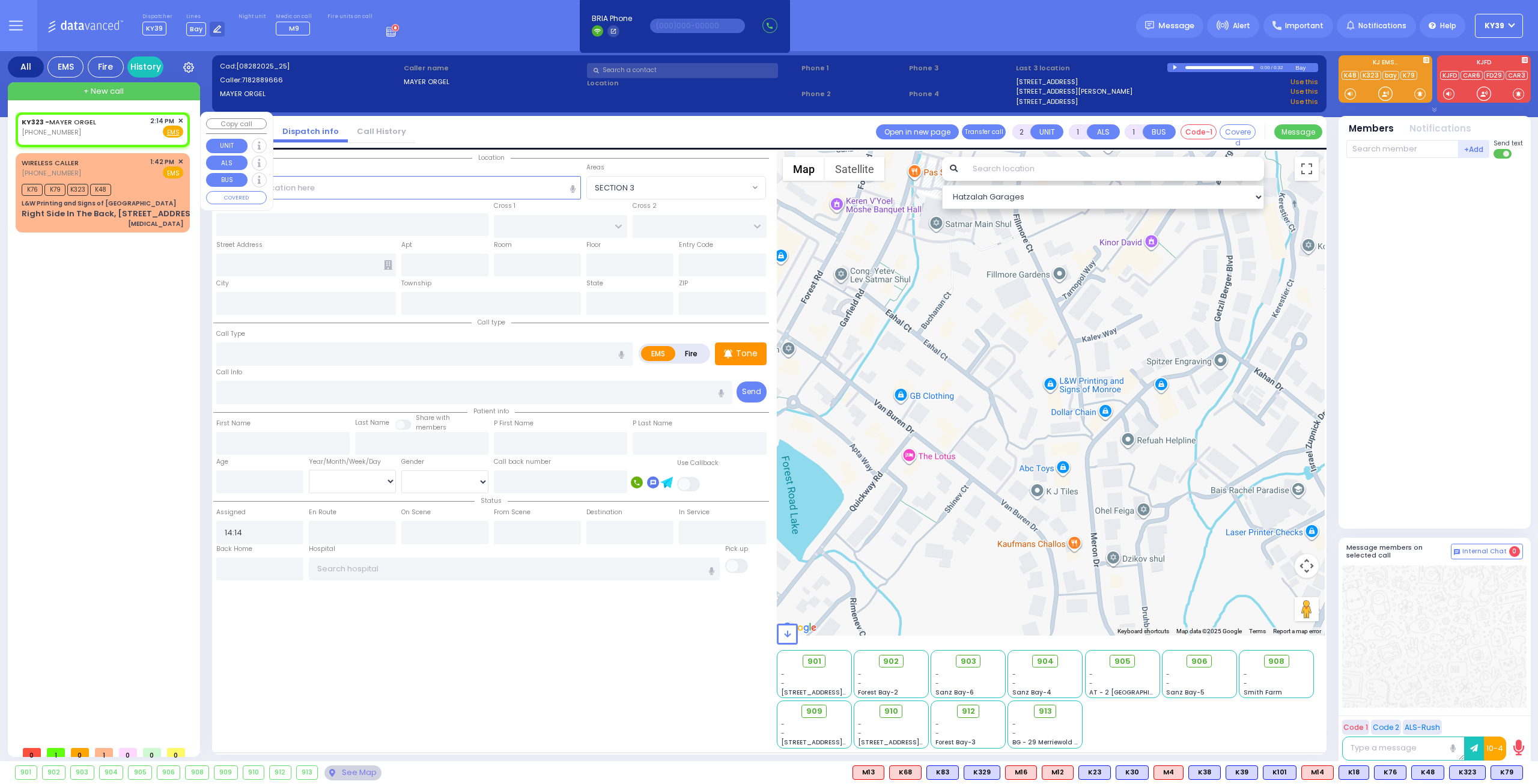
click at [96, 125] on div "KY323 - [PERSON_NAME]" at bounding box center [60, 121] width 78 height 12
select select
radio input "true"
select select
select select "Hatzalah Garages"
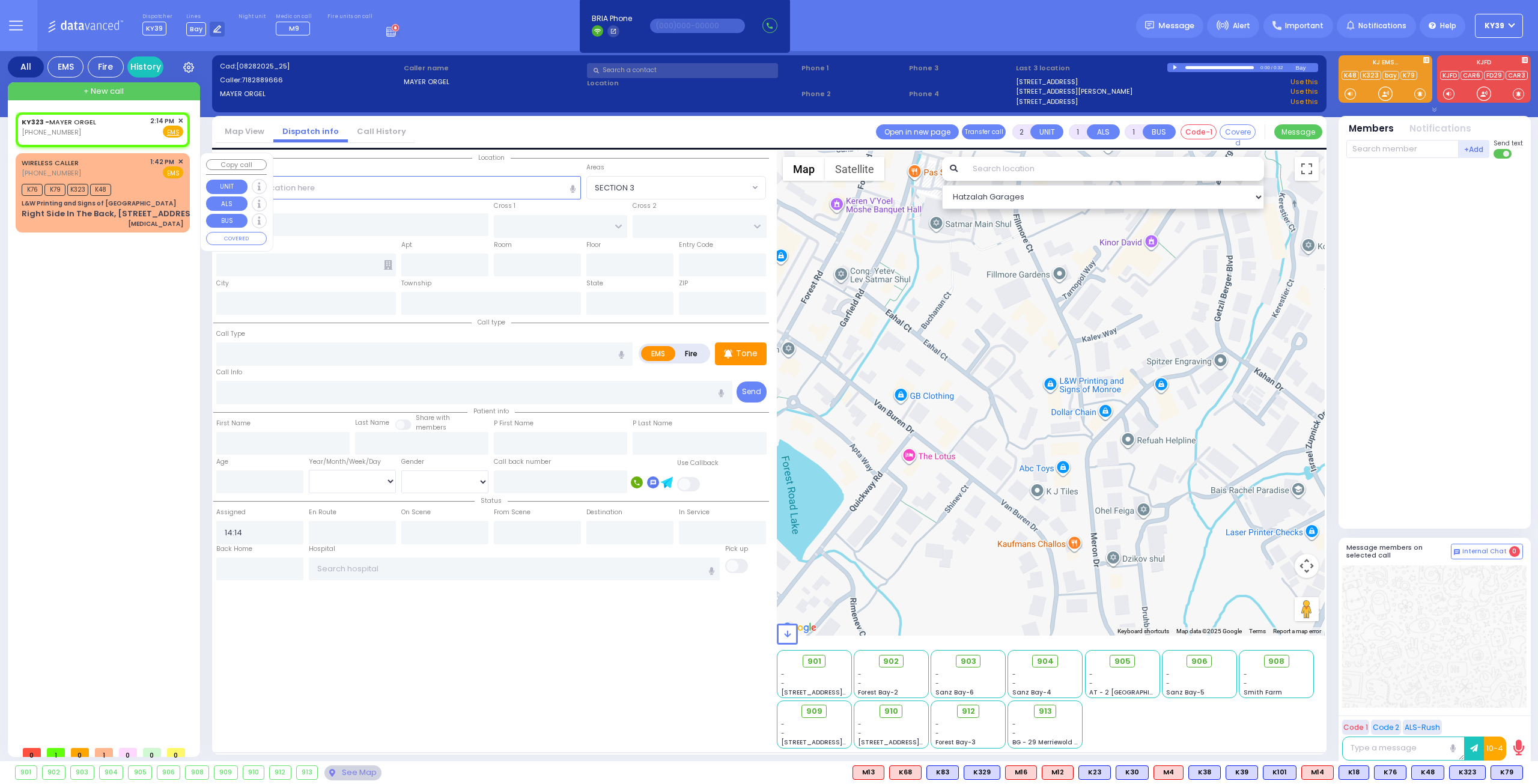
click at [135, 172] on div "WIRELESS CALLER [PHONE_NUMBER] 1:42 PM ✕ EMS" at bounding box center [102, 168] width 162 height 22
type input "0"
select select
type input "[MEDICAL_DATA]"
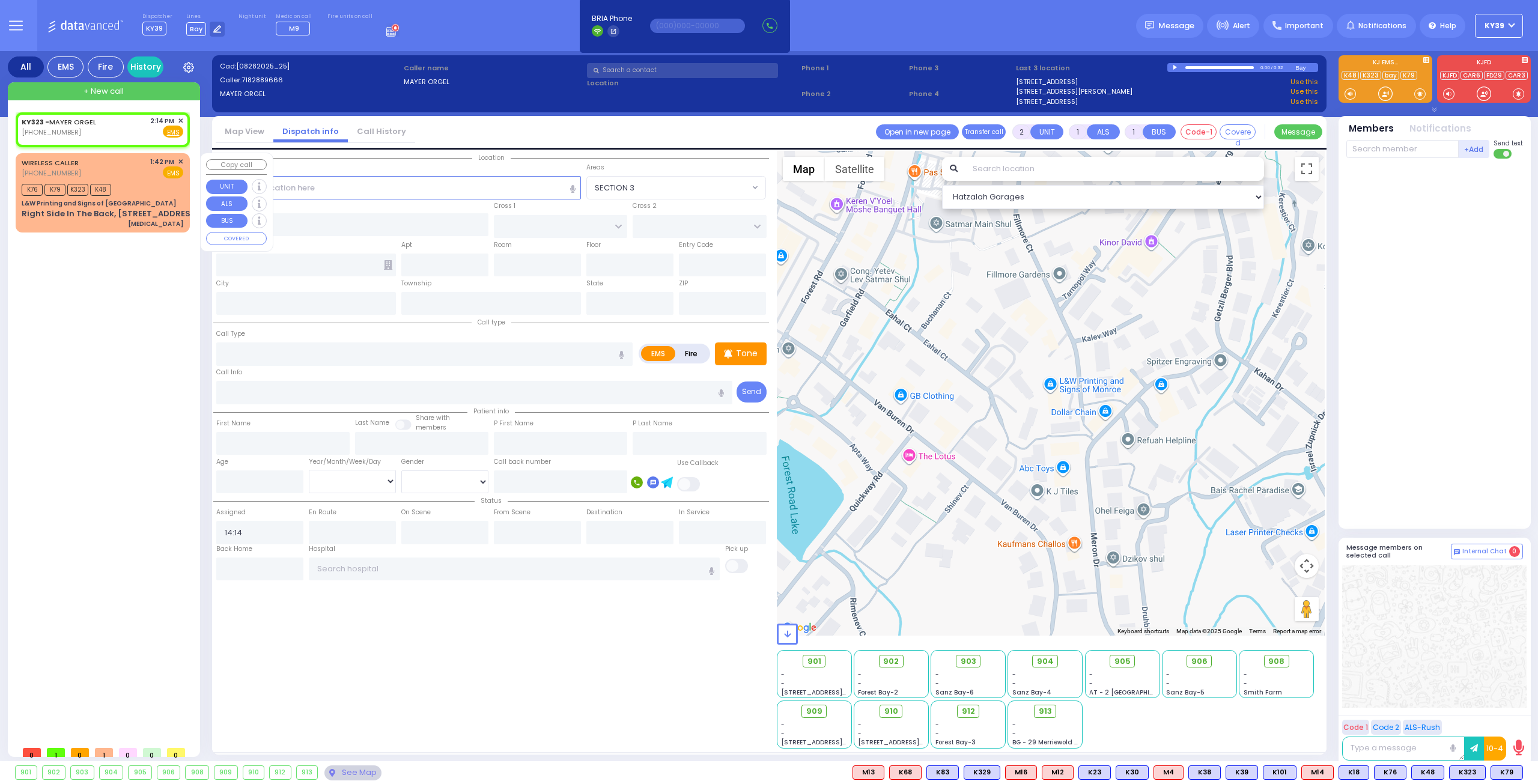
radio input "true"
select select
type input "13:42"
type input "13:45"
type input "L&W Printing and Signs of [GEOGRAPHIC_DATA]"
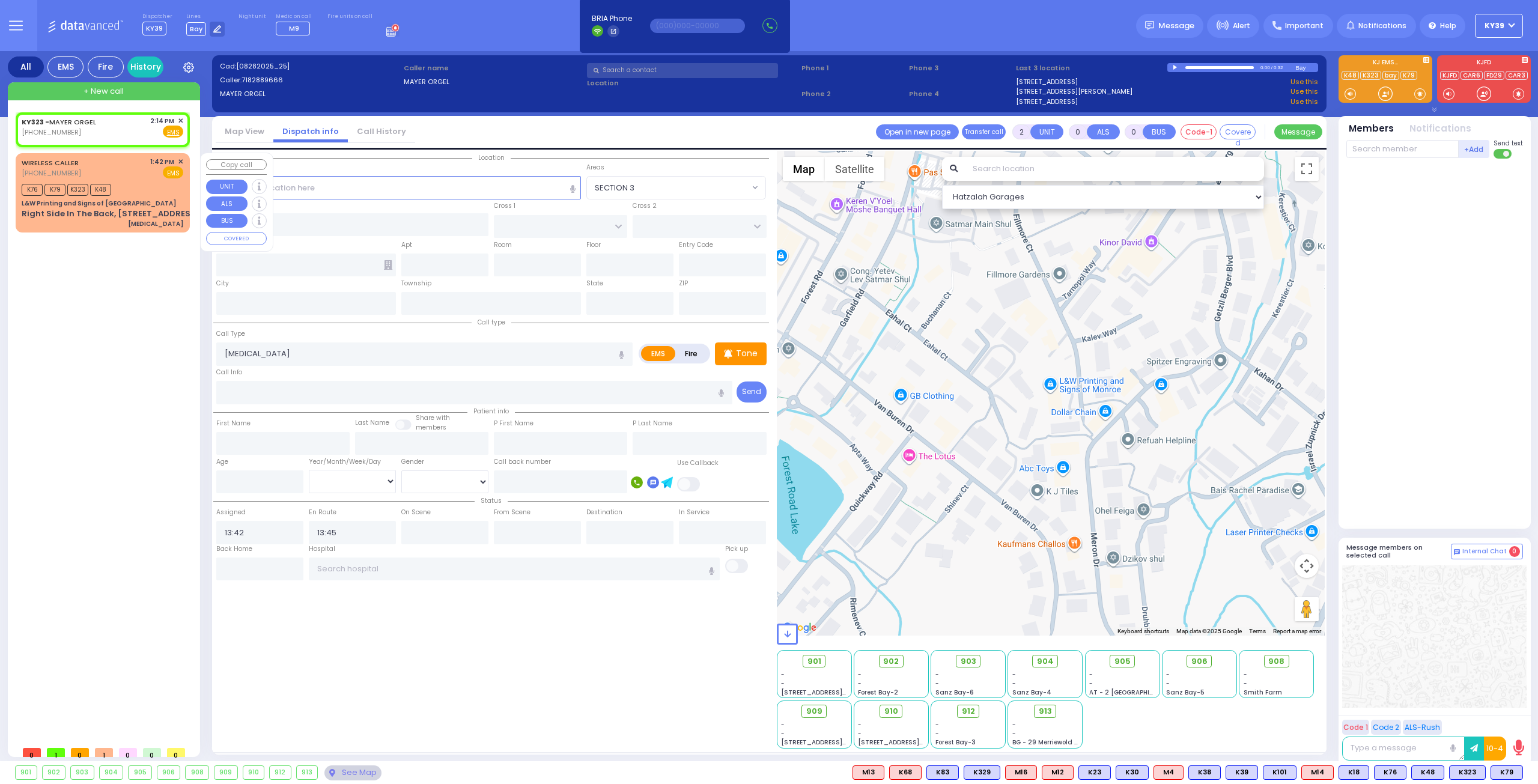
type input "KALEV WAY"
type input "TARNOPOL WAY"
type input "Right Side In The Back, [STREET_ADDRESS]"
type input "[PERSON_NAME]"
type input "[US_STATE]"
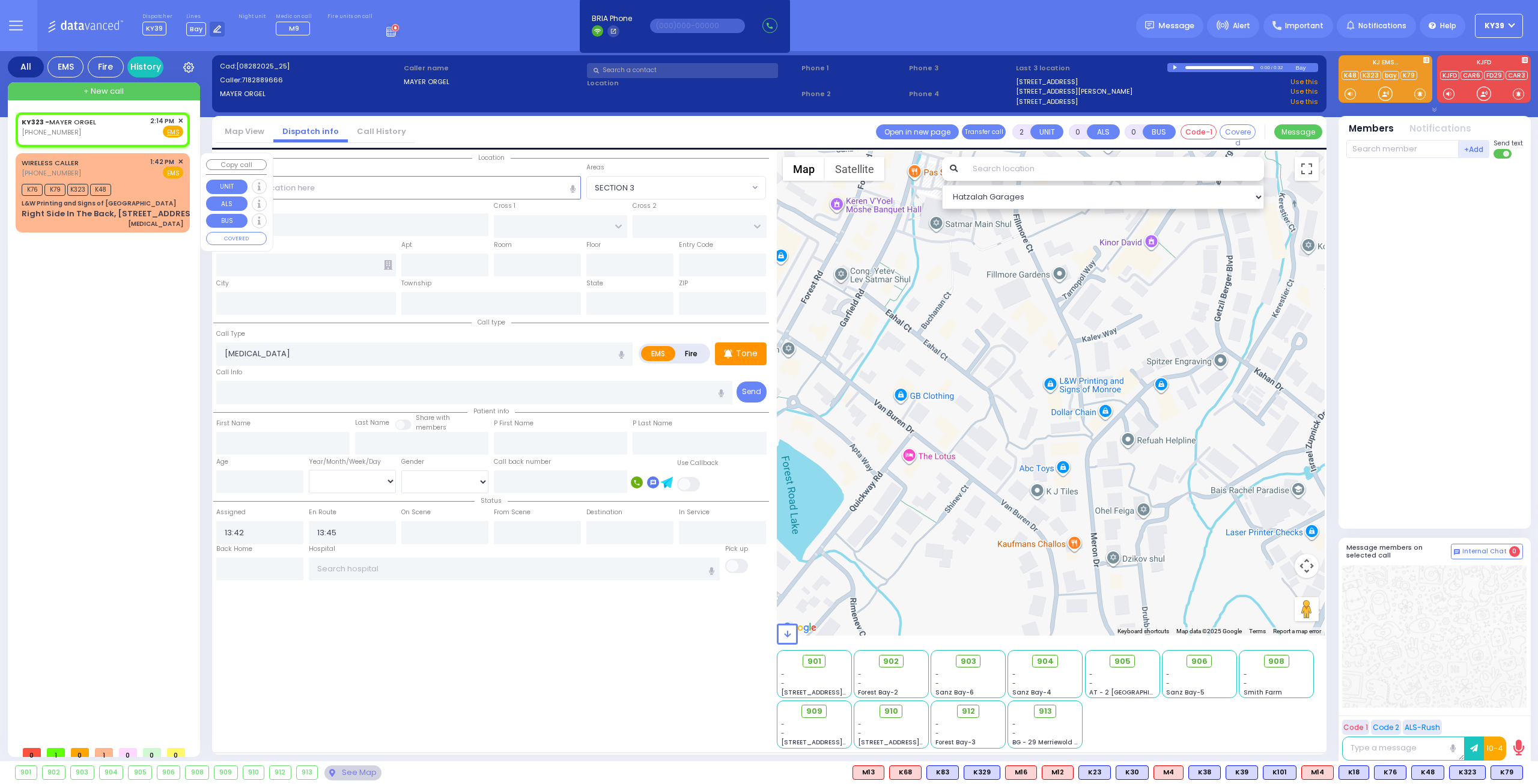
type input "10950"
select select "Hatzalah Garages"
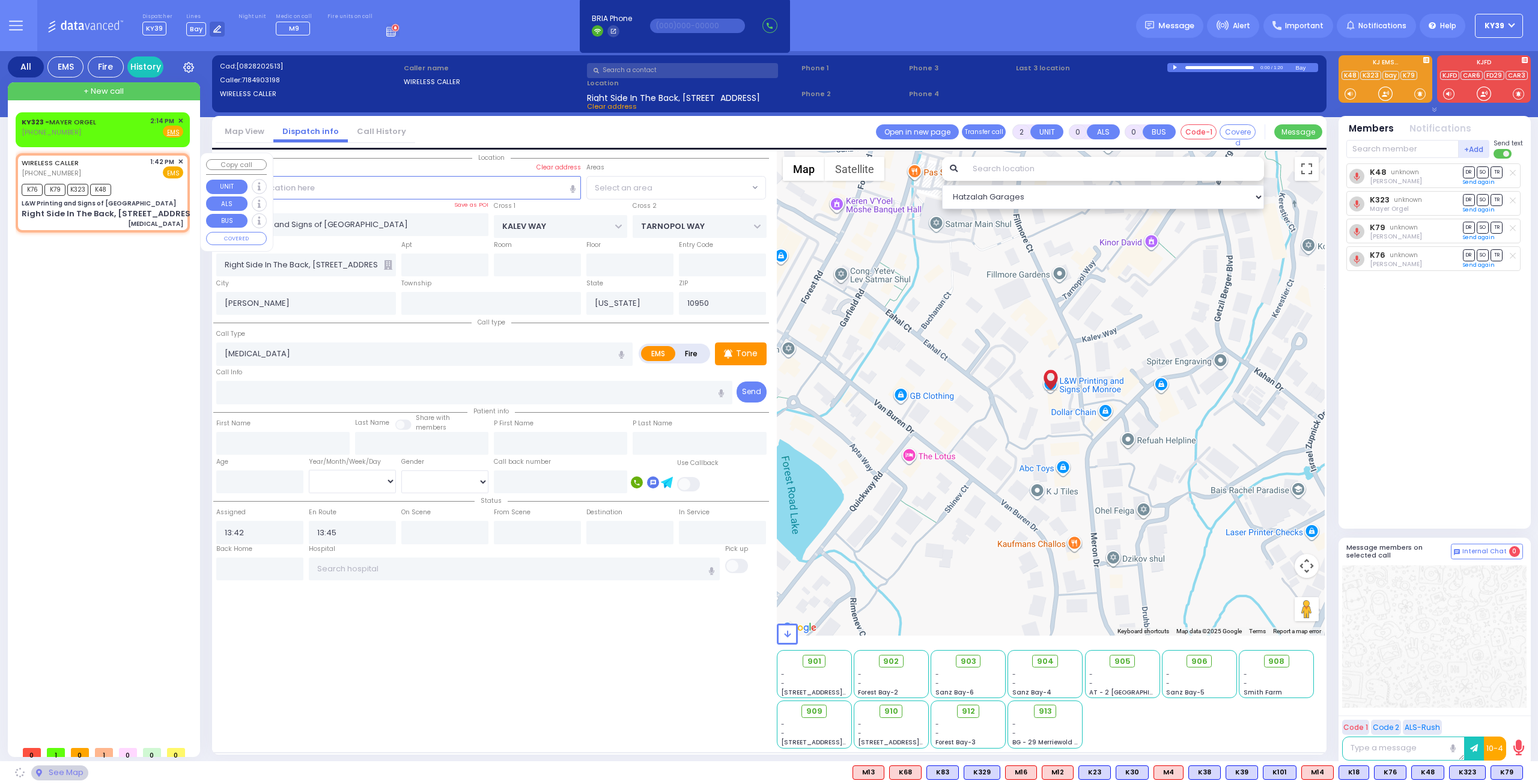
select select "SECTION 3"
click at [1512, 175] on icon at bounding box center [1512, 172] width 6 height 7
select select
radio input "true"
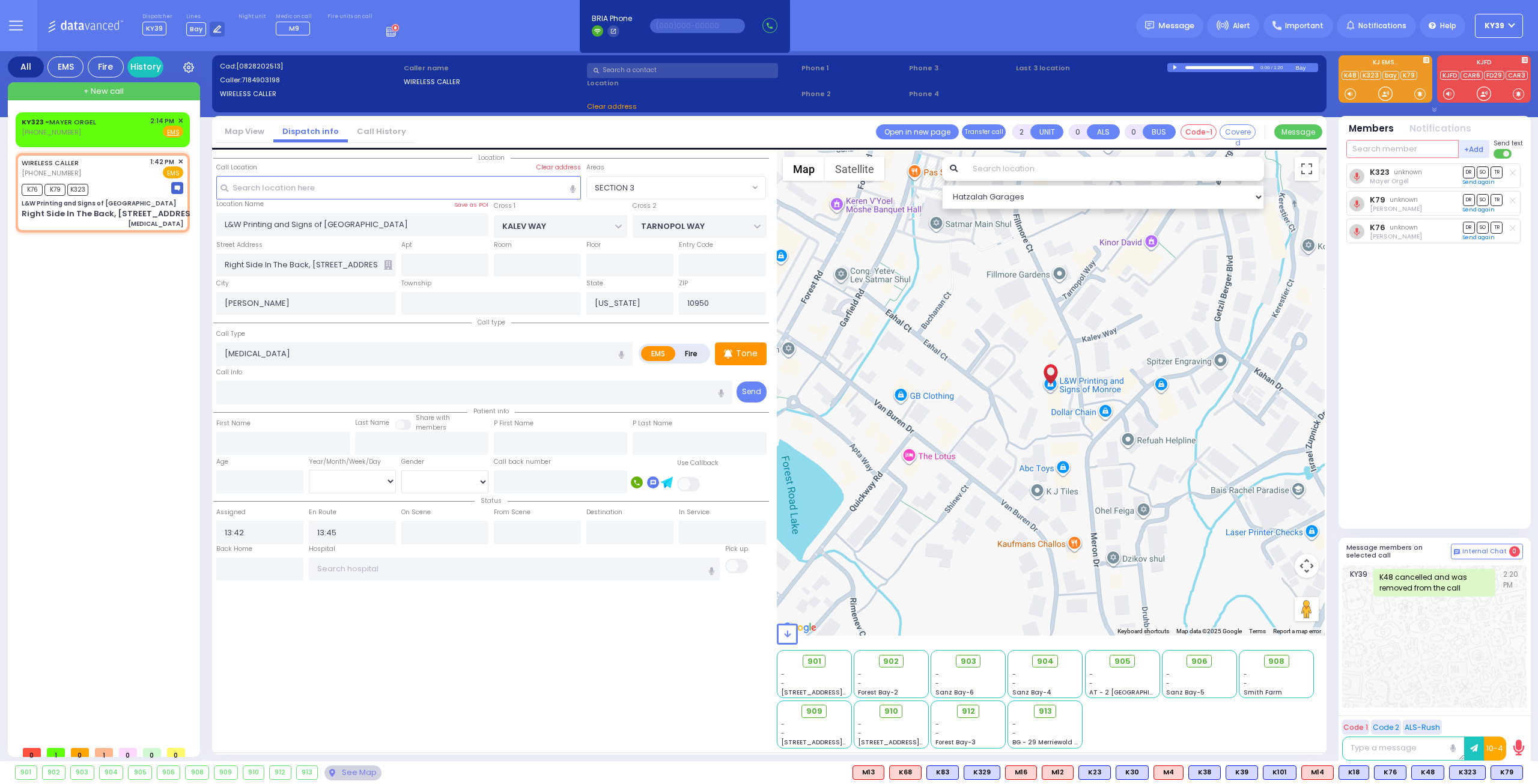
click at [1384, 148] on input "text" at bounding box center [1403, 149] width 112 height 18
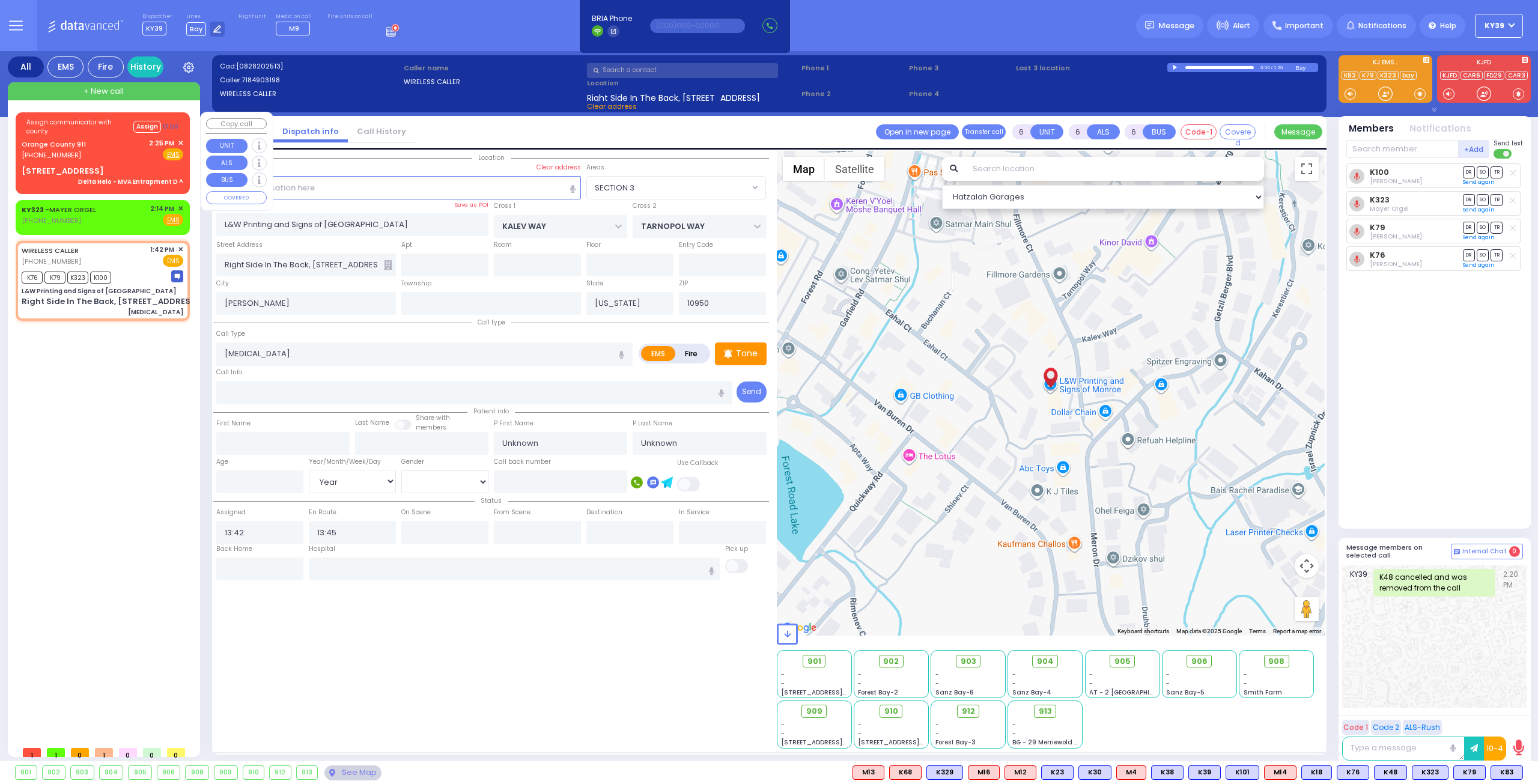
click at [133, 154] on div "Orange County 911 [PHONE_NUMBER] 2:25 PM ✕ Fire EMS" at bounding box center [102, 149] width 162 height 22
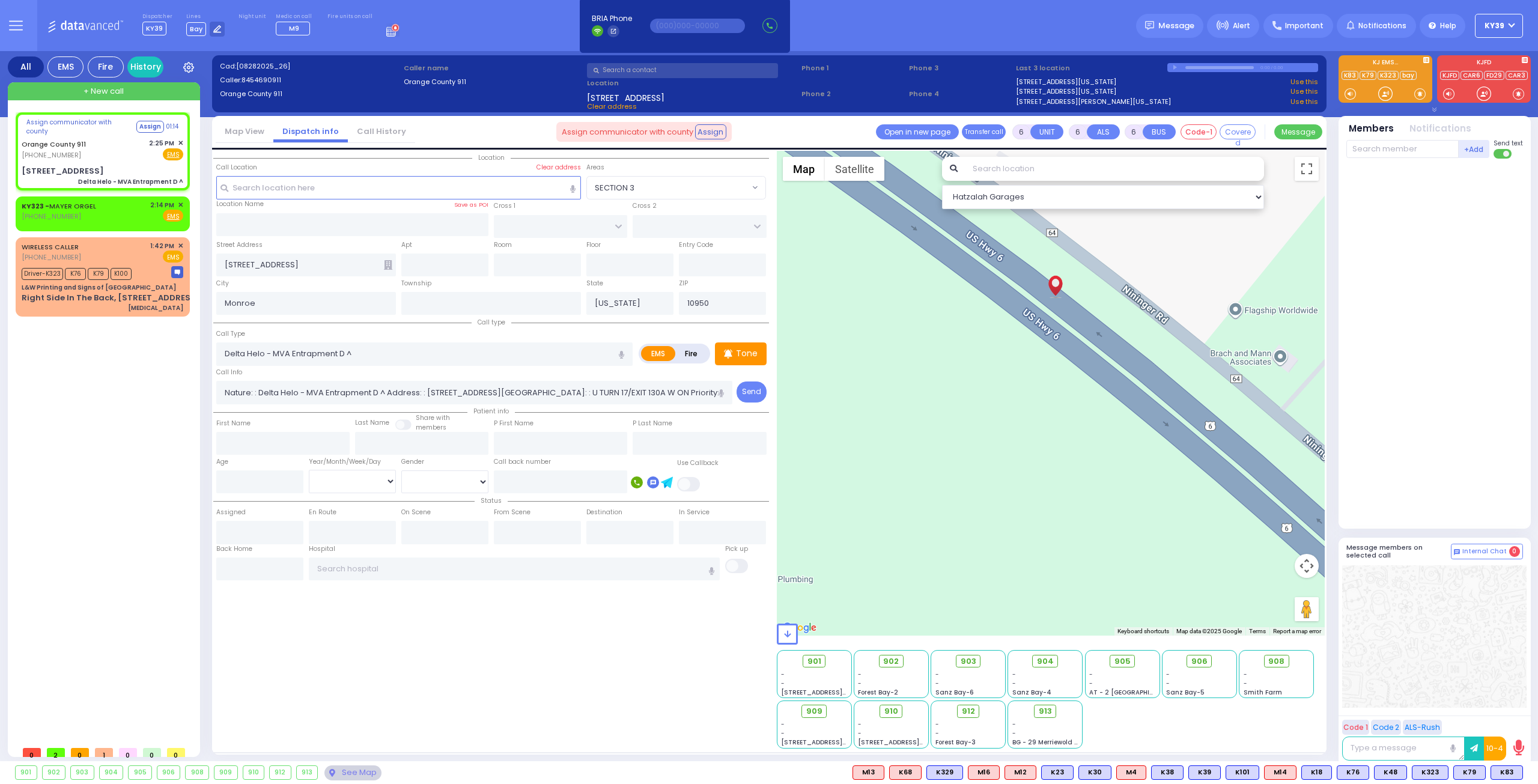
drag, startPoint x: 1077, startPoint y: 564, endPoint x: 1081, endPoint y: 608, distance: 44.2
click at [1081, 608] on div at bounding box center [1051, 393] width 548 height 484
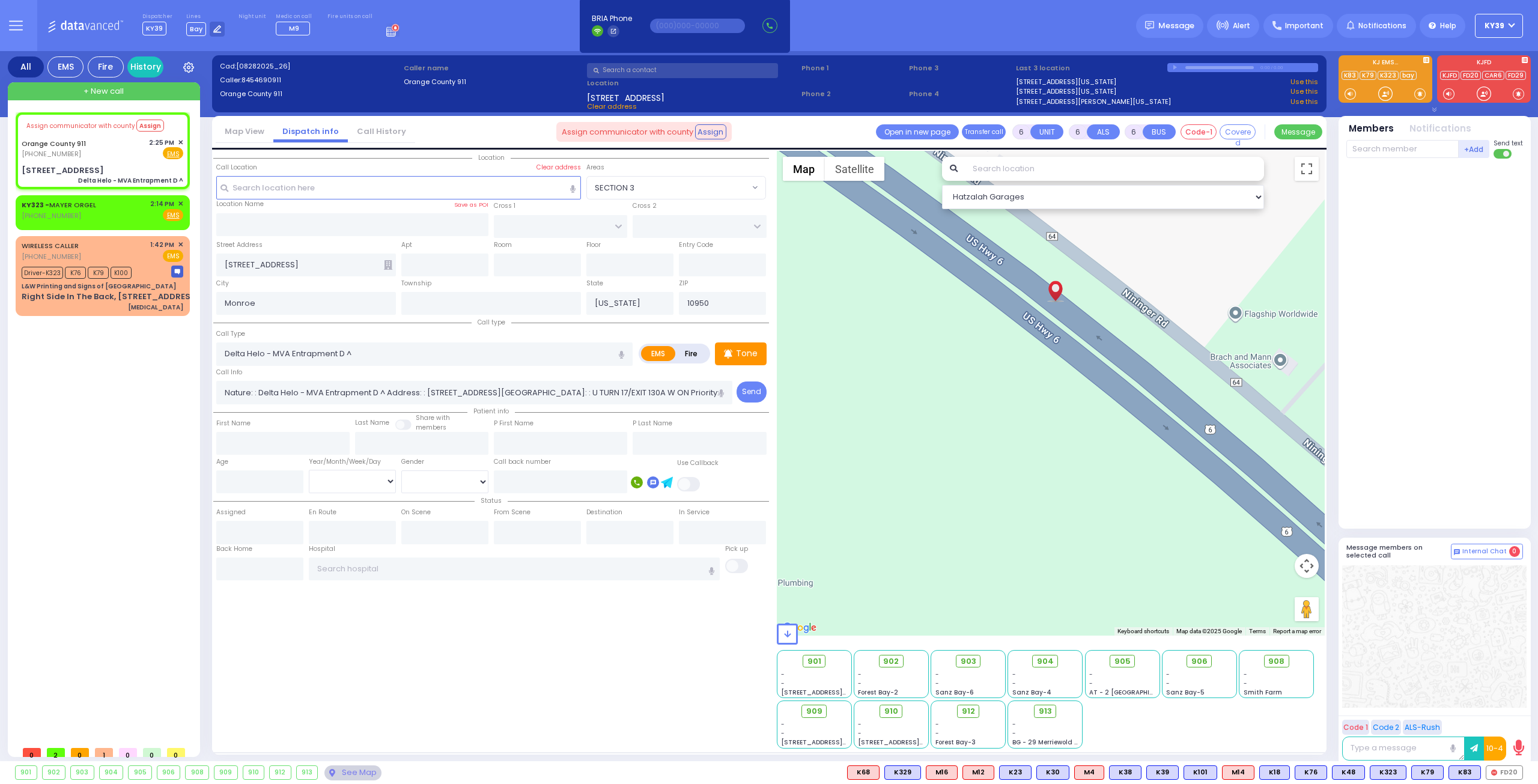
select select
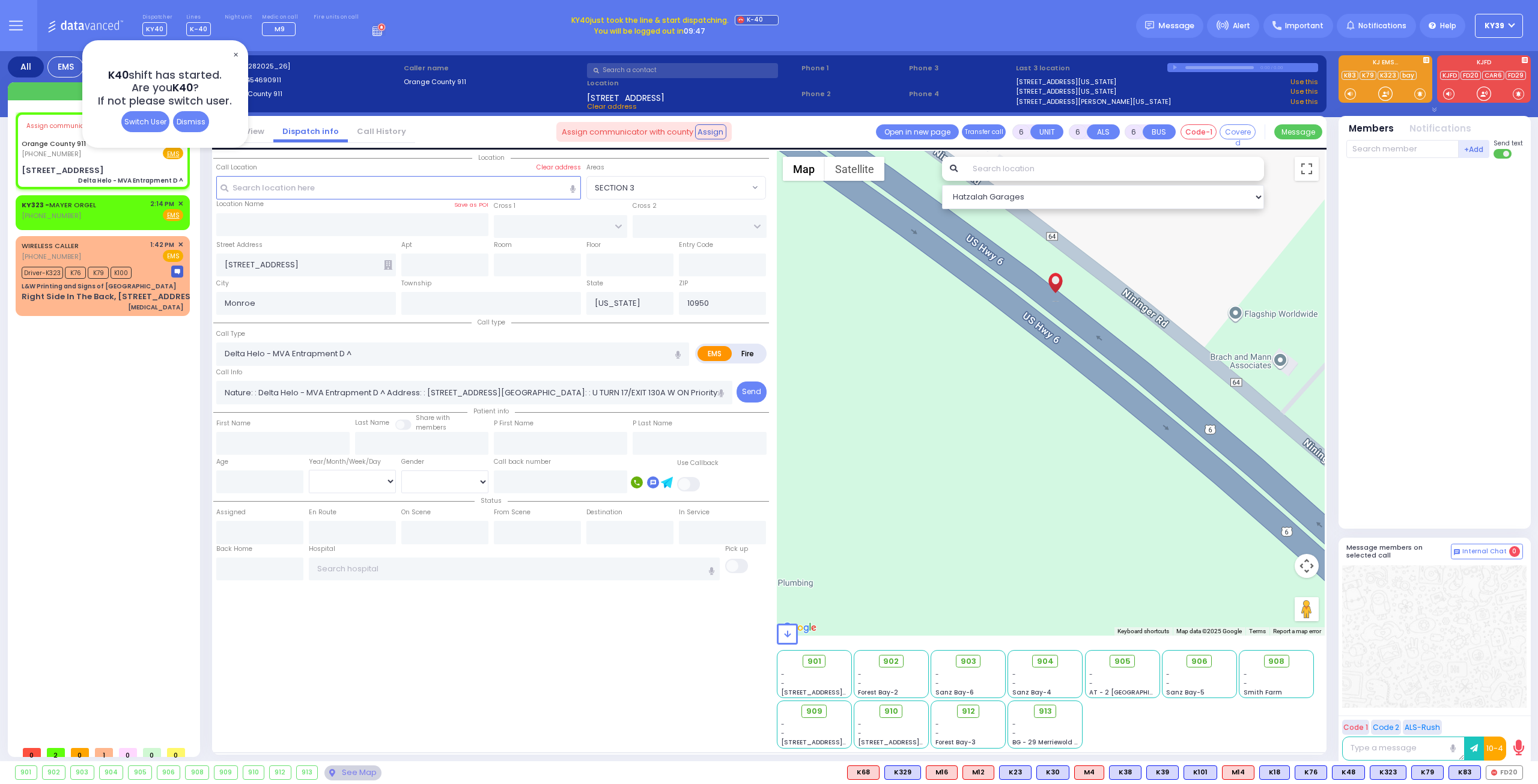
click at [235, 53] on span "✕" at bounding box center [235, 54] width 10 height 14
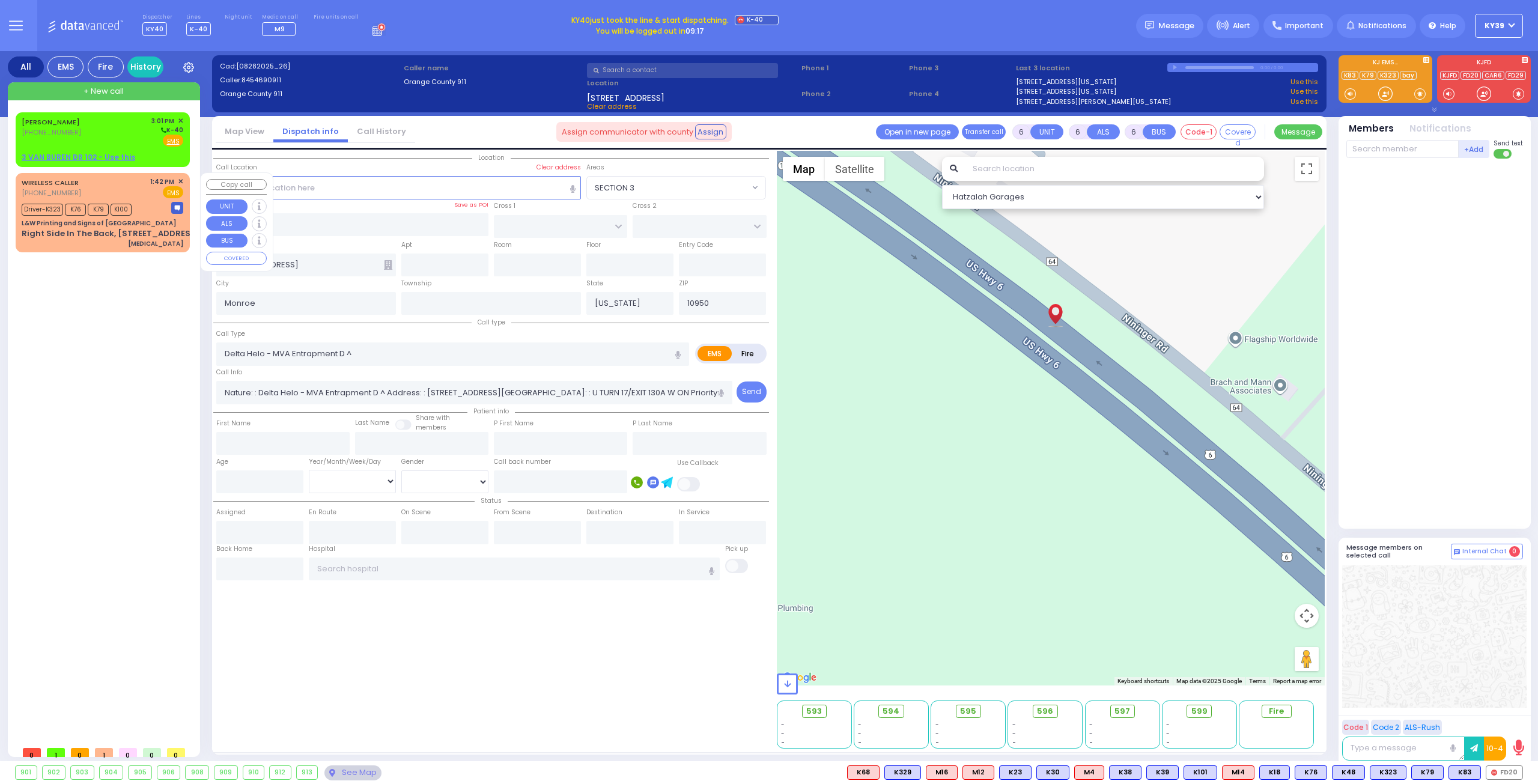
click at [116, 234] on div "Right Side In The Back, [STREET_ADDRESS]" at bounding box center [111, 234] width 178 height 12
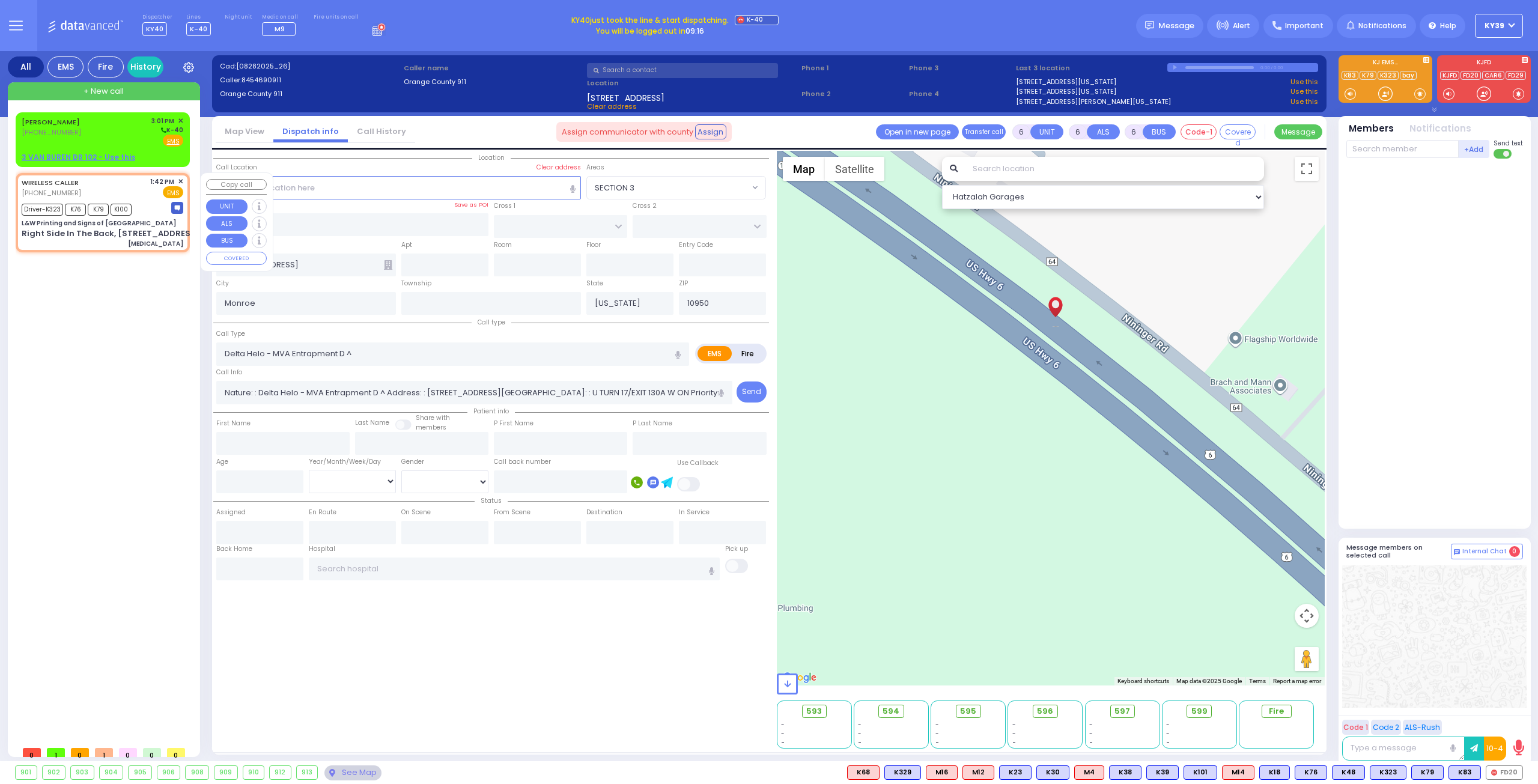
select select
type input "[MEDICAL_DATA]"
radio input "true"
type input "Moshe"
type input "Minsky"
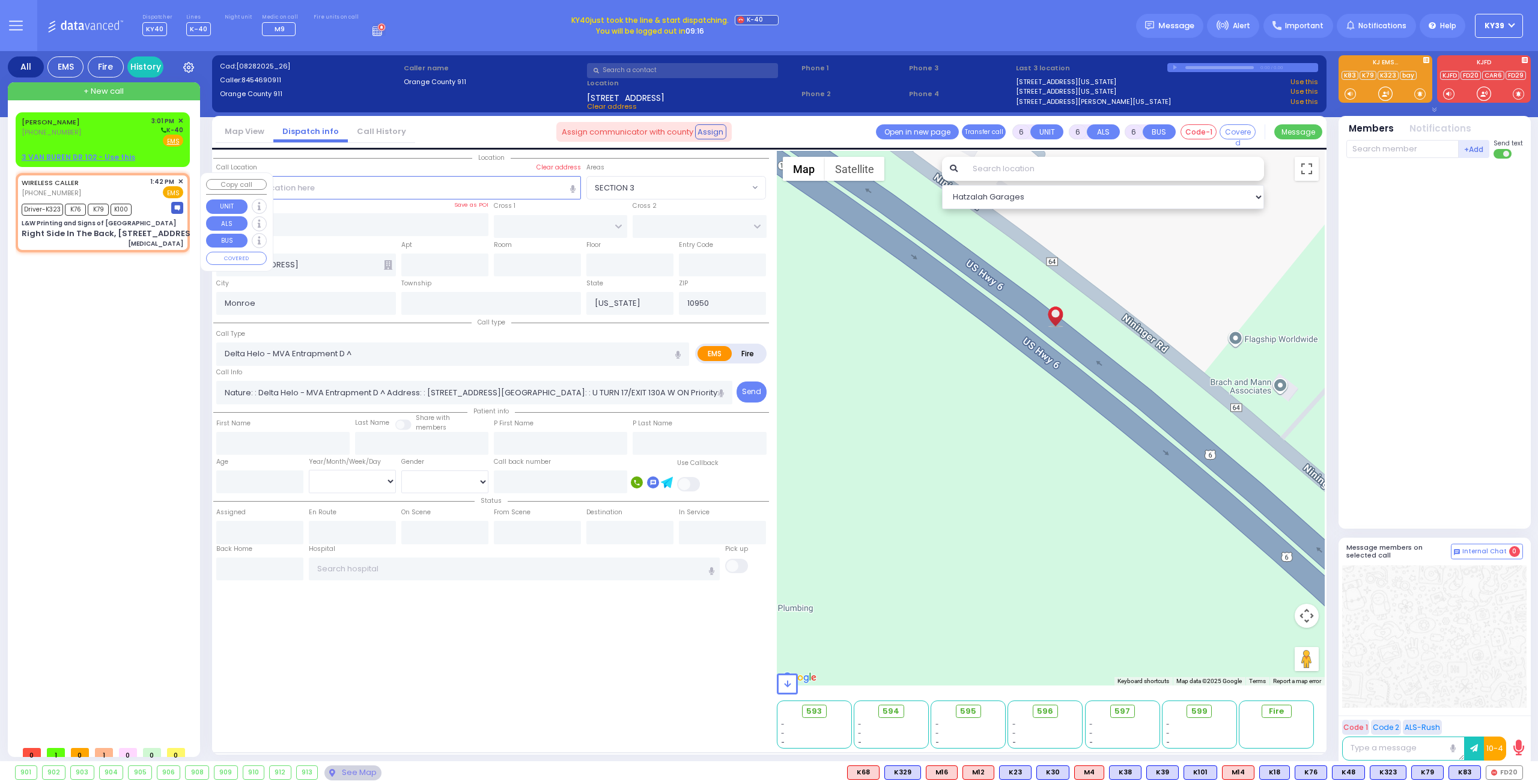
type input "38"
select select "Year"
select select "[DEMOGRAPHIC_DATA]"
type input "13:42"
type input "13:45"
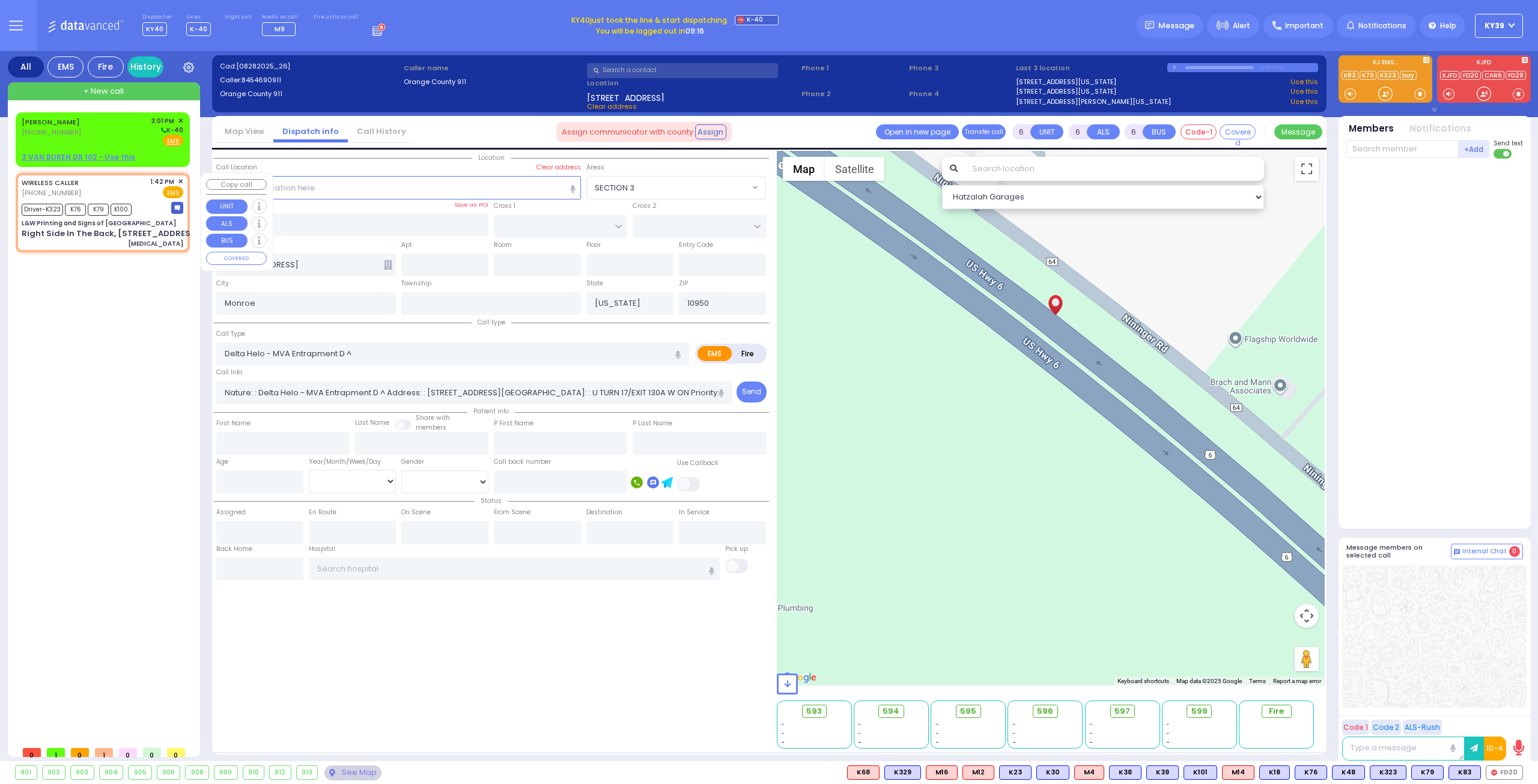
type input "13:48"
type input "14:15"
type input "14:40"
type input "Garnet Health Medical Center 707 East Main Street Middletown"
select select "Hatzalah Garages"
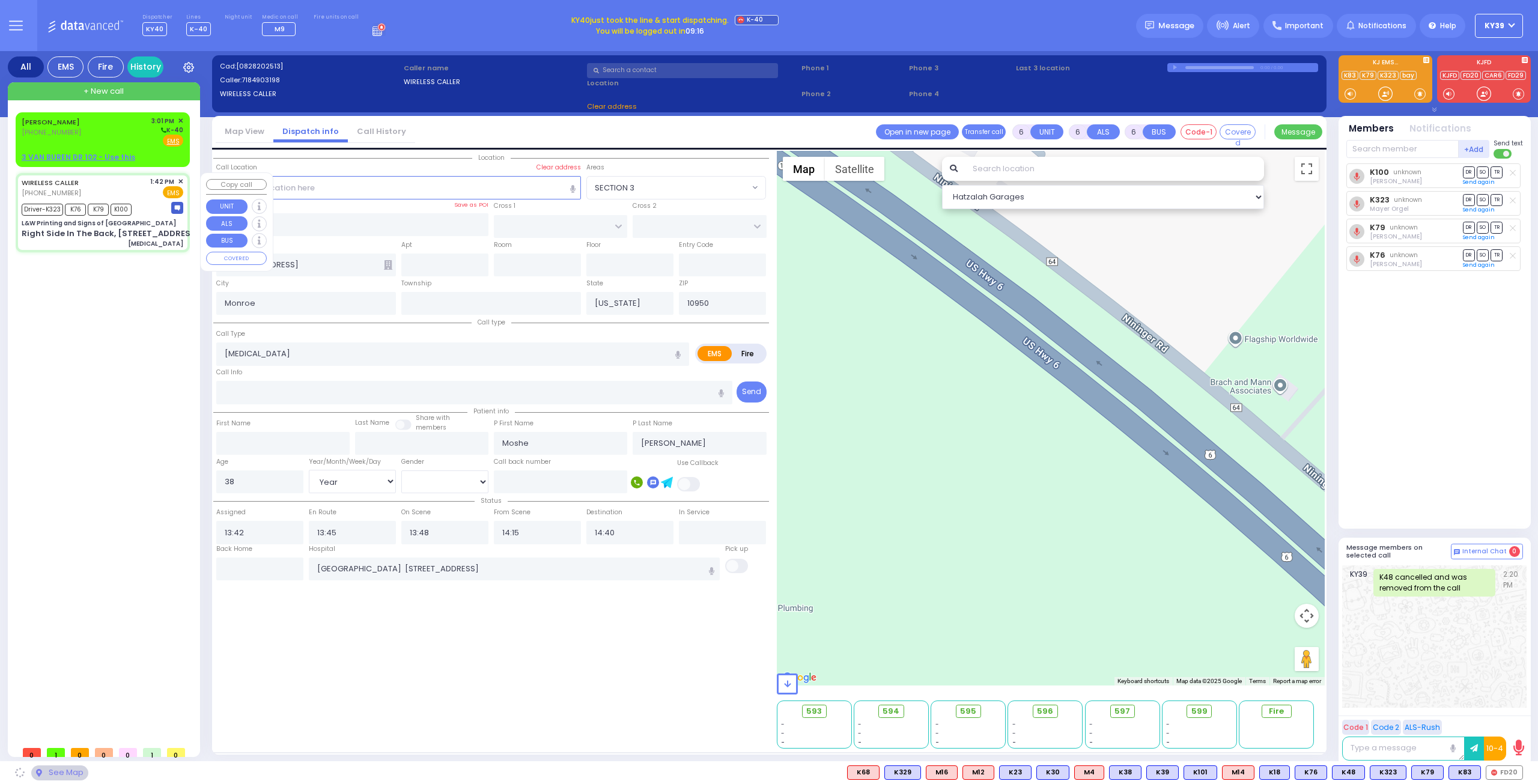
select select
radio input "true"
select select "Year"
select select "[DEMOGRAPHIC_DATA]"
select select "Hatzalah Garages"
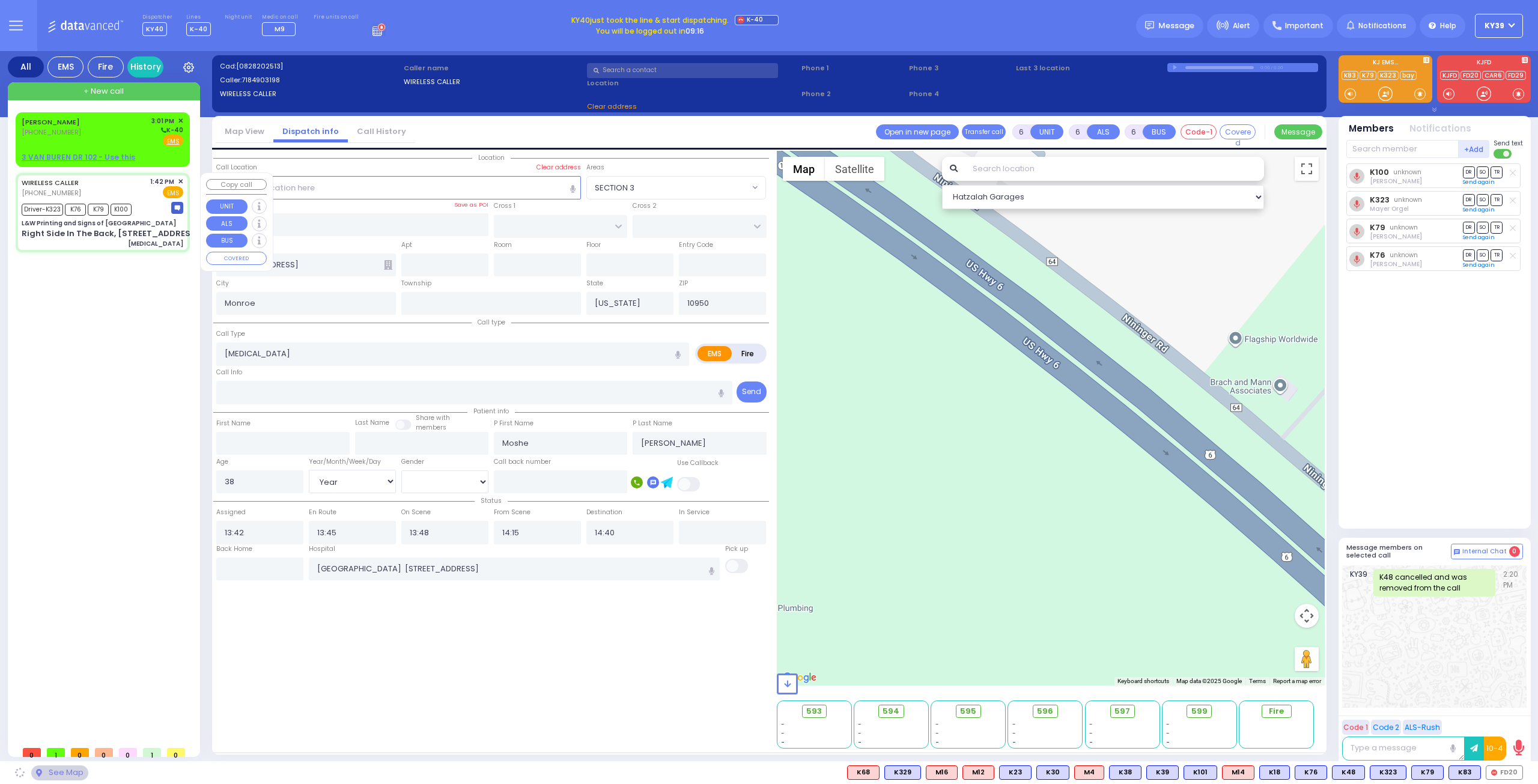
type input "L&W Printing and Signs of [GEOGRAPHIC_DATA]"
type input "KALEV WAY"
type input "TARNOPOL WAY"
type input "Right Side In The Back, [STREET_ADDRESS]"
type input "[PERSON_NAME]"
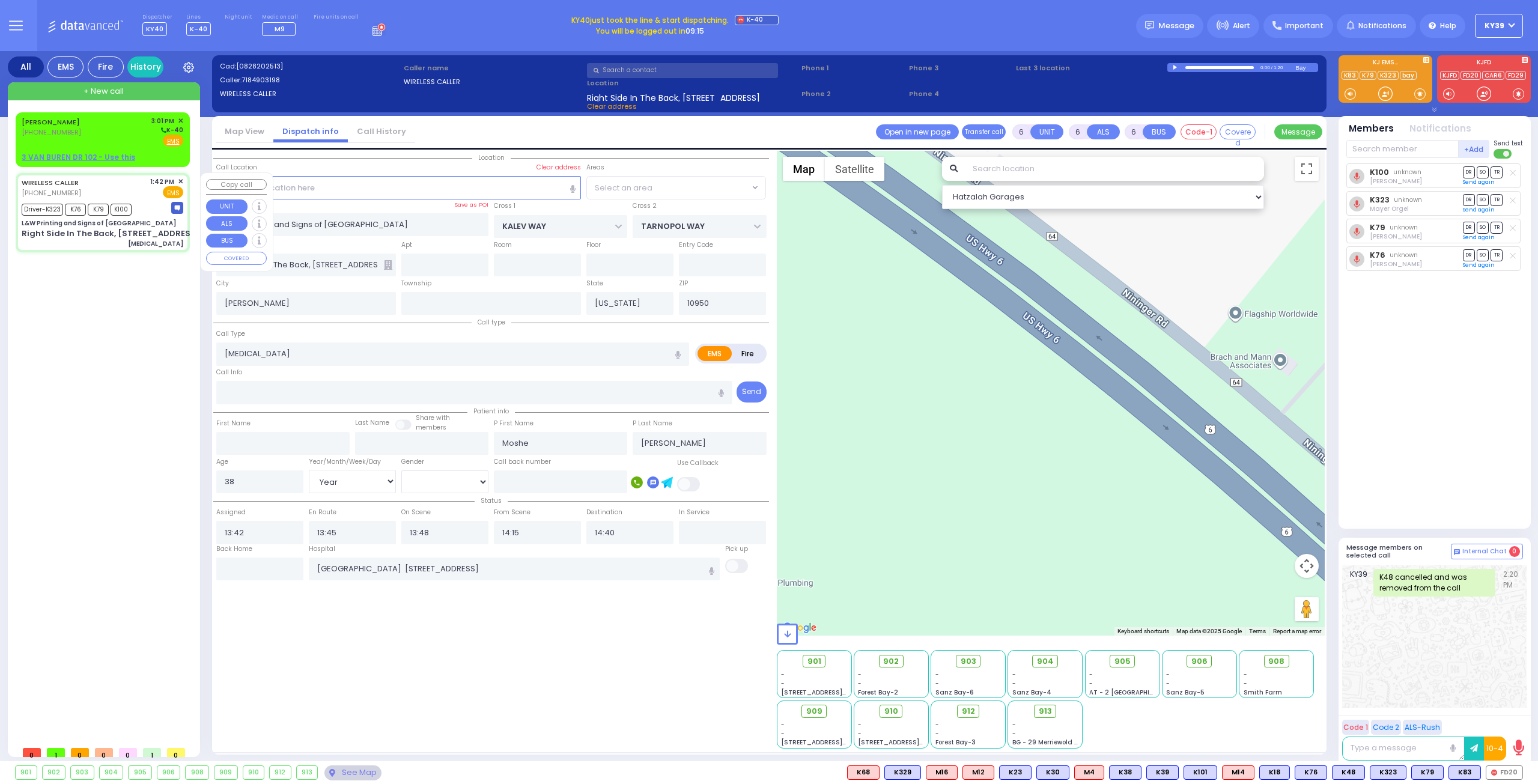
select select "SECTION 3"
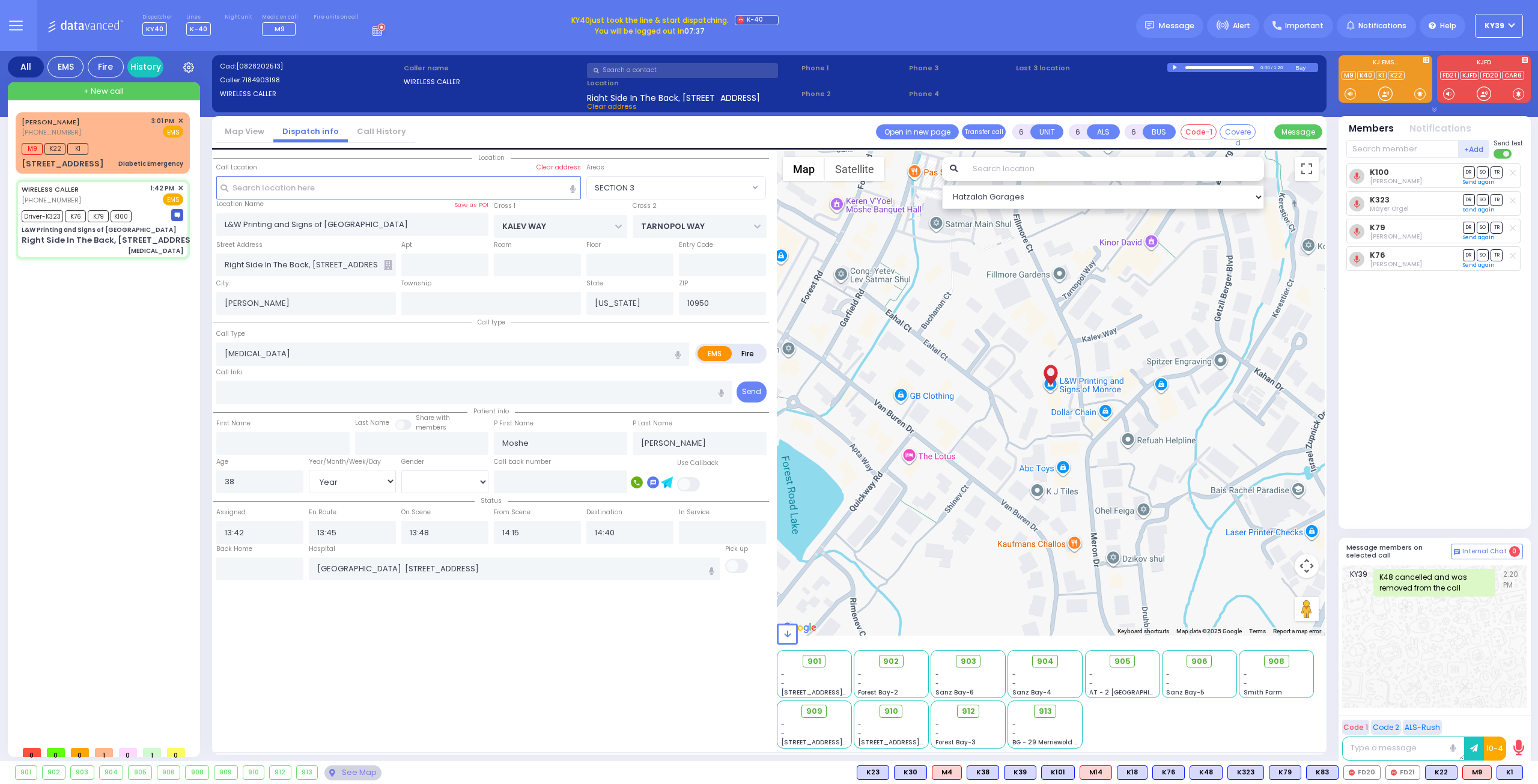
select select
radio input "true"
select select "Year"
select select "[DEMOGRAPHIC_DATA]"
select select "Hatzalah Garages"
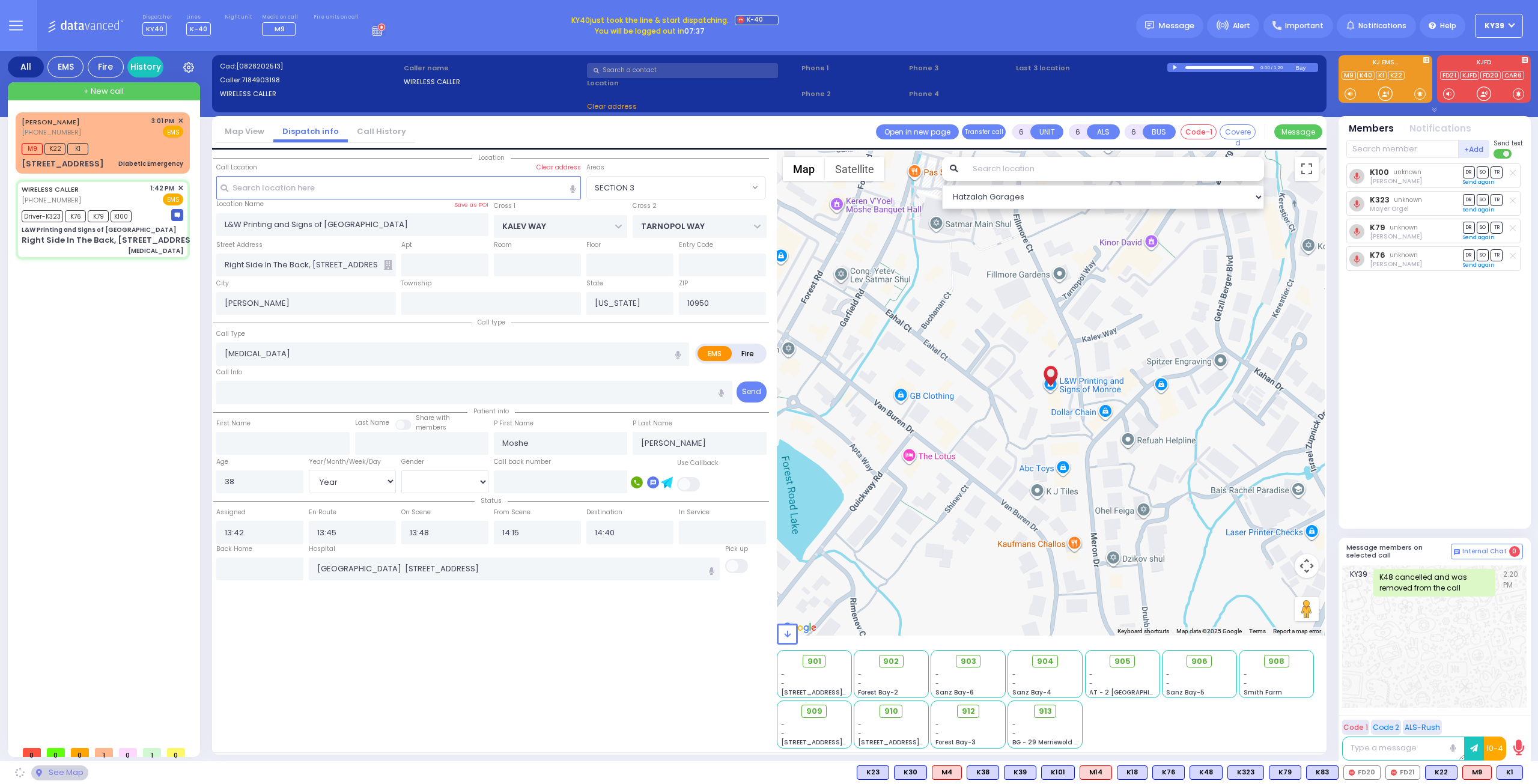
select select "SECTION 3"
select select
radio input "true"
select select "Year"
select select "[DEMOGRAPHIC_DATA]"
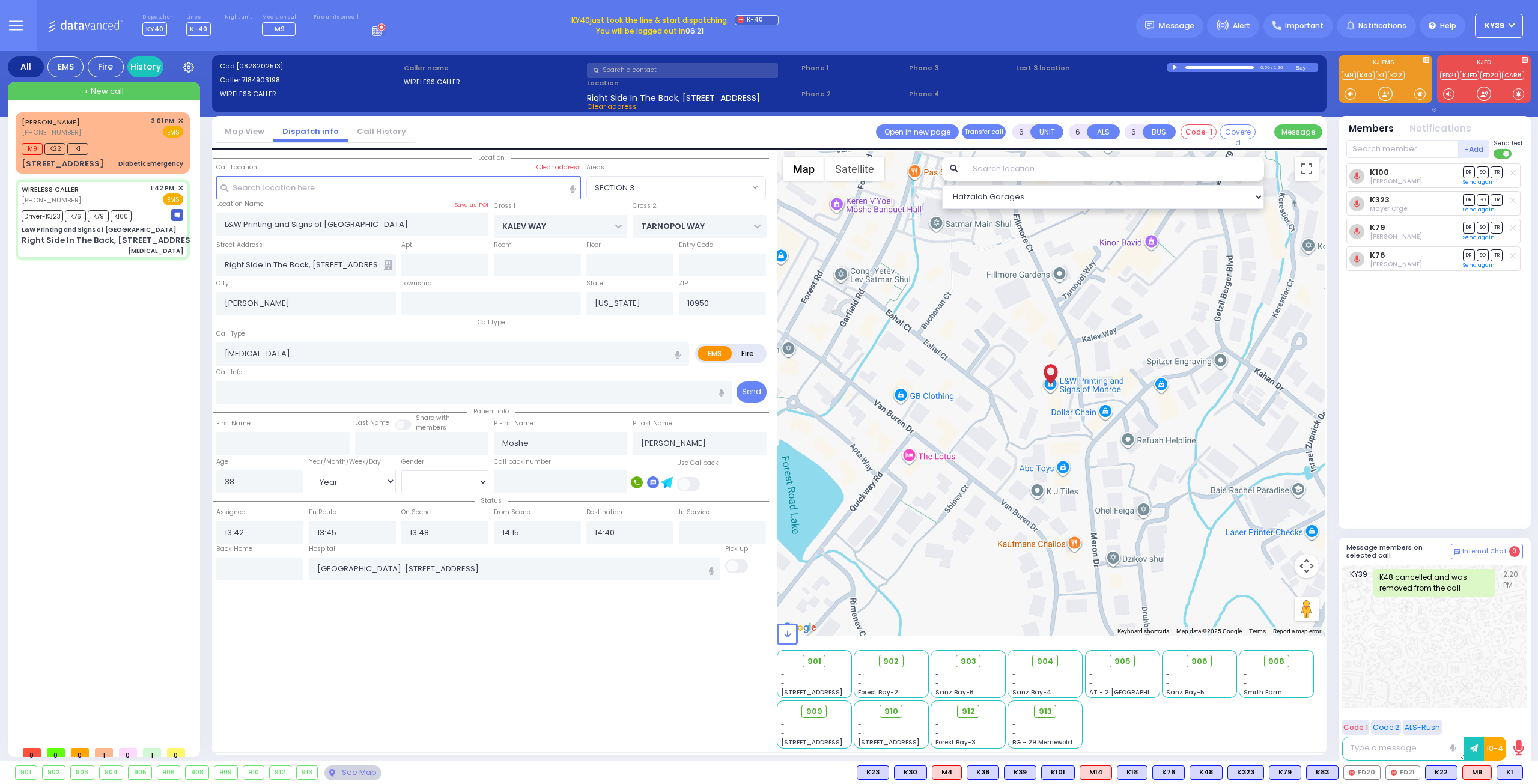
type input "15:04"
select select "Hatzalah Garages"
select select "SECTION 3"
select select
radio input "true"
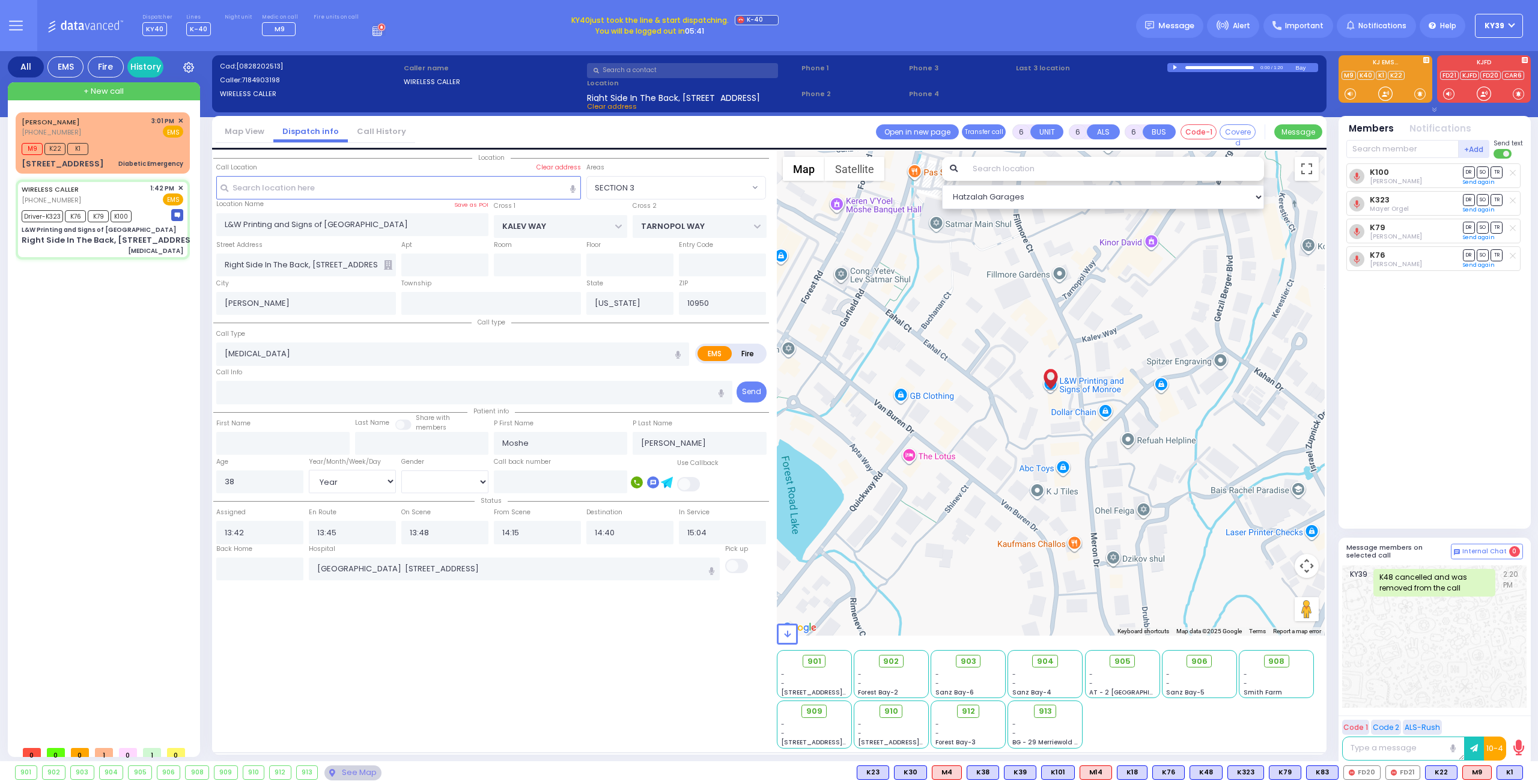
select select "Year"
select select "[DEMOGRAPHIC_DATA]"
select select "Hatzalah Garages"
select select "SECTION 3"
